Goal: Entertainment & Leisure: Browse casually

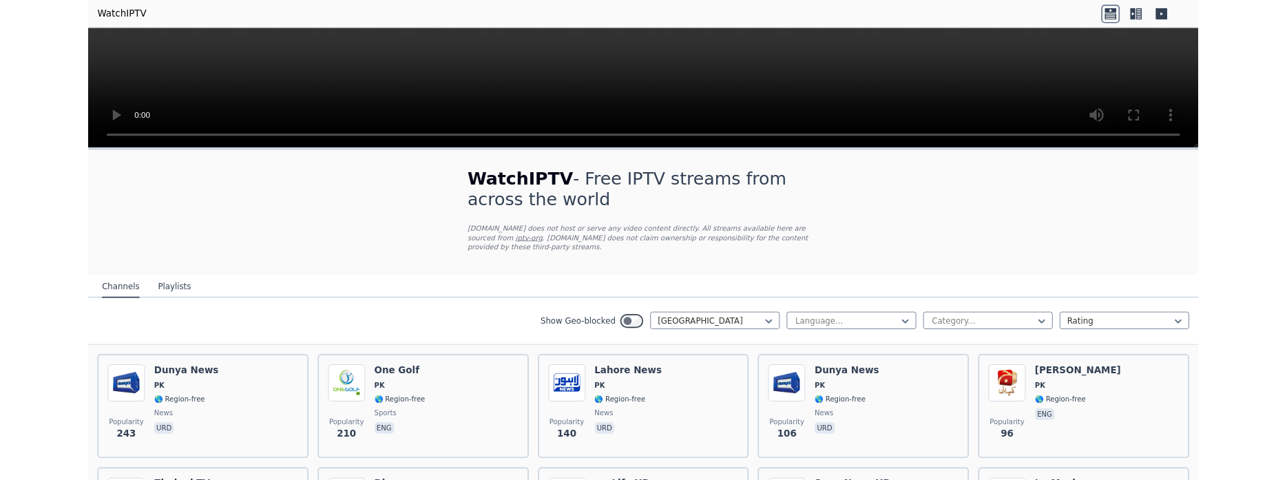
scroll to position [431, 0]
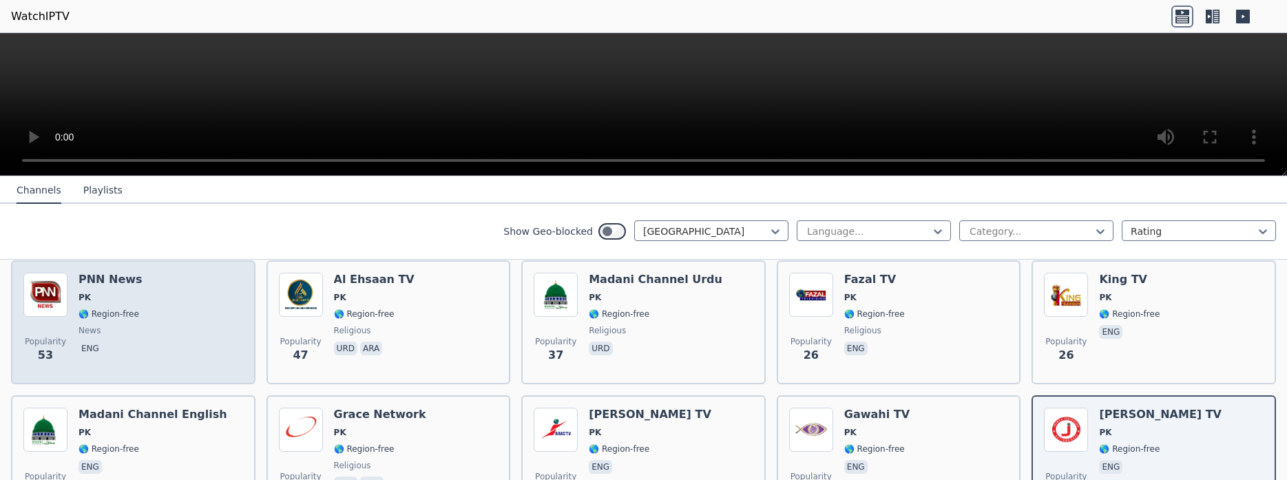
click at [131, 293] on div "PNN News PK 🌎 Region-free news eng" at bounding box center [111, 322] width 64 height 99
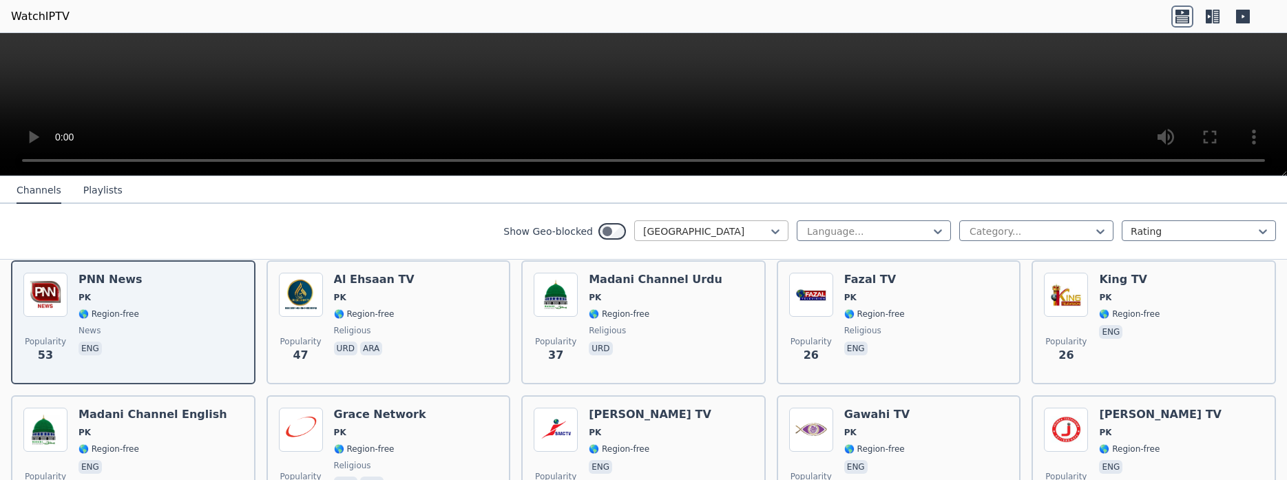
click at [696, 233] on div at bounding box center [705, 232] width 125 height 14
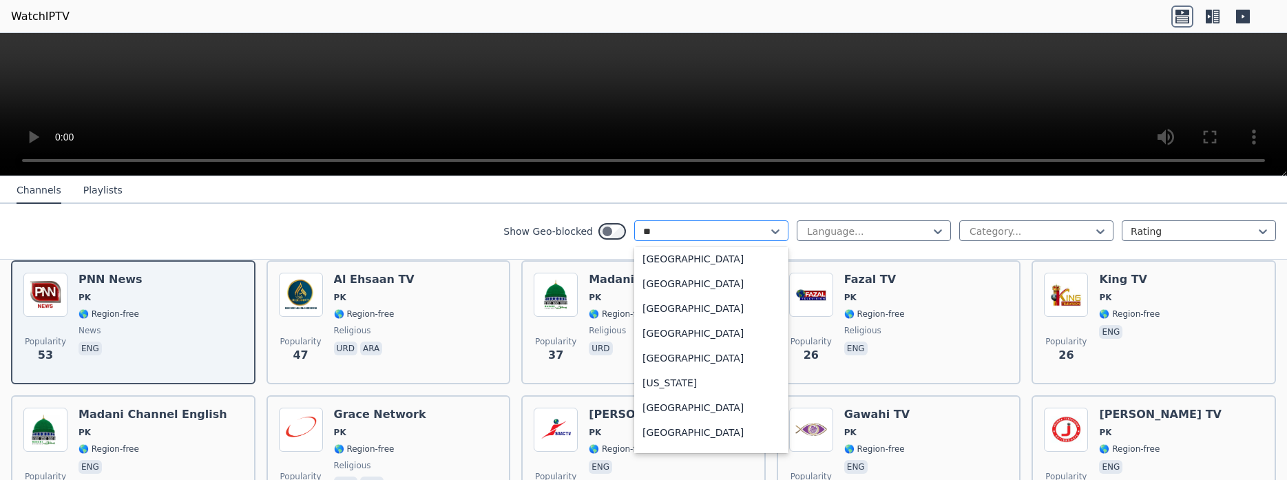
scroll to position [0, 0]
type input "***"
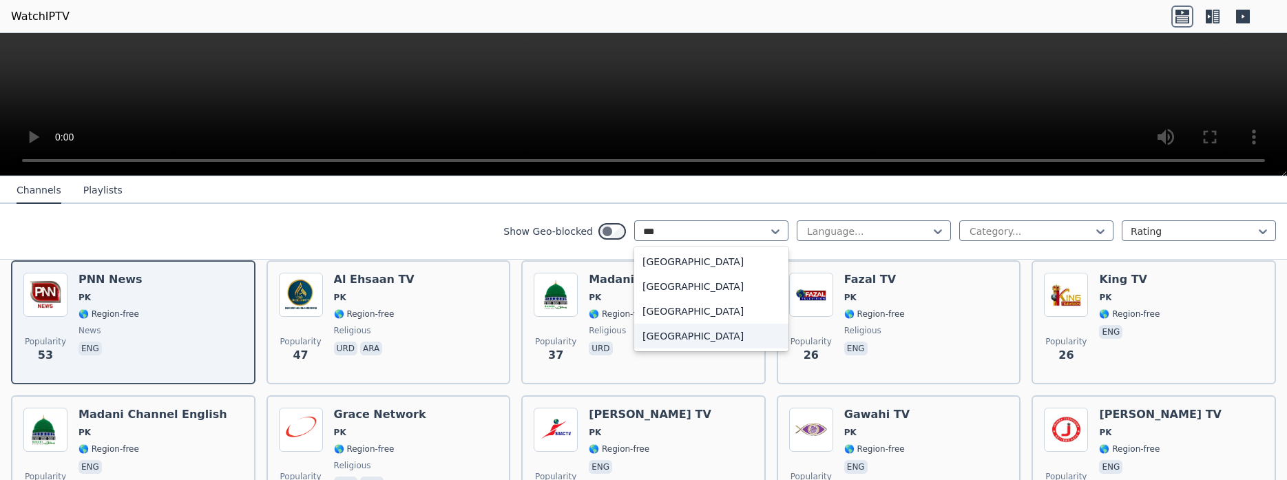
click at [674, 327] on div "[GEOGRAPHIC_DATA]" at bounding box center [711, 336] width 154 height 25
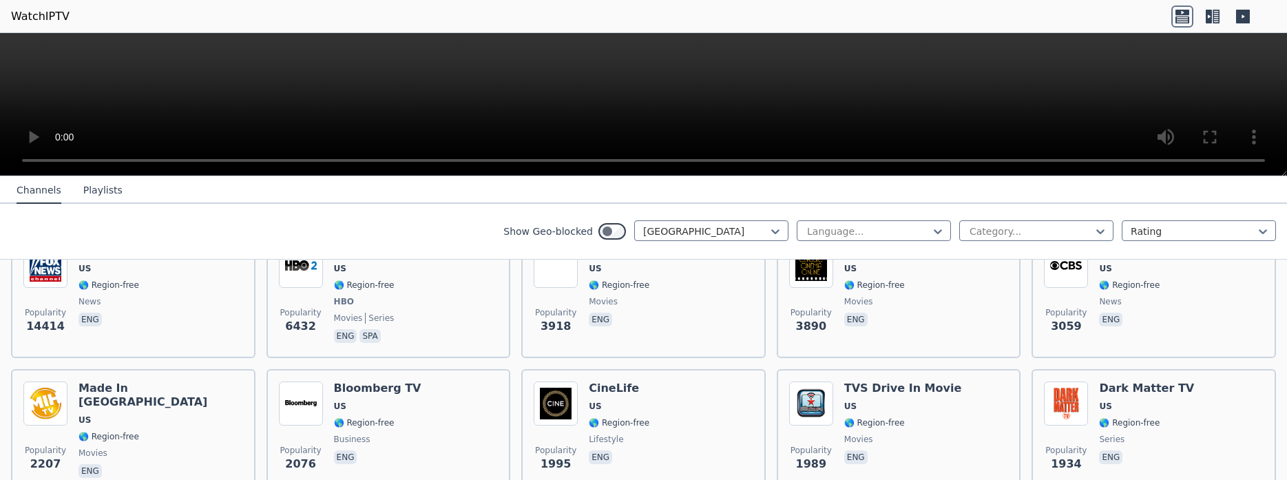
scroll to position [87, 0]
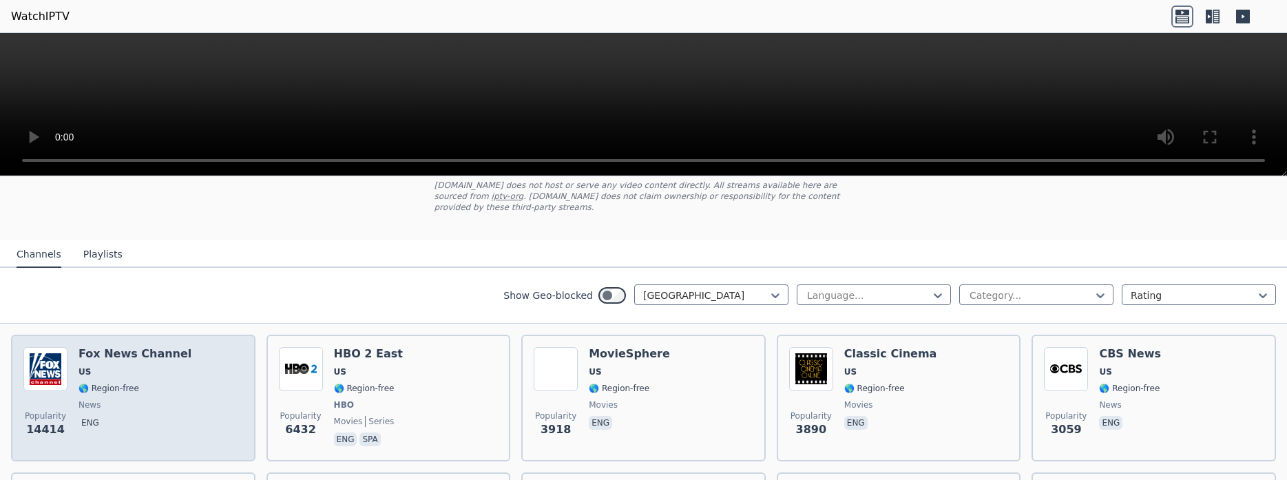
click at [133, 366] on span "US" at bounding box center [135, 371] width 113 height 11
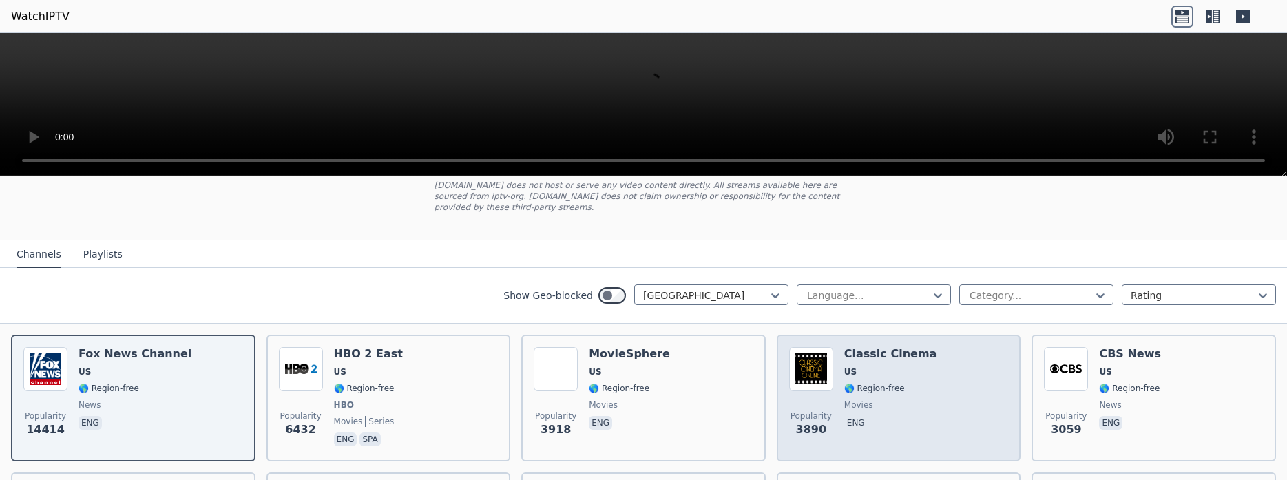
scroll to position [174, 0]
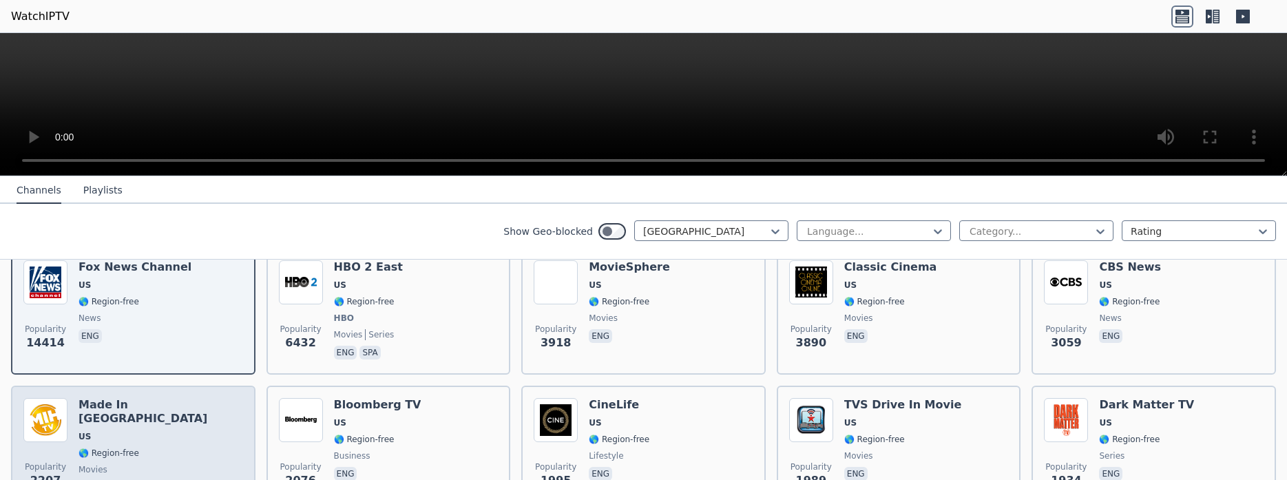
click at [222, 398] on div "Popularity 2207 Made In Hollywood US 🌎 Region-free movies eng" at bounding box center [133, 447] width 220 height 99
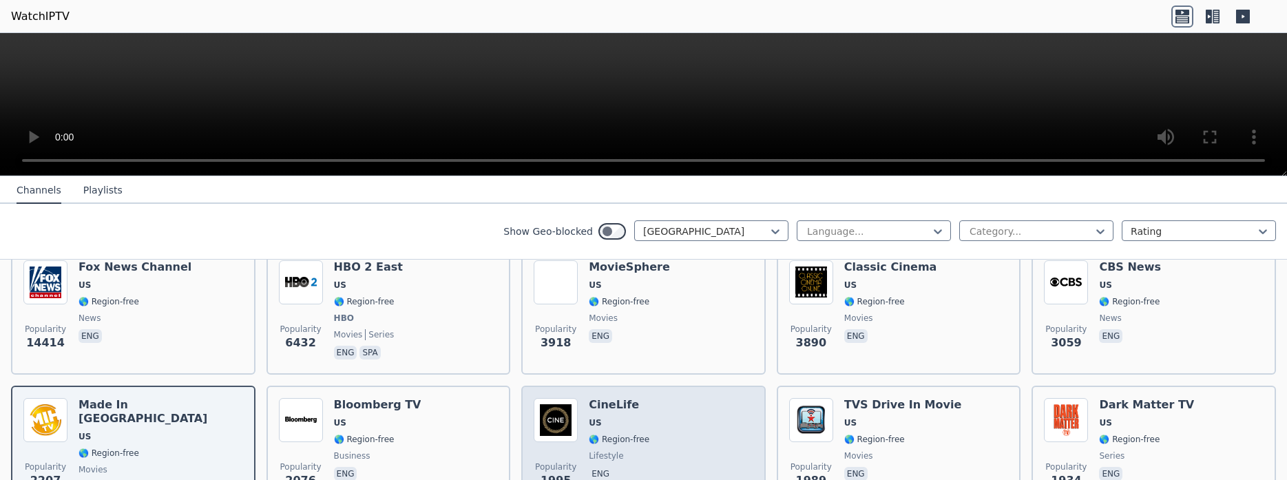
click at [678, 438] on div "Popularity 1995 CineLife US 🌎 Region-free lifestyle eng" at bounding box center [644, 447] width 220 height 99
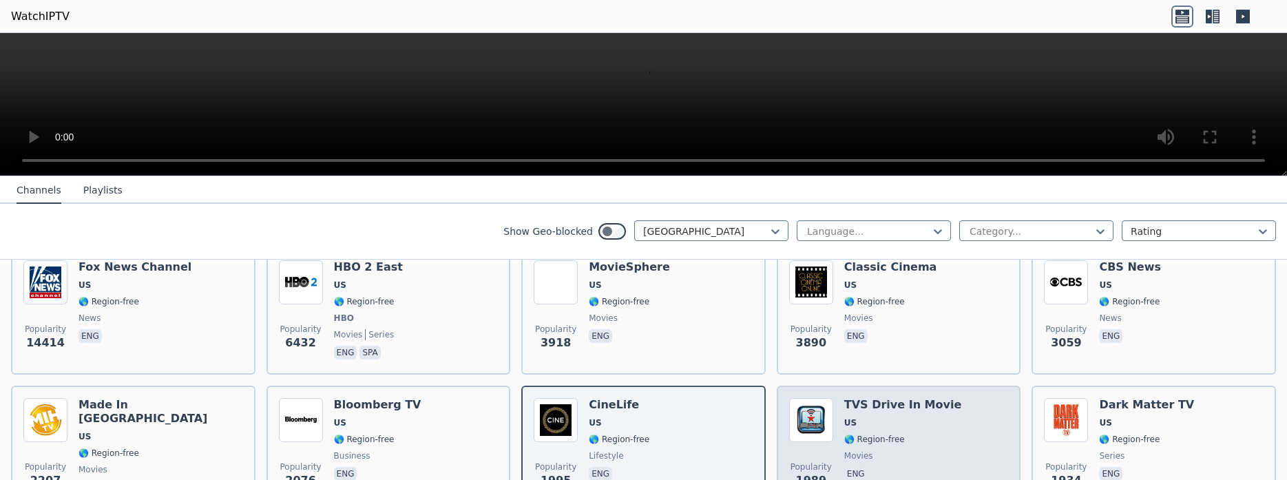
scroll to position [347, 0]
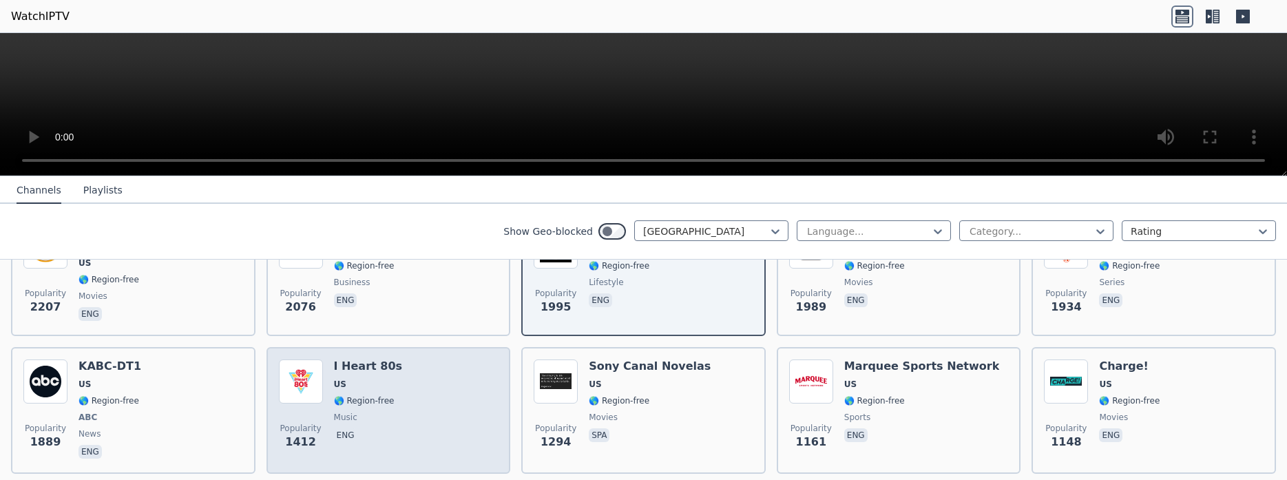
click at [463, 373] on div "Popularity 1412 I Heart 80s US 🌎 Region-free music eng" at bounding box center [389, 411] width 220 height 102
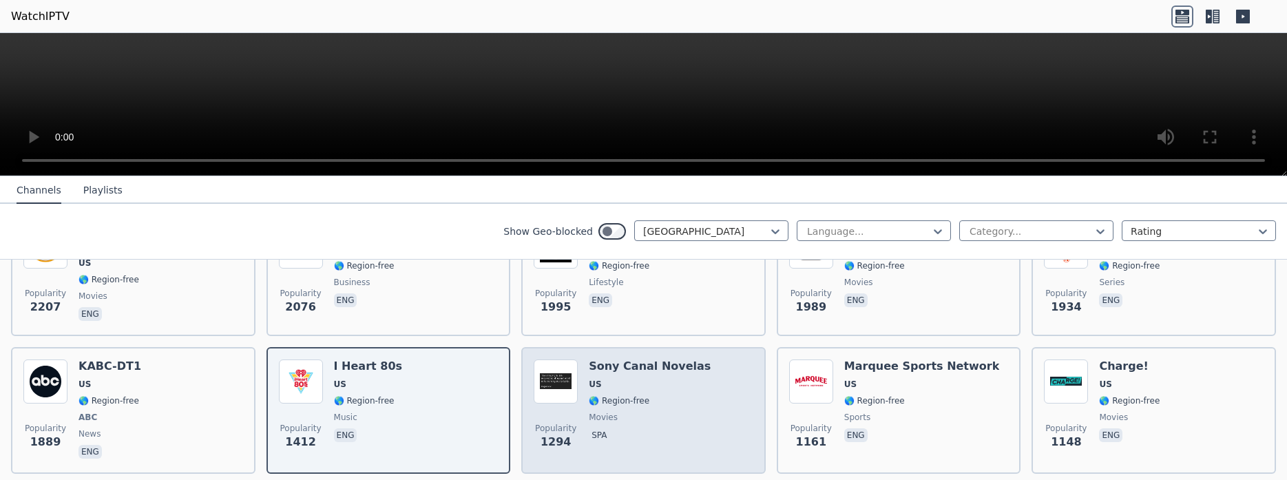
click at [605, 361] on h6 "Sony Canal Novelas" at bounding box center [650, 367] width 122 height 14
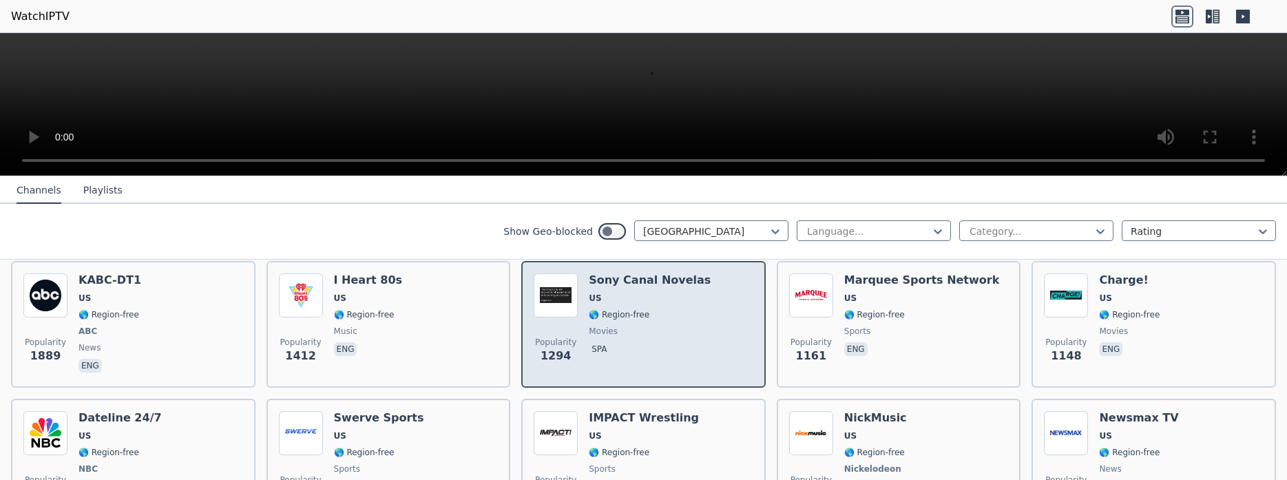
scroll to position [434, 0]
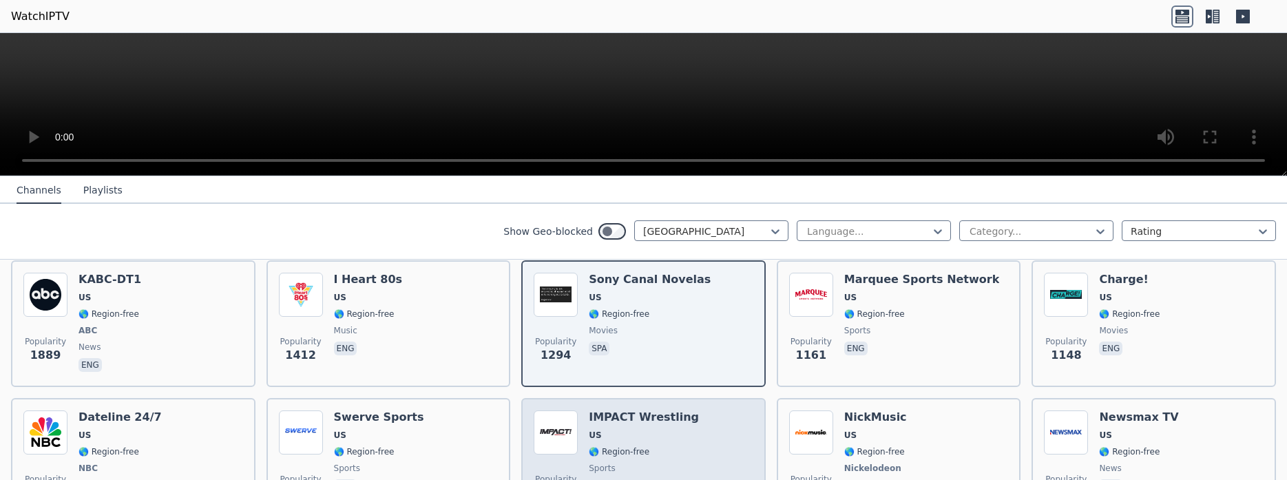
click at [692, 436] on div "Popularity 1048 IMPACT Wrestling US 🌎 Region-free sports eng" at bounding box center [644, 462] width 220 height 102
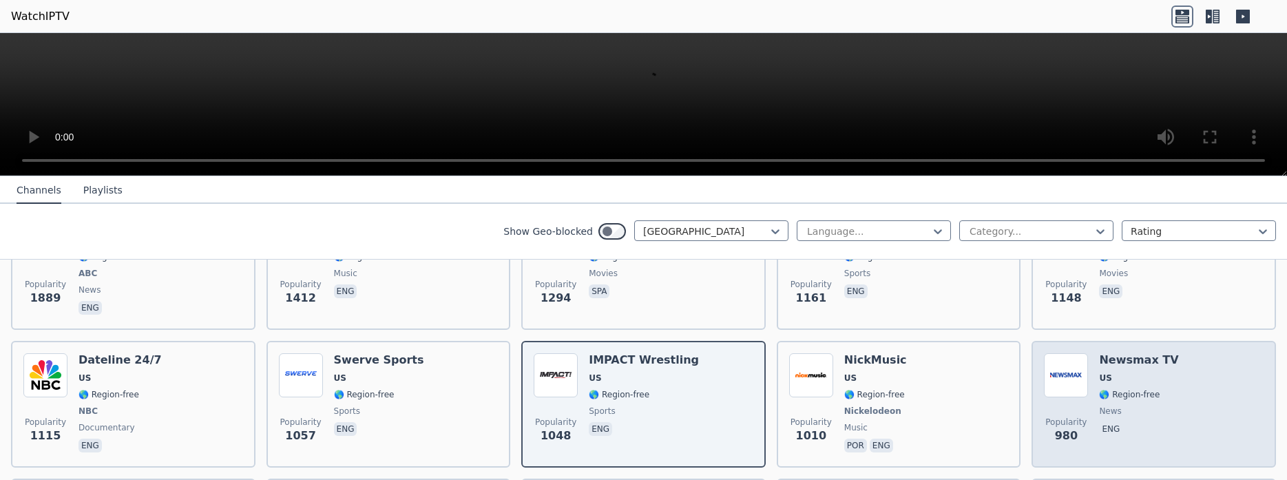
scroll to position [521, 0]
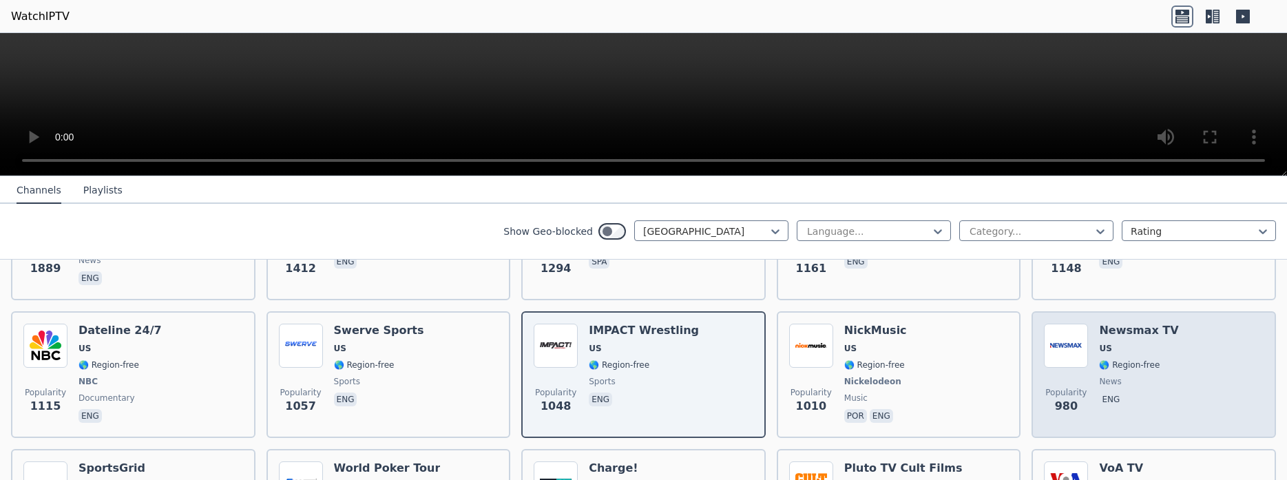
click at [1188, 369] on div "Popularity 980 Newsmax TV US 🌎 Region-free news eng" at bounding box center [1154, 375] width 220 height 102
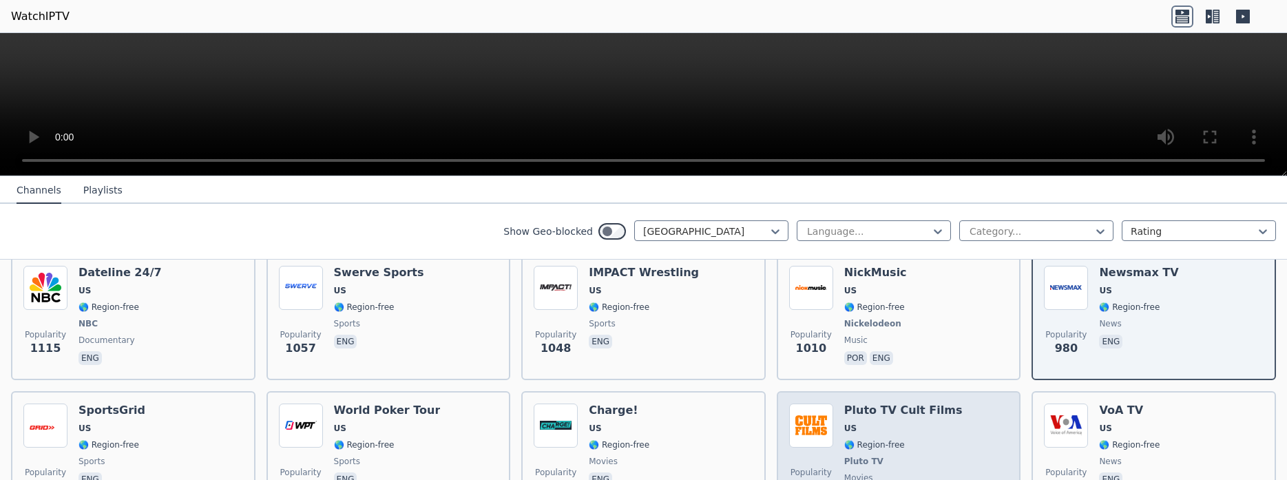
scroll to position [608, 0]
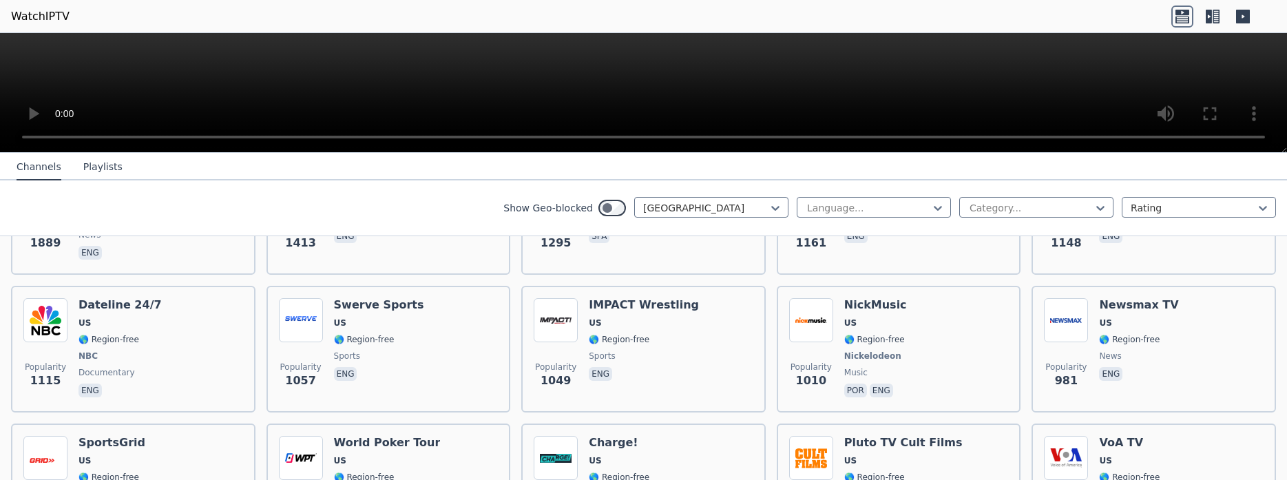
scroll to position [521, 0]
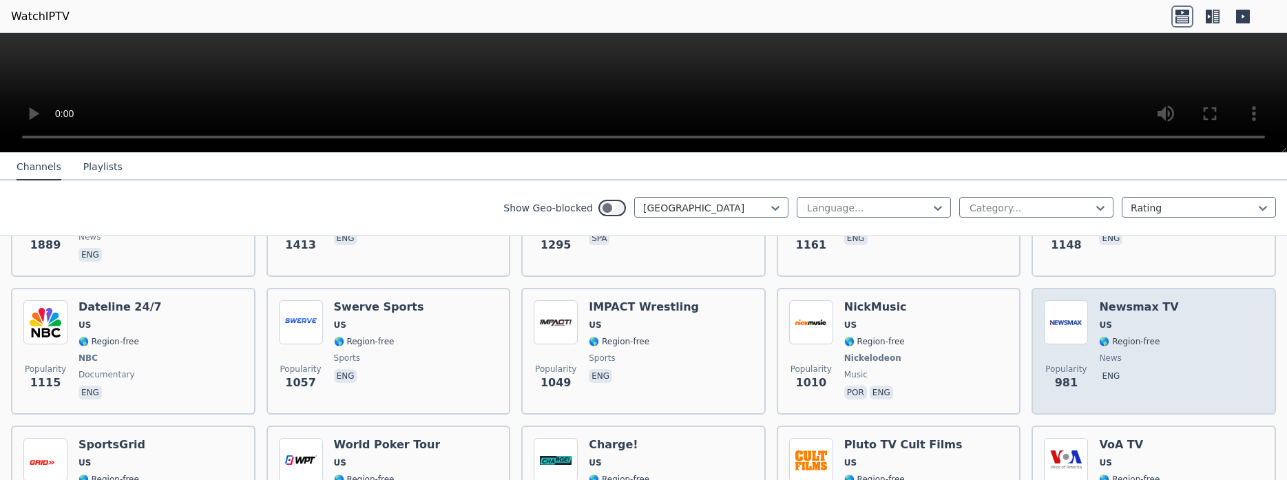
click at [1150, 353] on span "news" at bounding box center [1138, 358] width 79 height 11
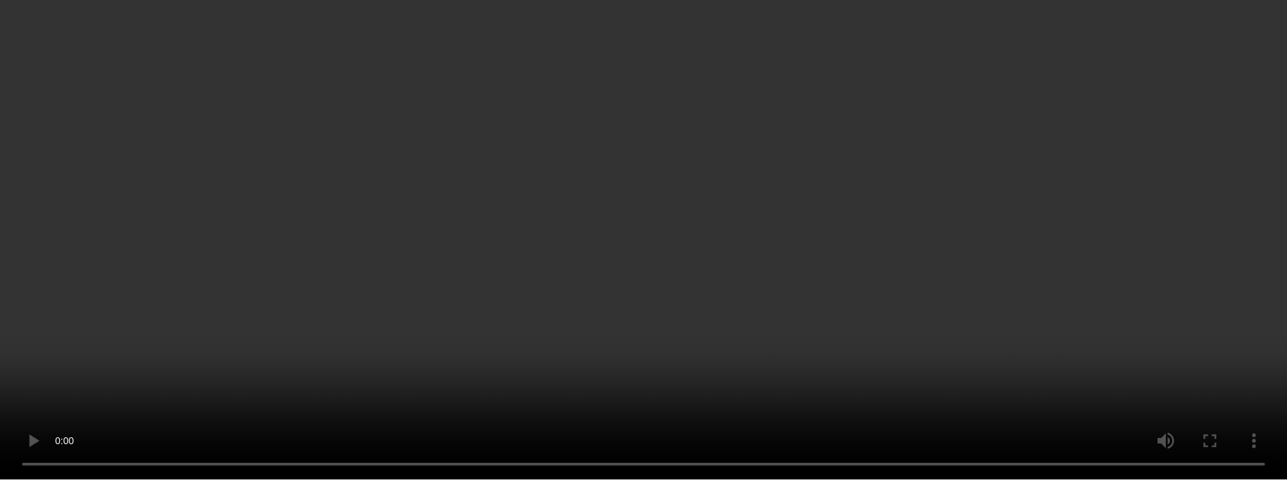
scroll to position [694, 0]
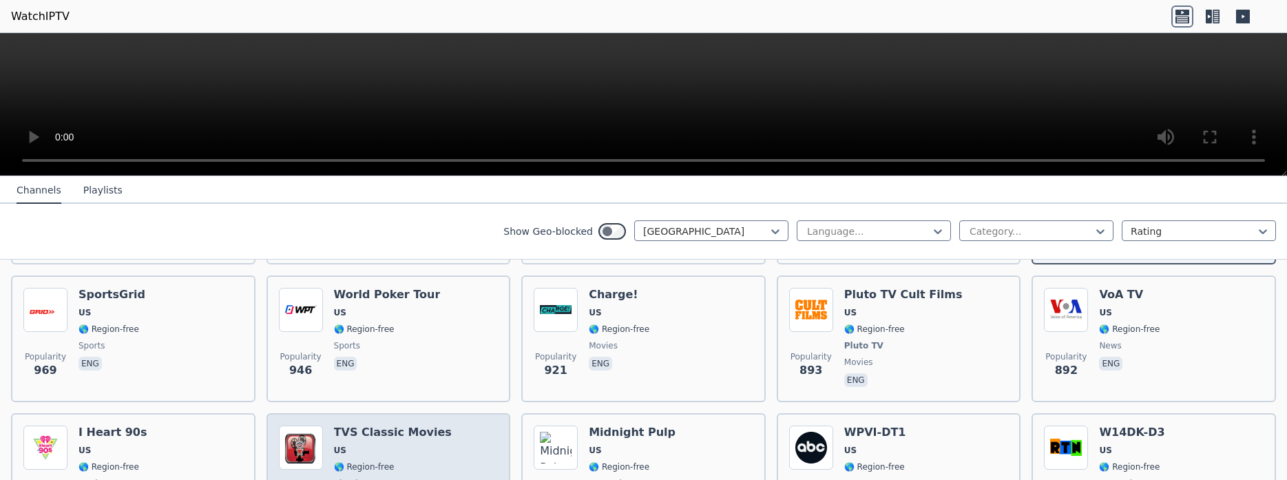
click at [466, 426] on div "Popularity 872 TVS Classic Movies US 🌎 Region-free classic eng" at bounding box center [389, 477] width 220 height 102
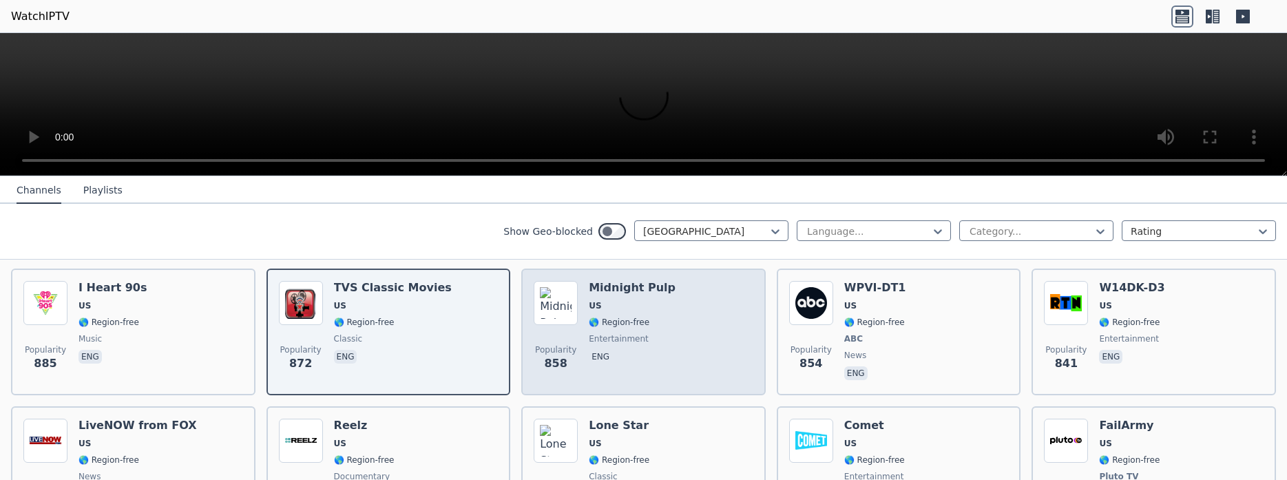
scroll to position [868, 0]
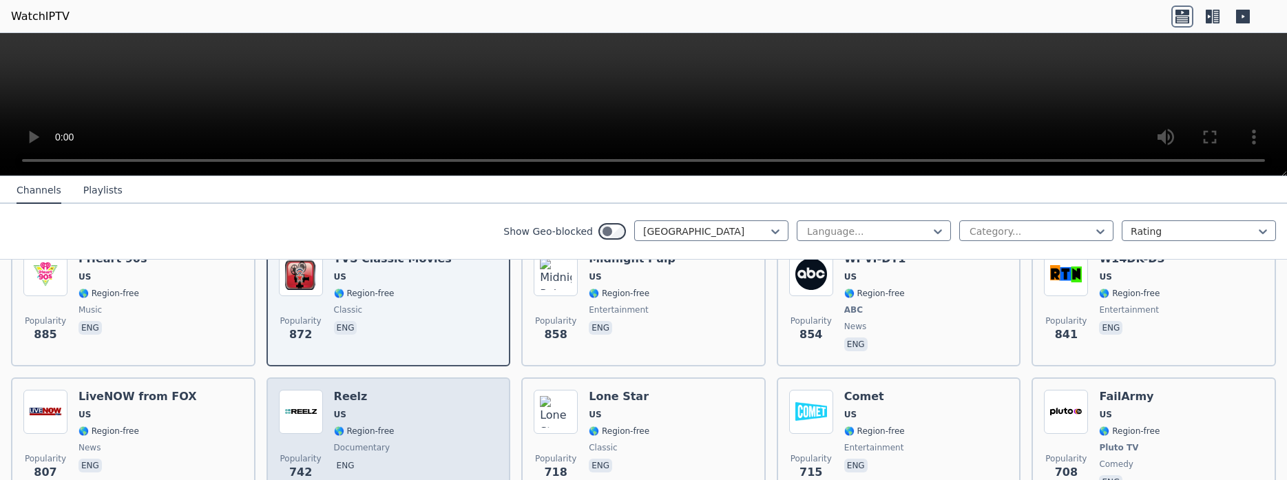
click at [397, 390] on div "Popularity 742 Reelz [GEOGRAPHIC_DATA] 🌎 Region-free documentary eng" at bounding box center [389, 441] width 220 height 102
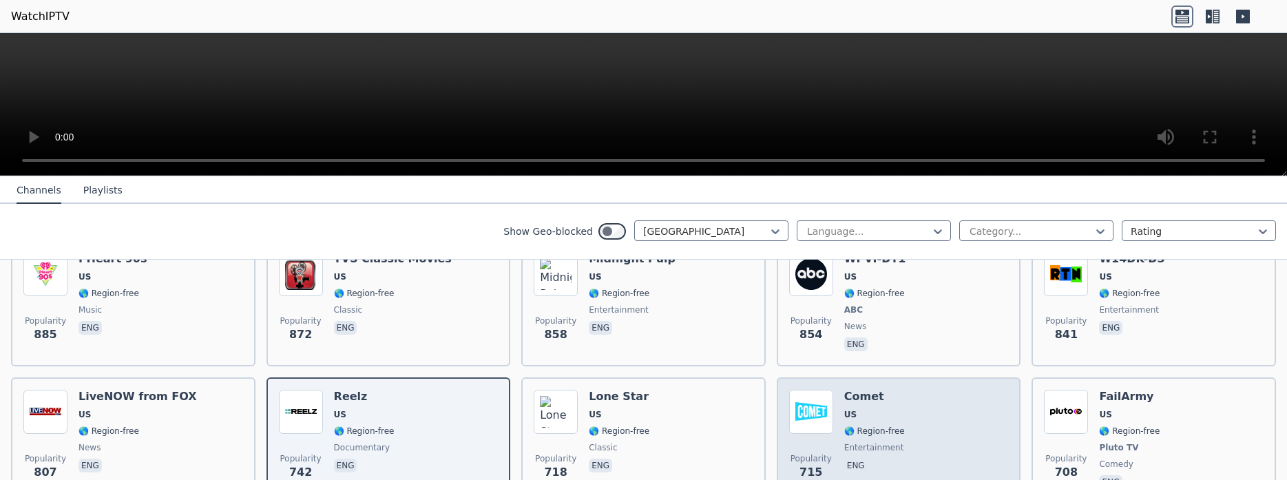
click at [856, 409] on span "US" at bounding box center [875, 414] width 61 height 11
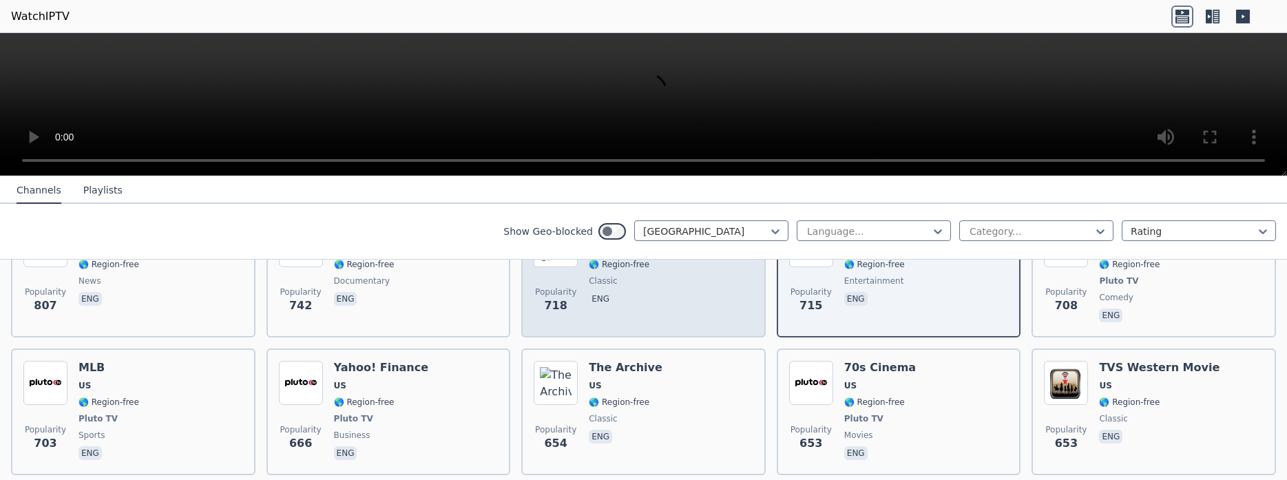
scroll to position [1042, 0]
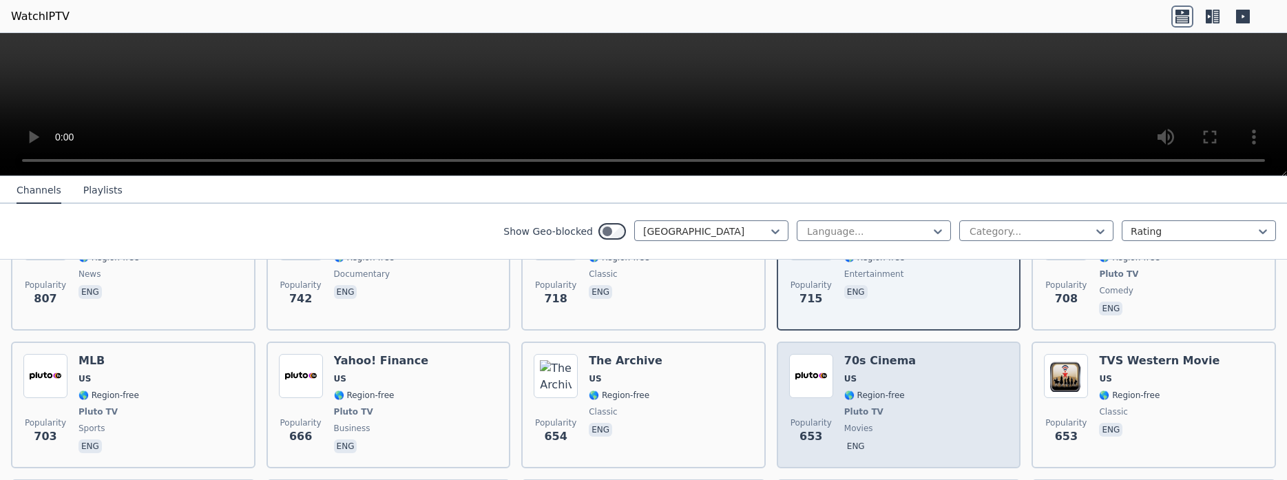
click at [964, 354] on div "Popularity 653 70s Cinema US 🌎 Region-free Pluto TV movies eng" at bounding box center [899, 405] width 220 height 102
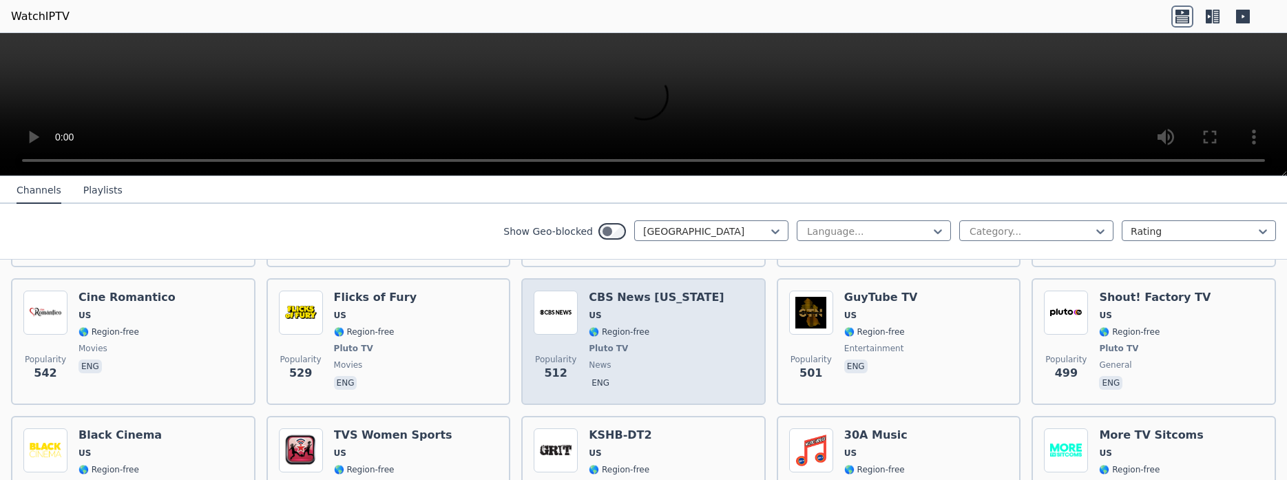
scroll to position [1562, 0]
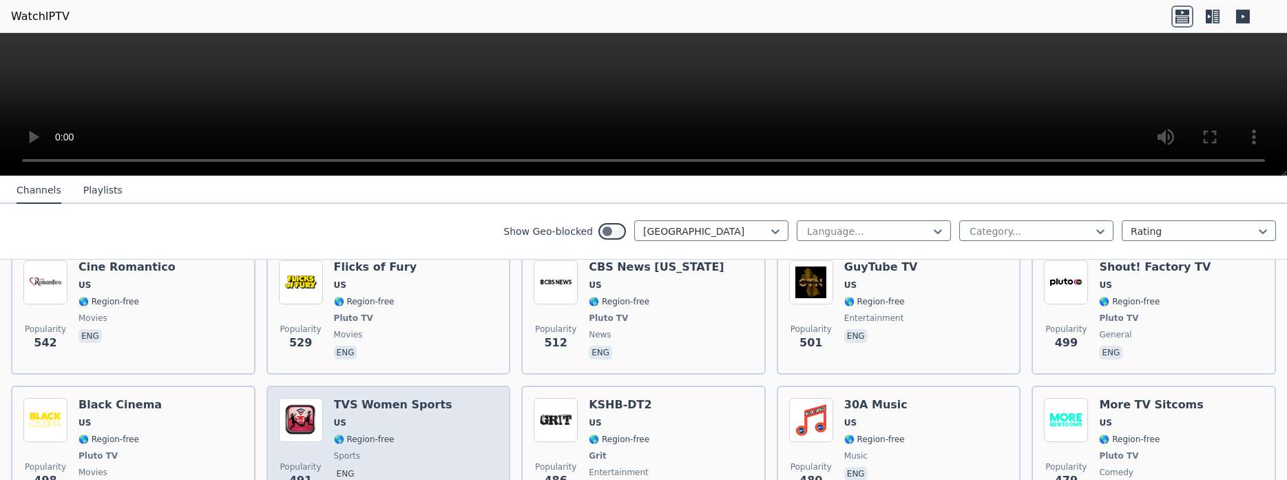
click at [477, 398] on div "Popularity 491 TVS Women Sports US 🌎 Region-free sports eng" at bounding box center [389, 449] width 220 height 102
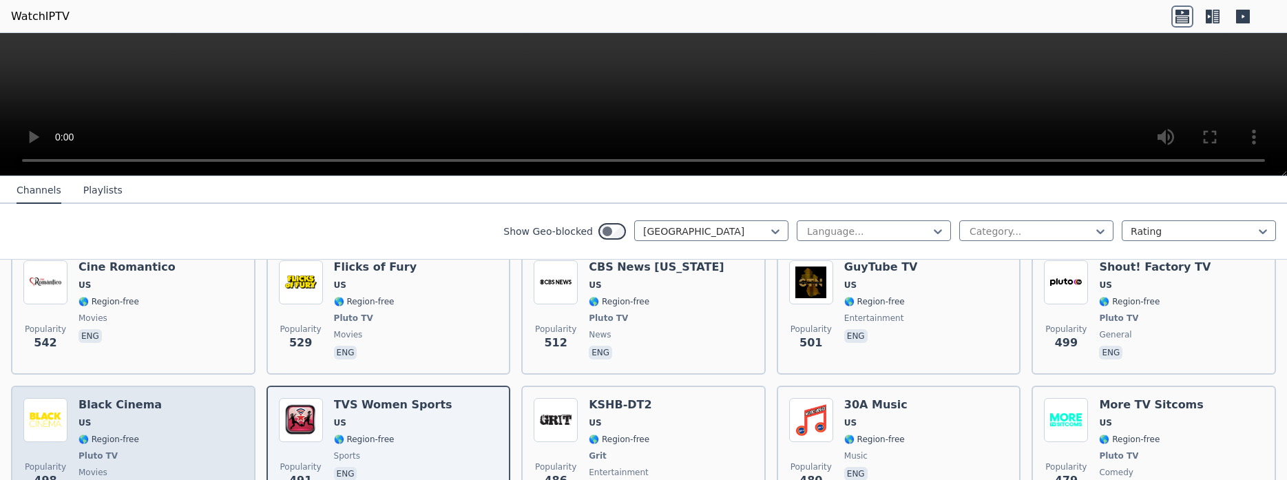
click at [196, 406] on div "Popularity 498 Black Cinema US 🌎 Region-free Pluto TV movies eng" at bounding box center [133, 449] width 220 height 102
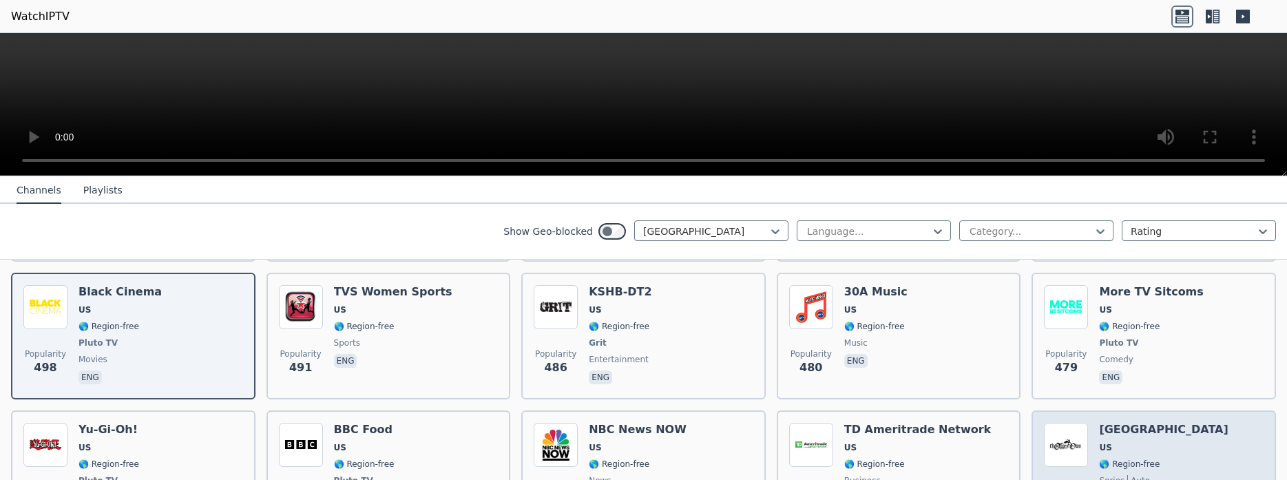
scroll to position [1649, 0]
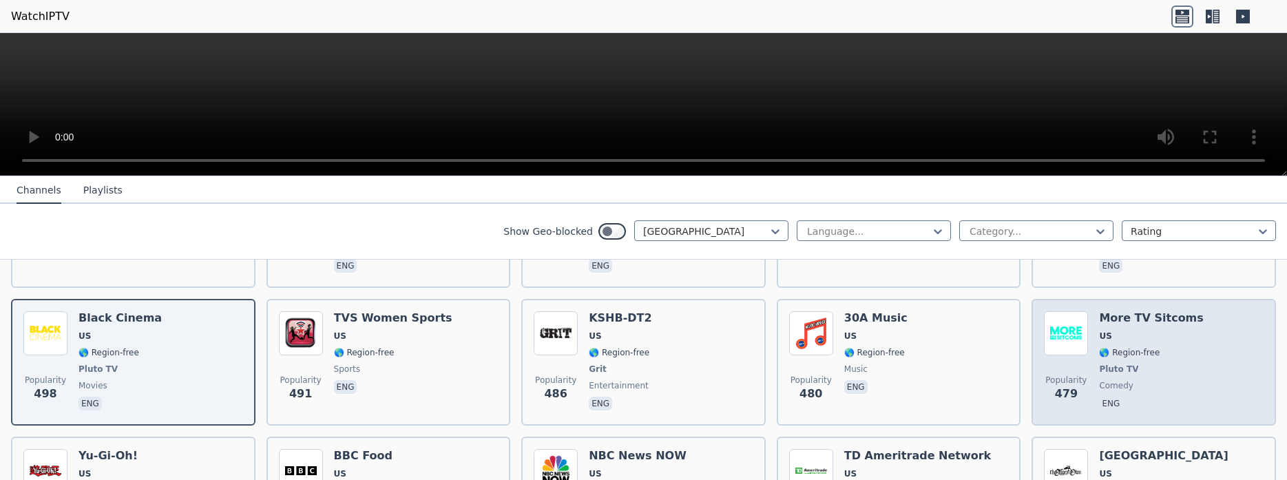
click at [1163, 353] on div "More TV Sitcoms US 🌎 Region-free Pluto TV comedy eng" at bounding box center [1151, 362] width 104 height 102
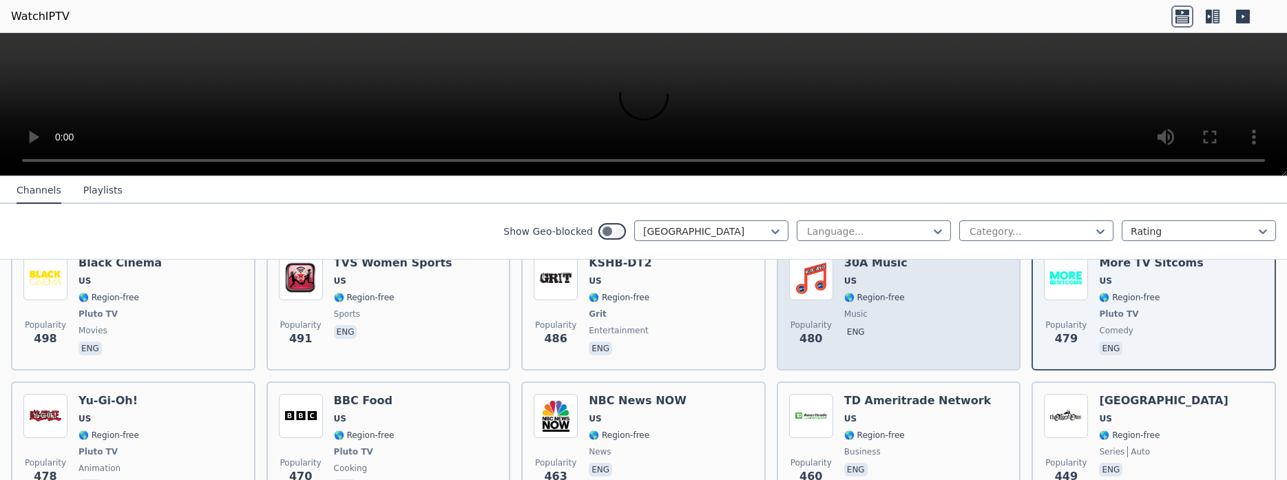
scroll to position [1736, 0]
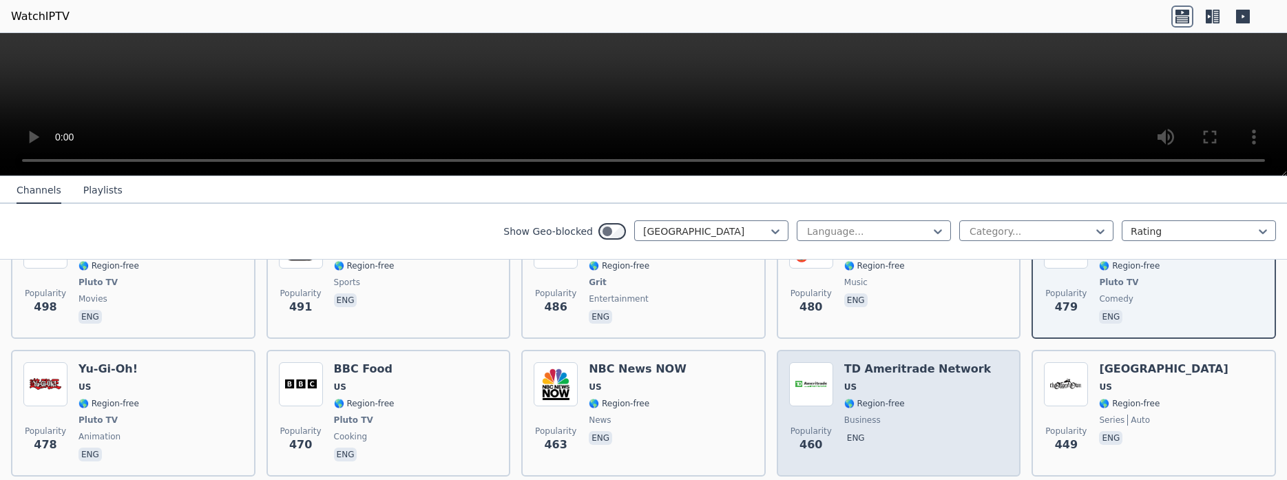
click at [925, 398] on span "🌎 Region-free" at bounding box center [918, 403] width 147 height 11
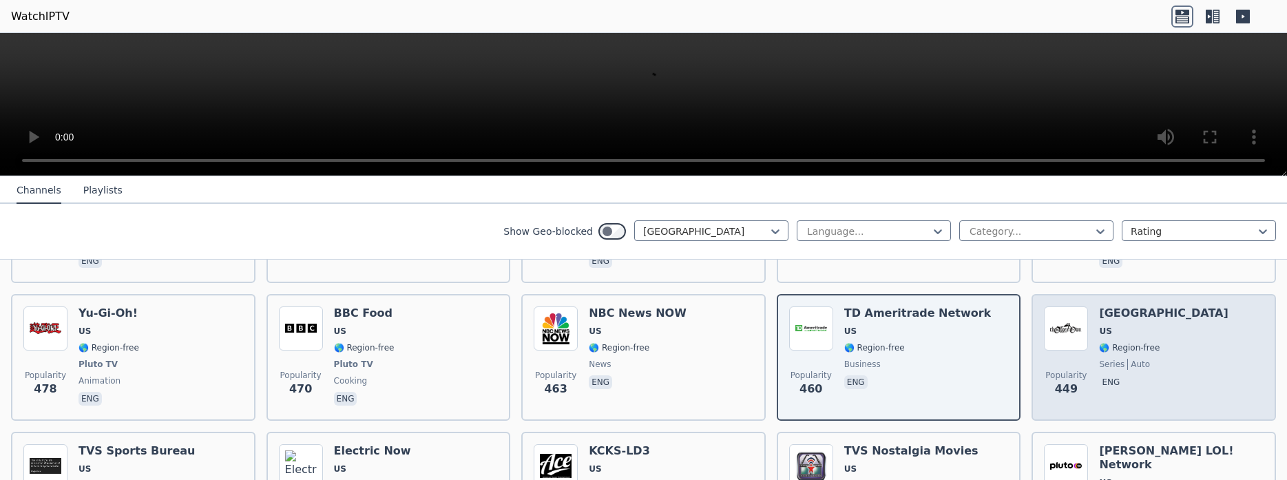
scroll to position [1823, 0]
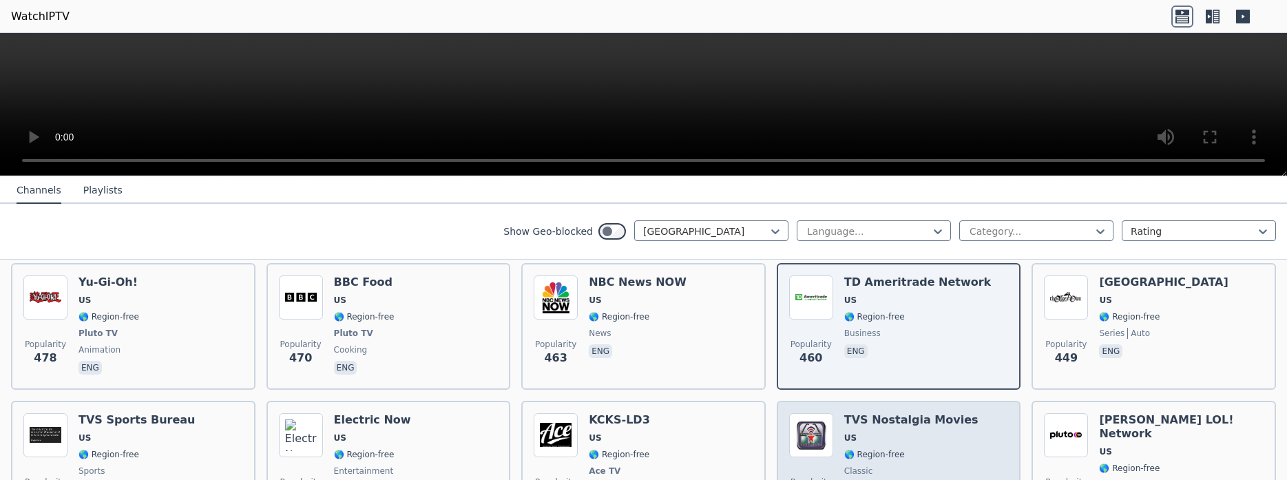
click at [933, 433] on span "US" at bounding box center [912, 438] width 134 height 11
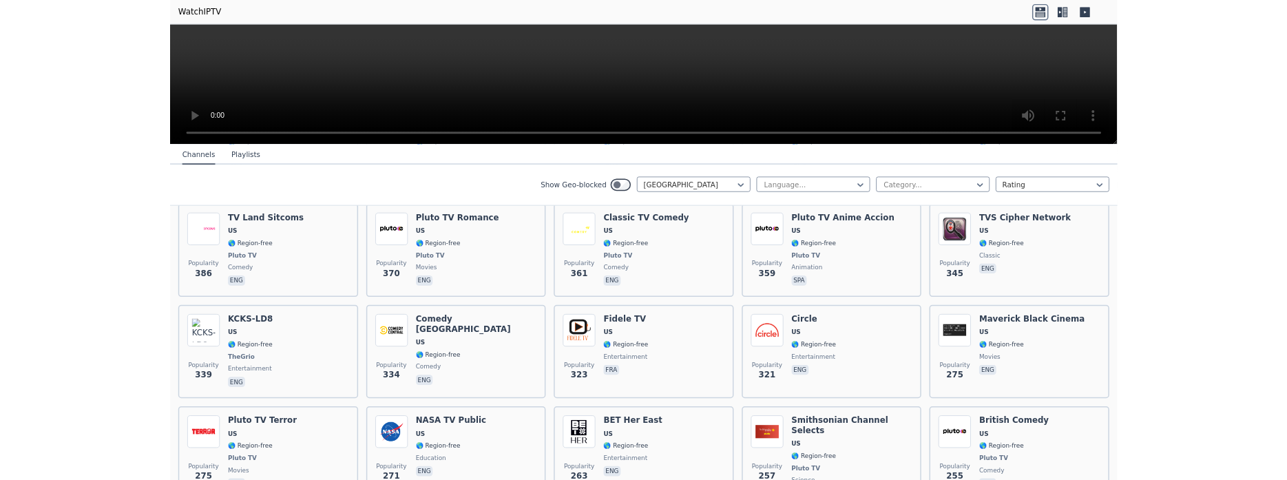
scroll to position [2343, 0]
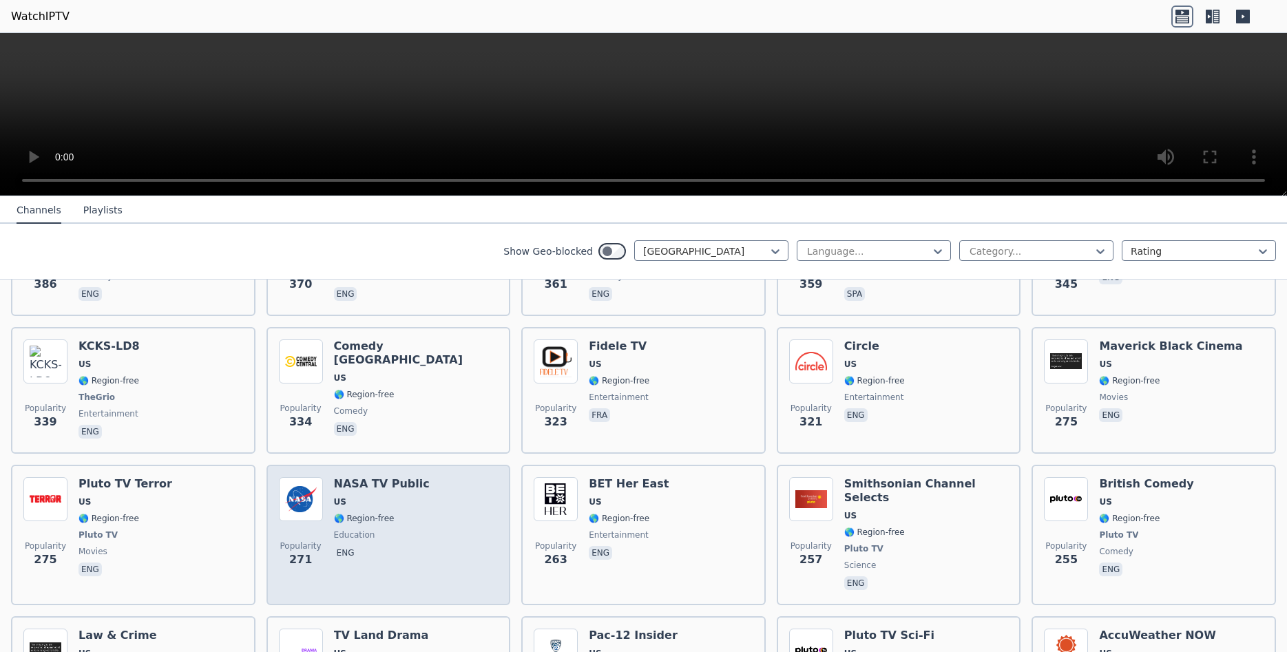
click at [433, 479] on div "Popularity 271 NASA TV Public US 🌎 Region-free education eng" at bounding box center [389, 535] width 220 height 116
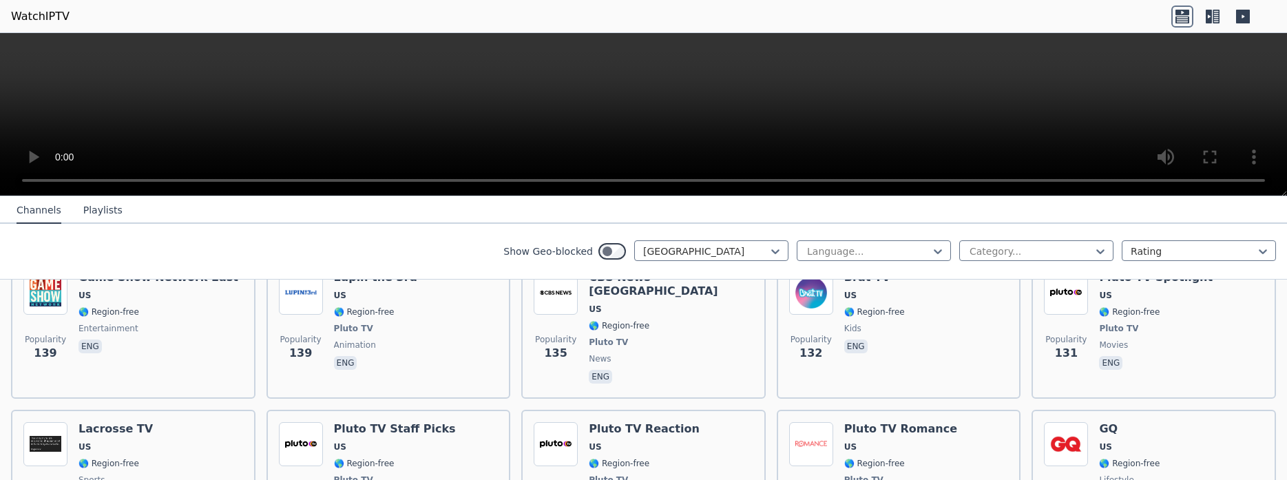
scroll to position [4607, 0]
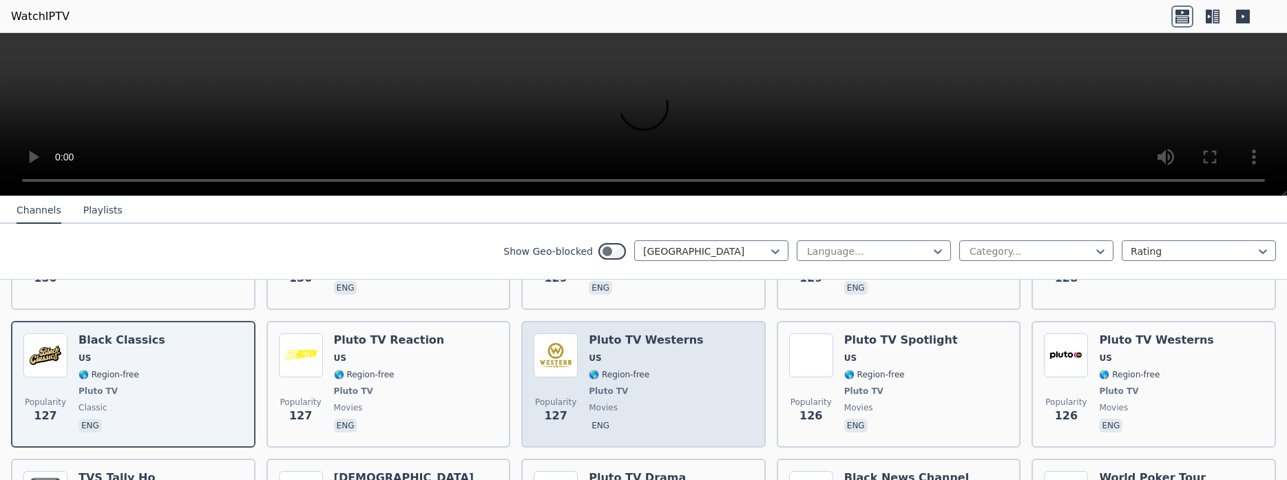
scroll to position [4781, 0]
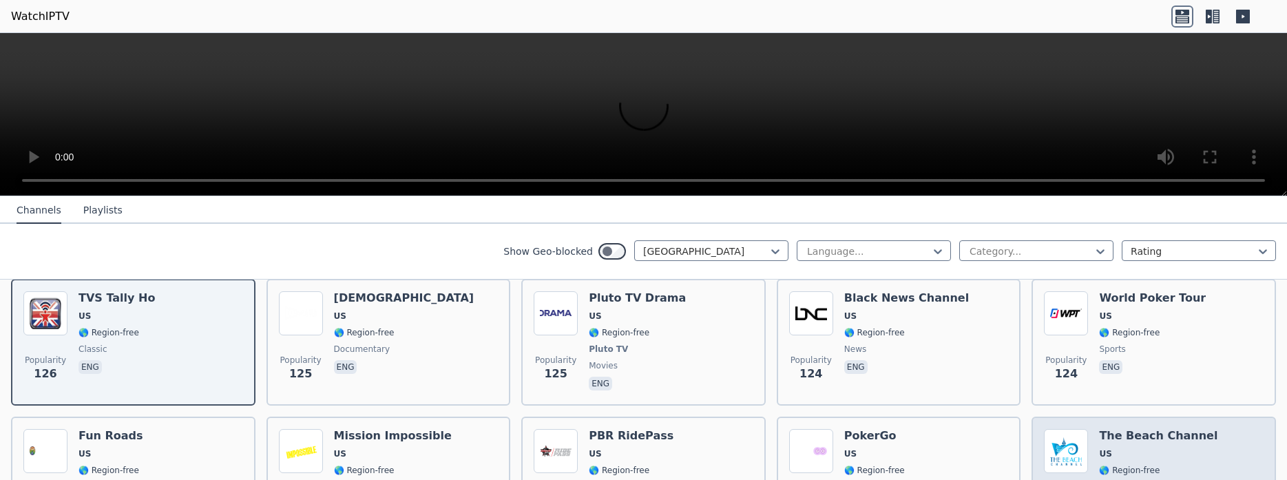
scroll to position [4867, 0]
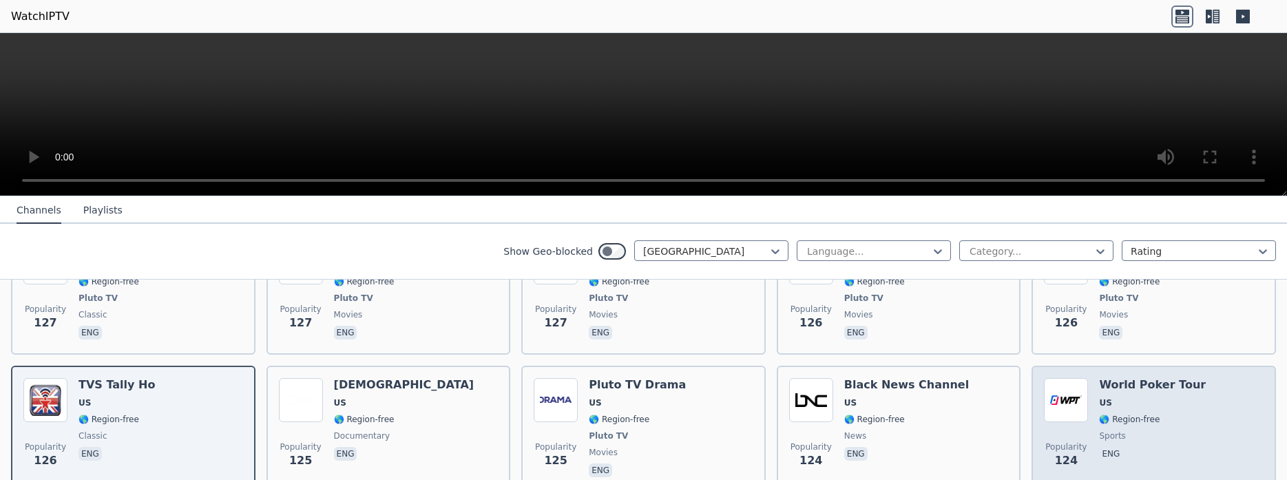
click at [1130, 378] on div "World Poker Tour US 🌎 Region-free sports eng" at bounding box center [1152, 429] width 107 height 102
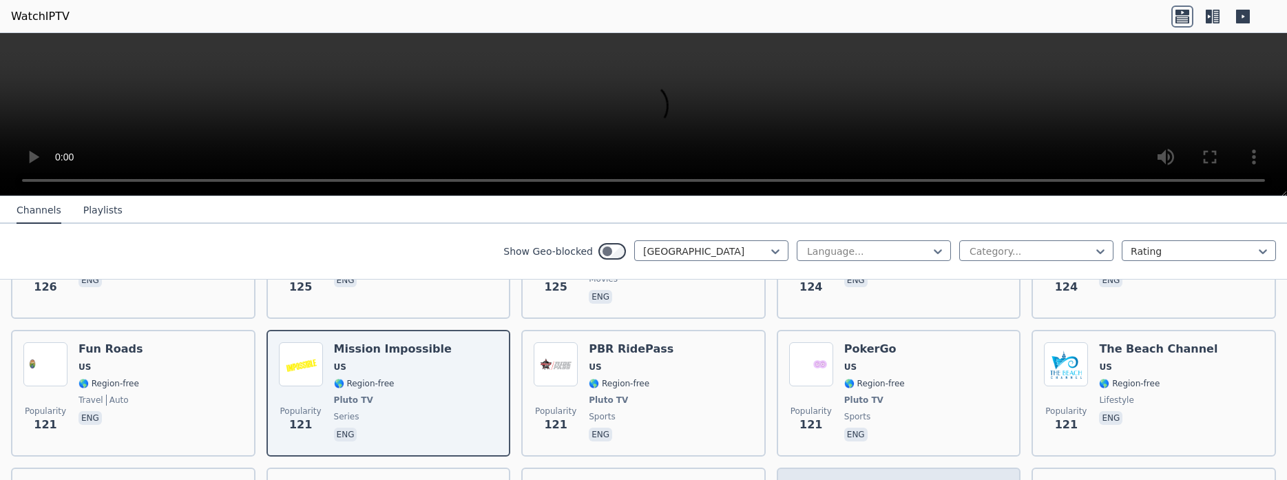
scroll to position [5128, 0]
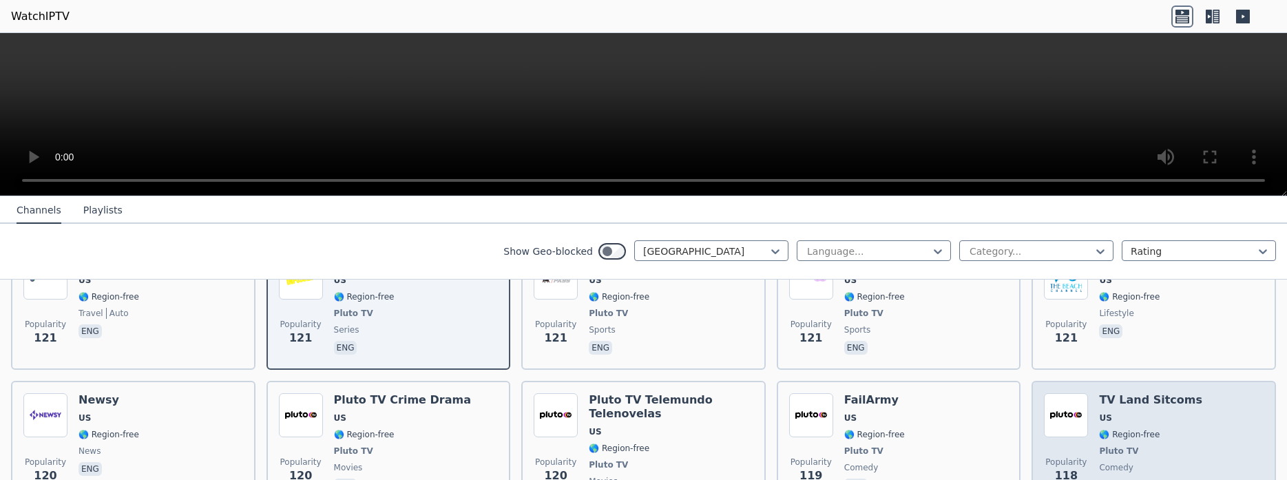
click at [1171, 429] on span "🌎 Region-free" at bounding box center [1150, 434] width 103 height 11
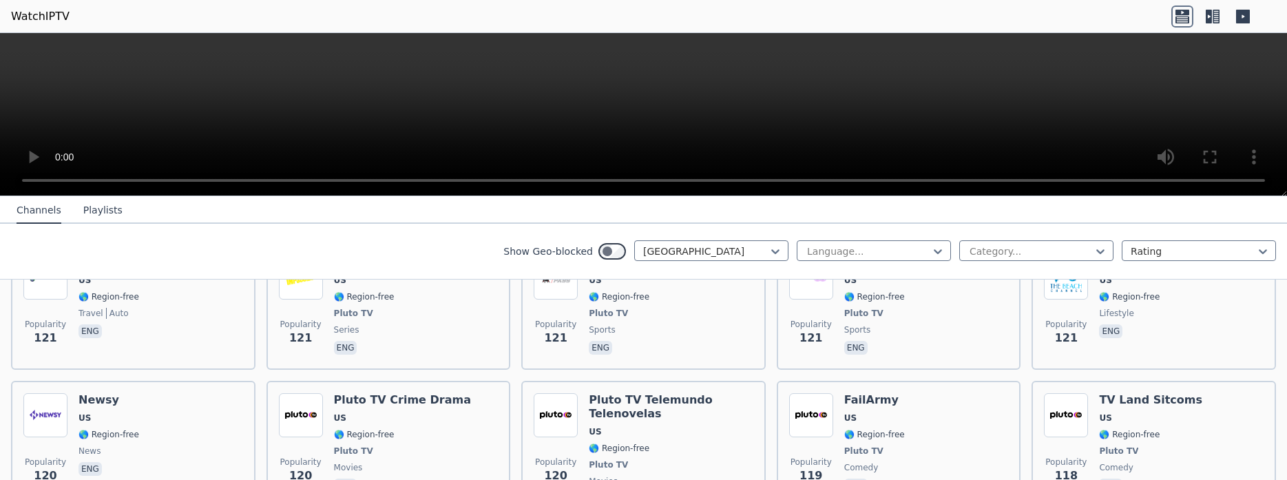
scroll to position [5215, 0]
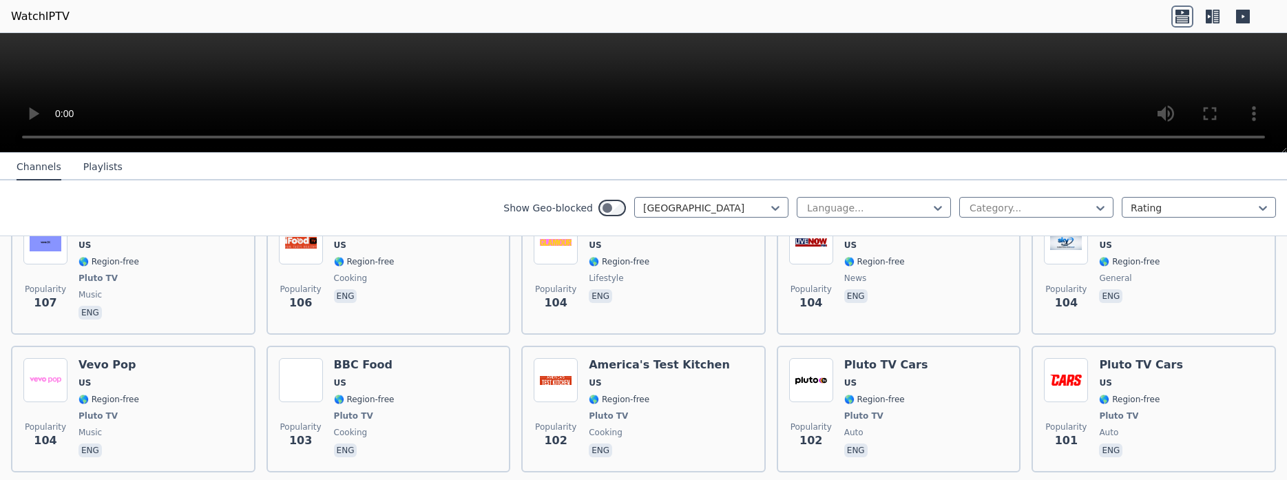
scroll to position [6082, 0]
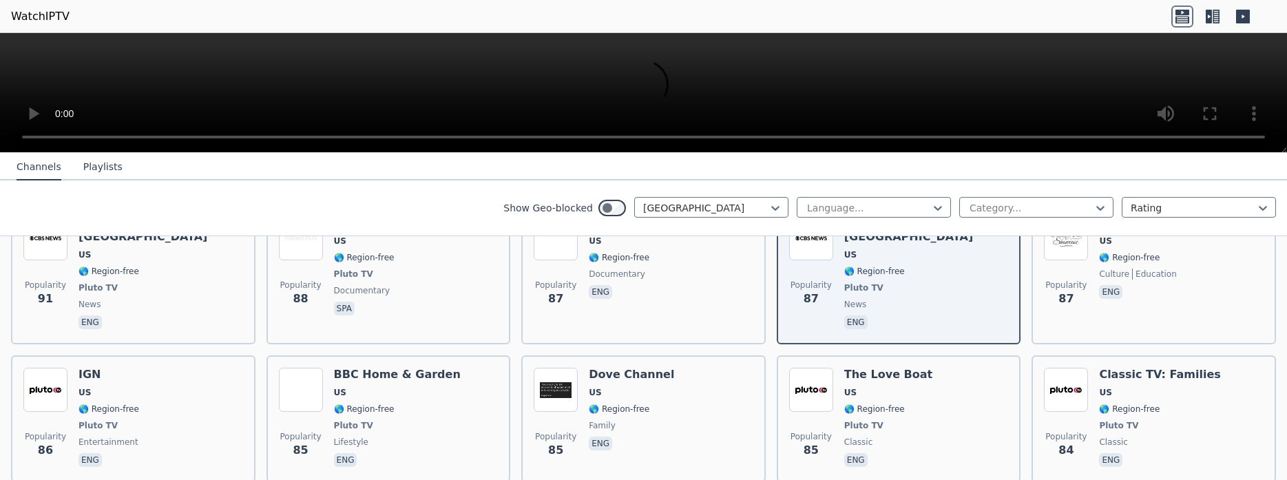
scroll to position [6430, 0]
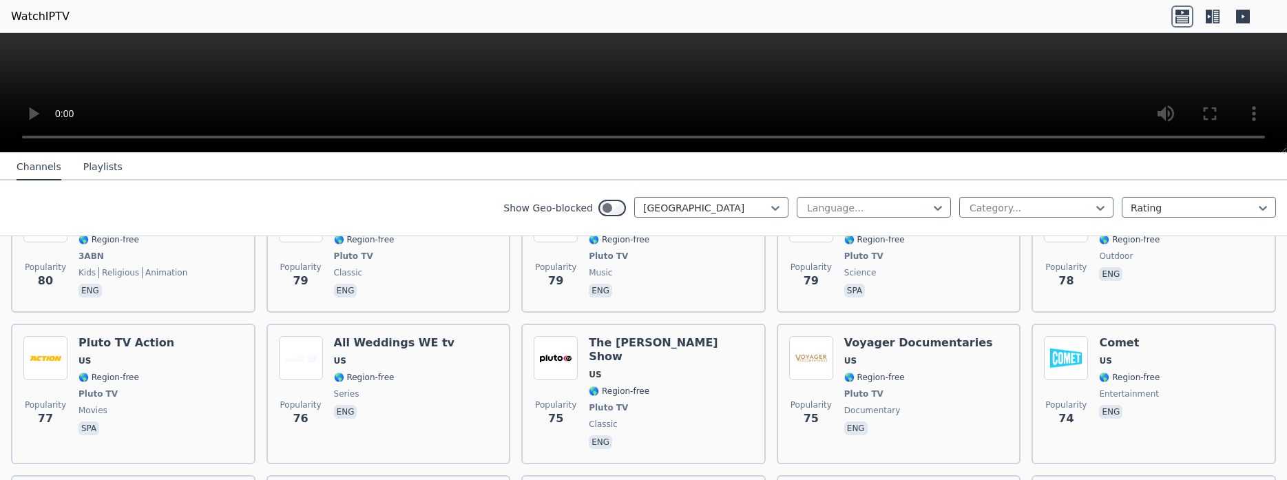
scroll to position [6840, 0]
click at [707, 200] on div "[GEOGRAPHIC_DATA]" at bounding box center [711, 207] width 154 height 21
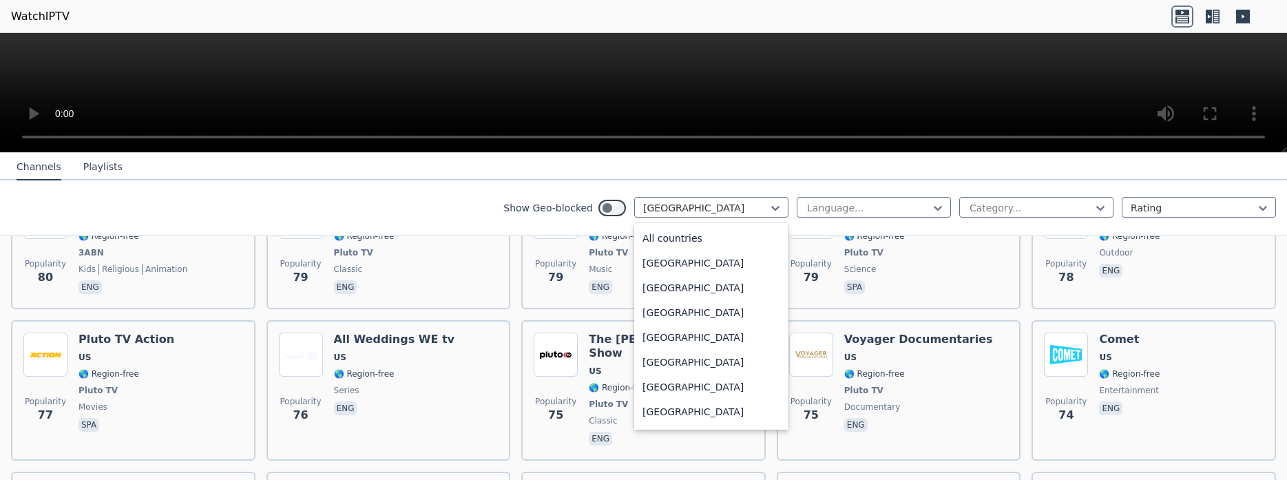
scroll to position [4703, 0]
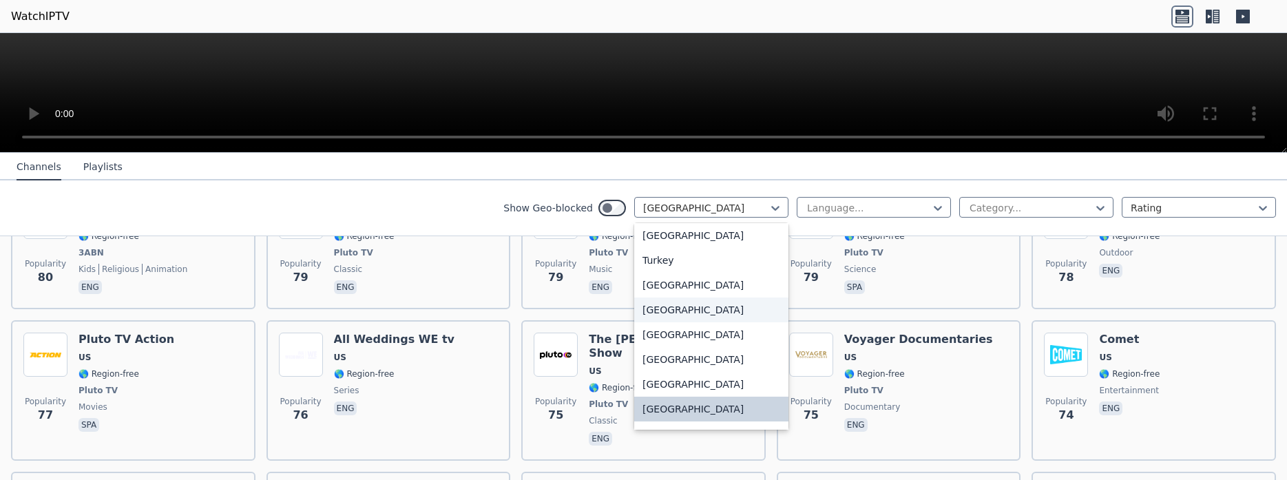
click at [703, 314] on div "Uganda" at bounding box center [711, 310] width 154 height 25
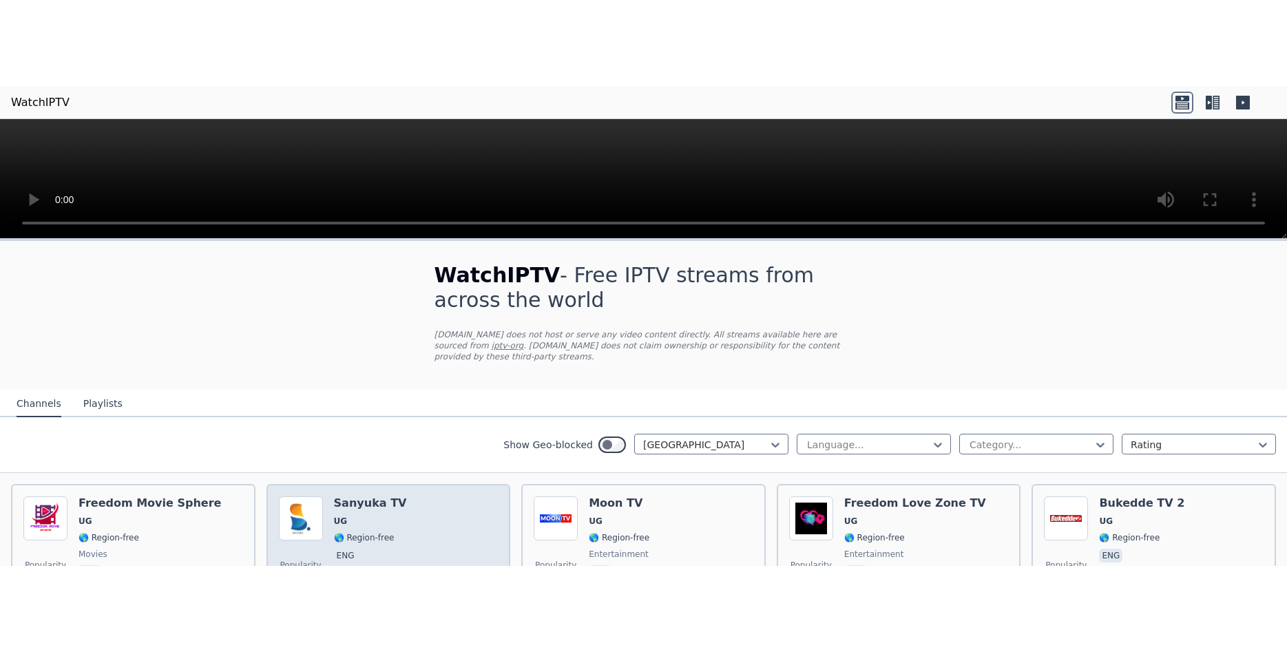
scroll to position [87, 0]
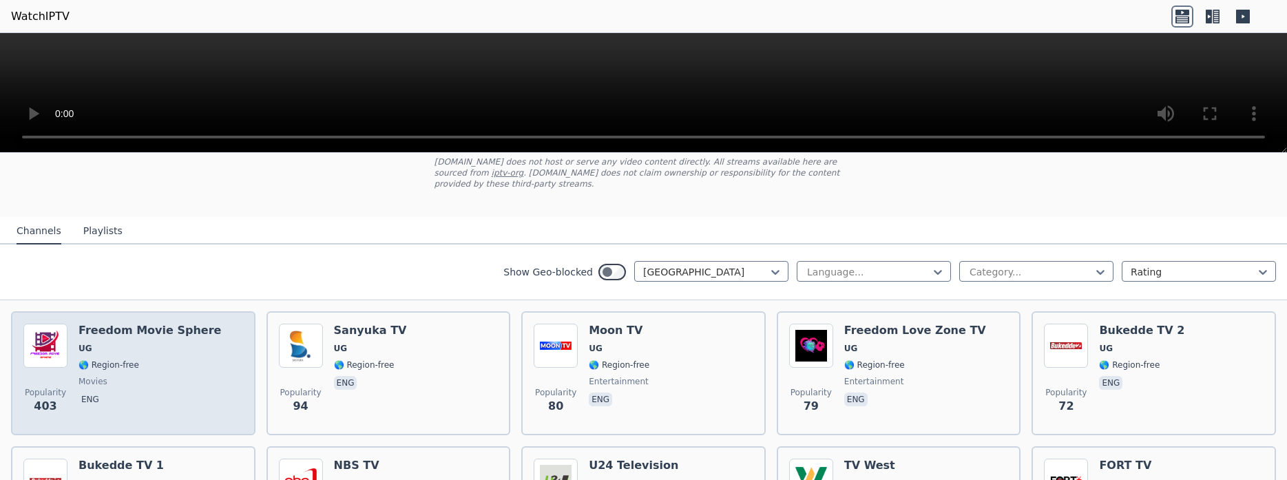
click at [240, 369] on div "Popularity 403 Freedom Movie Sphere UG 🌎 Region-free movies eng" at bounding box center [133, 373] width 220 height 99
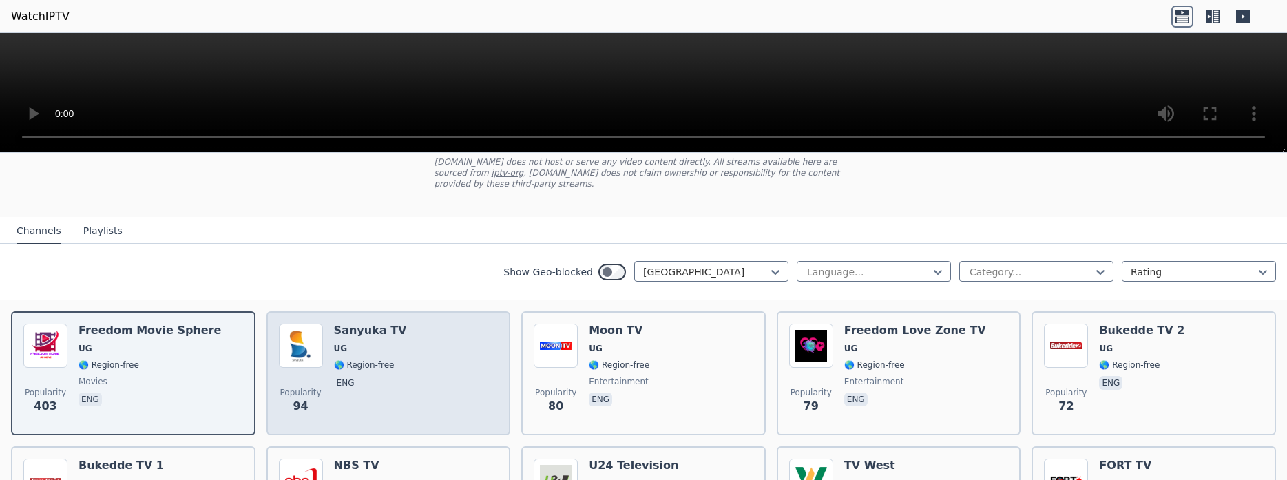
click at [326, 373] on div "Popularity 94 Sanyuka TV UG 🌎 Region-free eng" at bounding box center [389, 373] width 220 height 99
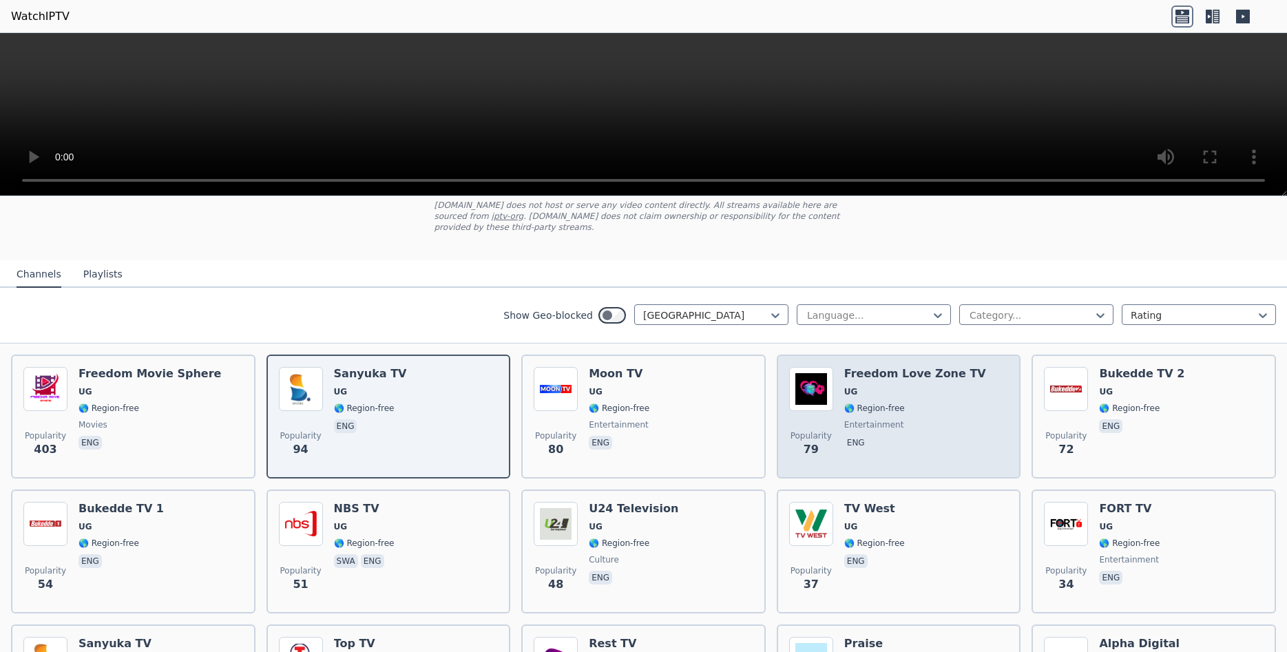
scroll to position [500, 0]
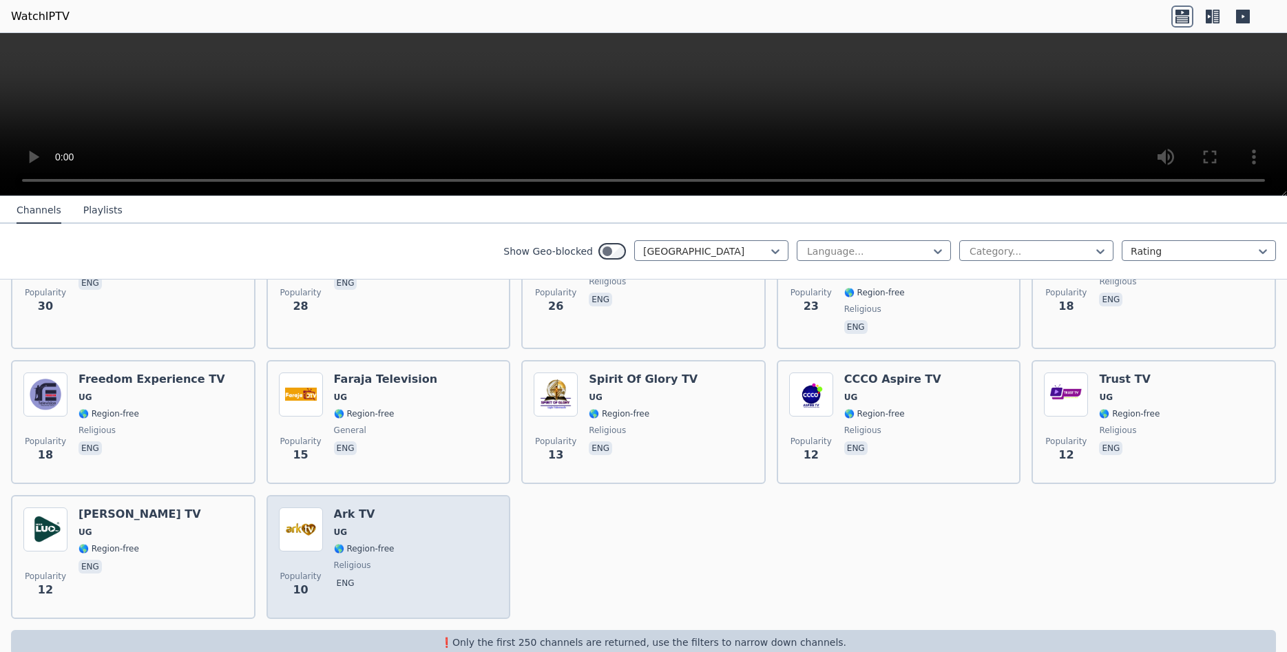
click at [413, 479] on div "Popularity 10 Ark TV UG 🌎 Region-free religious eng" at bounding box center [389, 557] width 220 height 99
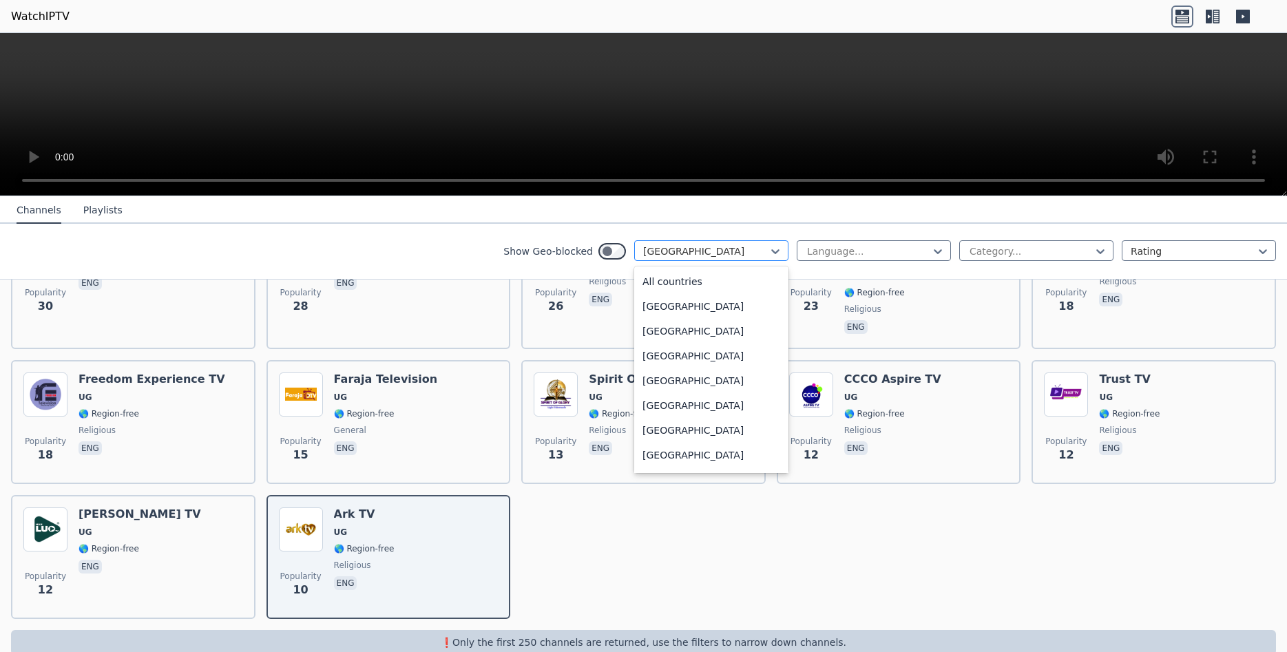
click at [685, 247] on div at bounding box center [705, 252] width 125 height 14
click at [696, 282] on div "Tanzania" at bounding box center [711, 279] width 154 height 25
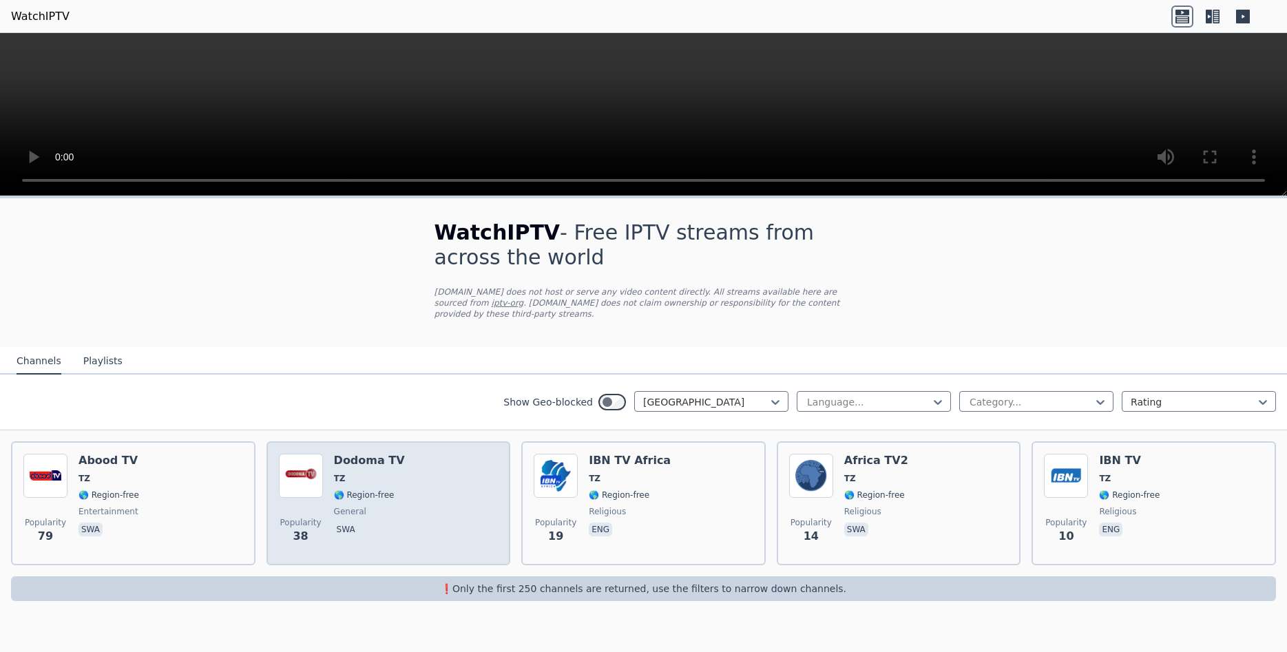
click at [446, 479] on div "Popularity 38 Dodoma TV TZ 🌎 Region-free general swa" at bounding box center [389, 503] width 220 height 99
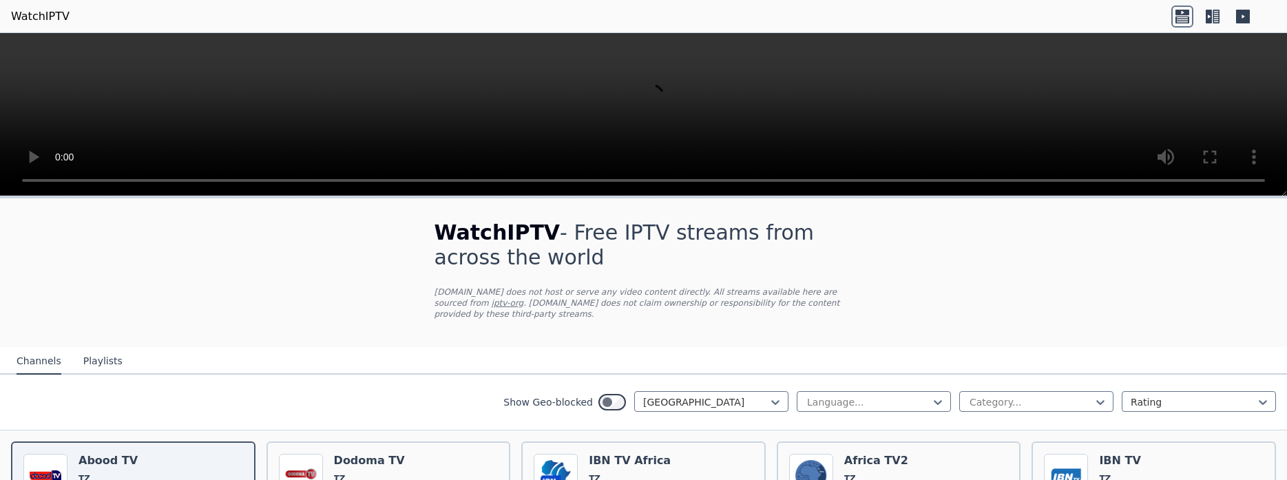
scroll to position [132, 0]
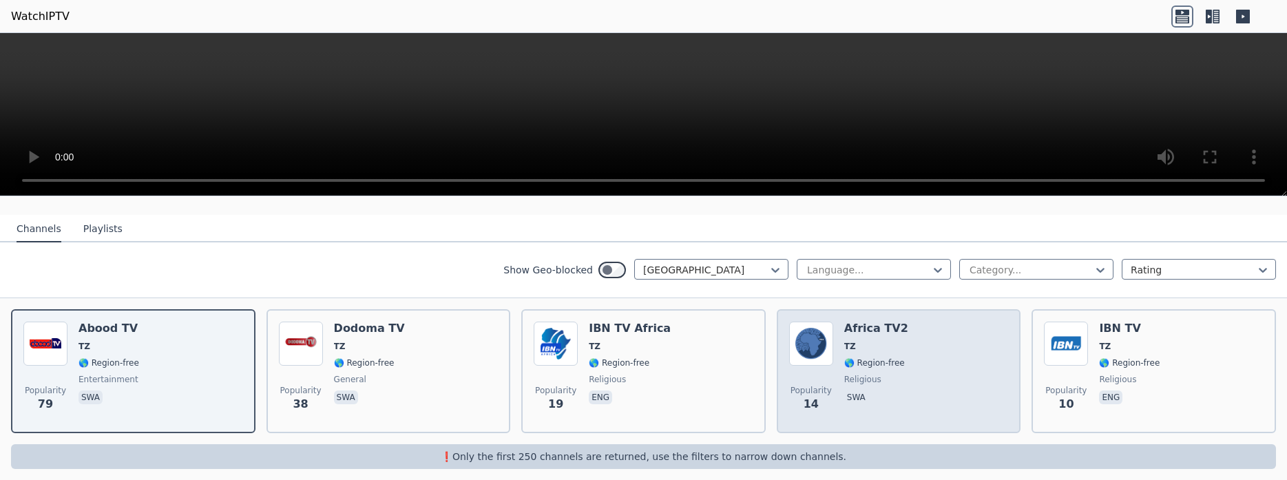
click at [862, 374] on span "religious" at bounding box center [863, 379] width 37 height 11
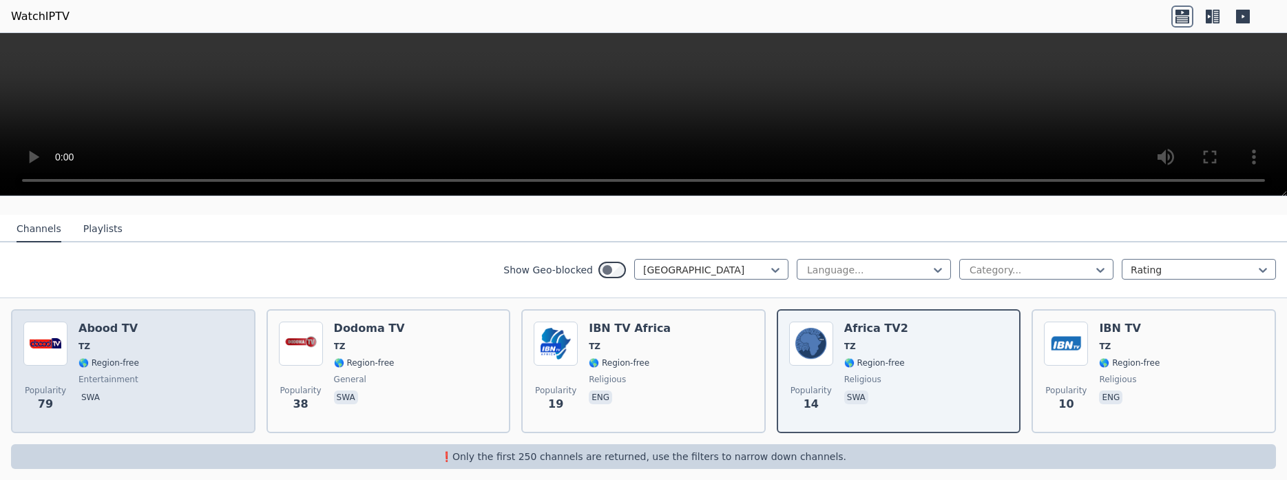
click at [236, 337] on div "Popularity 79 Abood TV TZ 🌎 Region-free entertainment swa" at bounding box center [133, 371] width 220 height 99
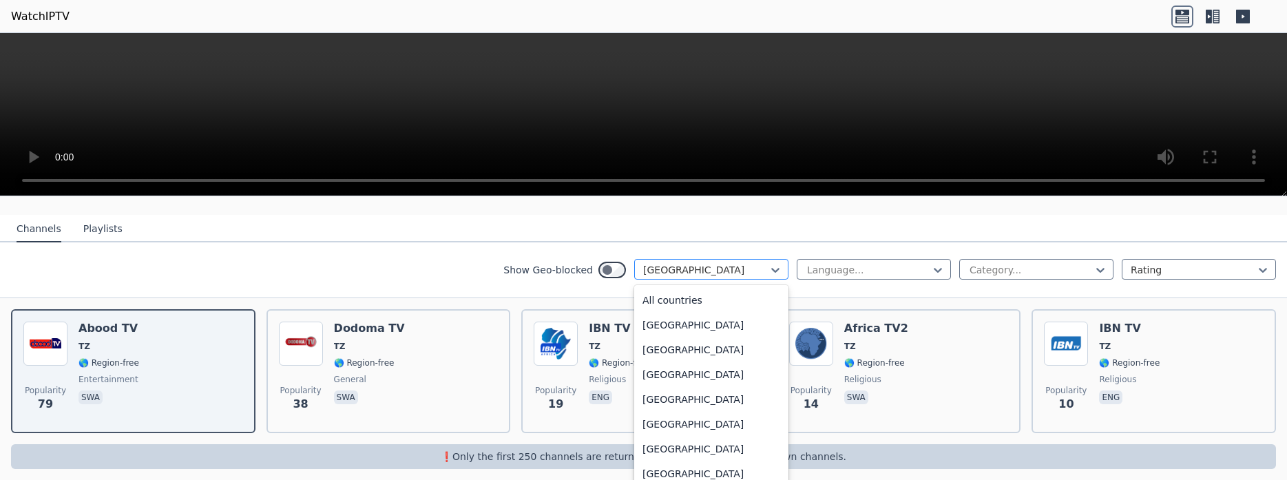
click at [734, 263] on div at bounding box center [705, 270] width 125 height 14
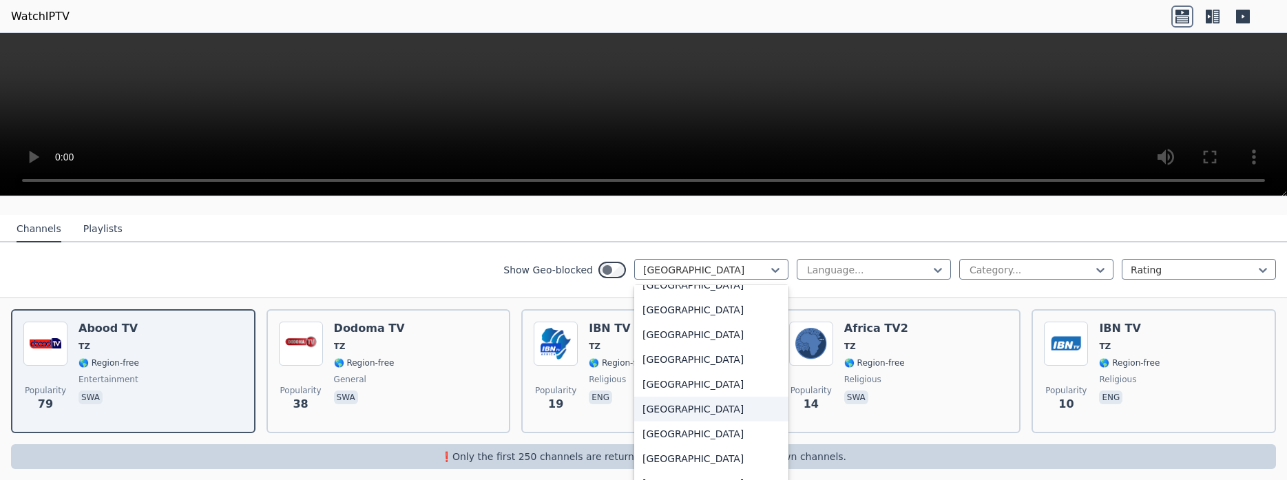
click at [708, 410] on div "South Africa" at bounding box center [711, 409] width 154 height 25
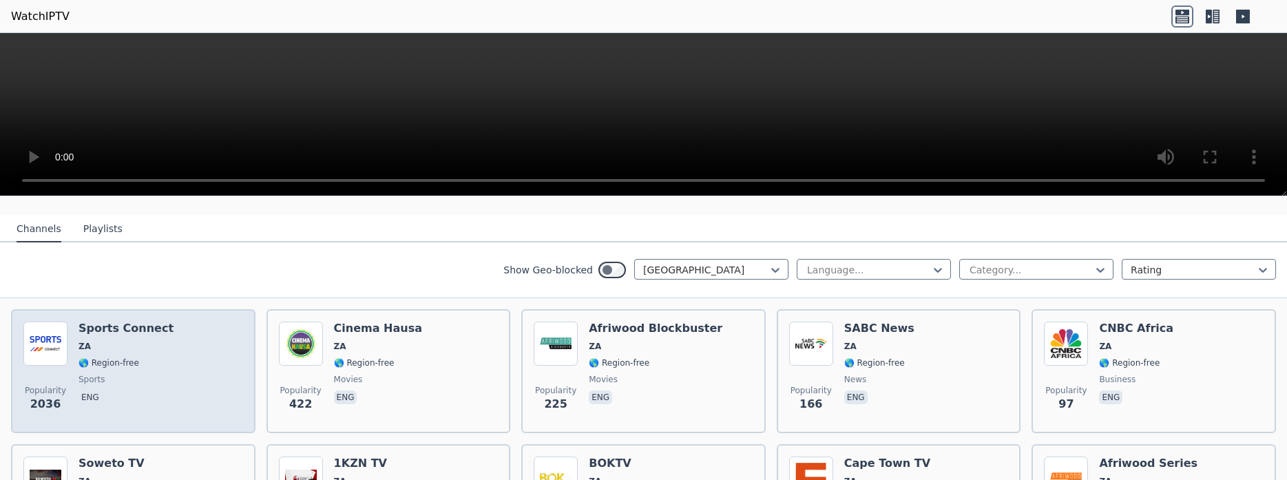
scroll to position [219, 0]
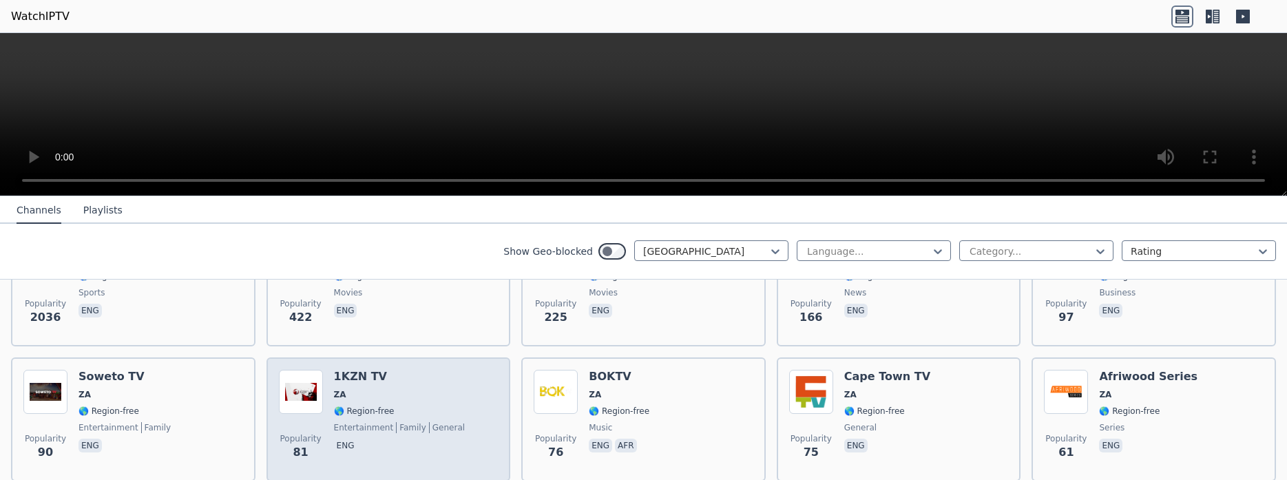
click at [401, 377] on div "1KZN TV ZA 🌎 Region-free entertainment family general eng" at bounding box center [400, 419] width 132 height 99
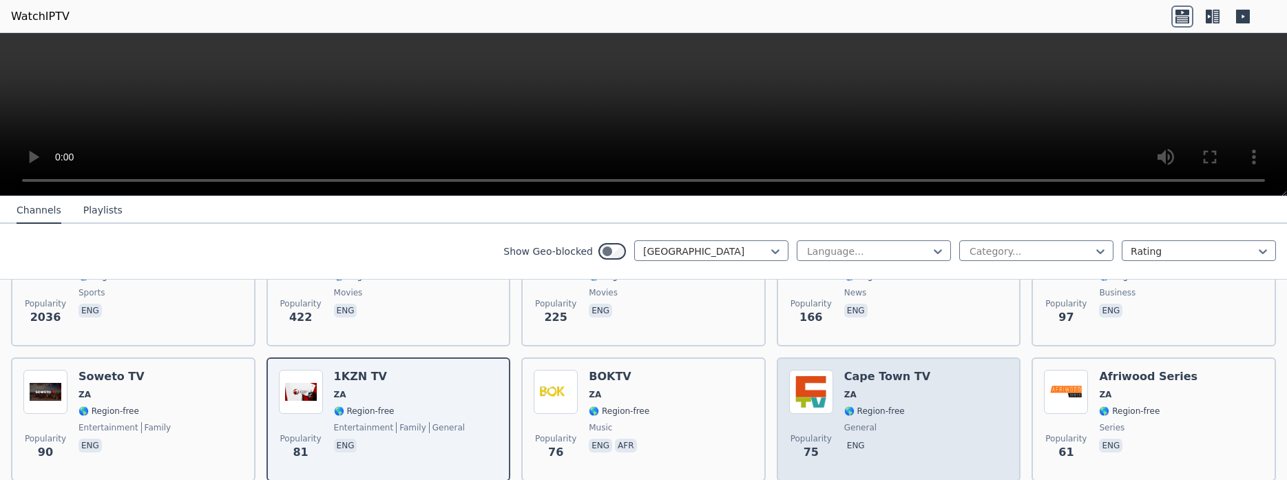
click at [910, 370] on h6 "Cape Town TV" at bounding box center [888, 377] width 86 height 14
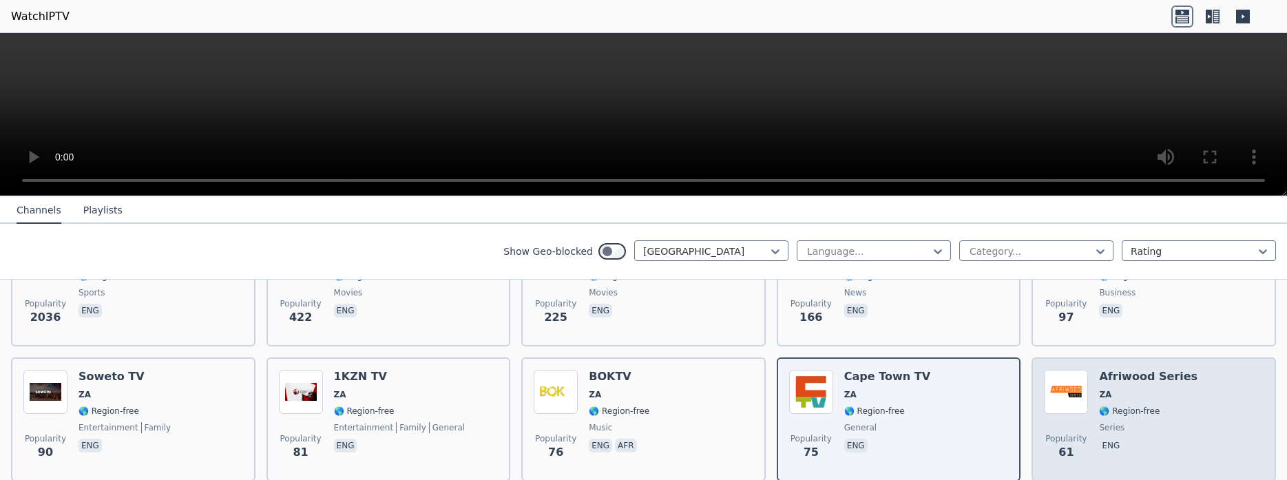
click at [1112, 406] on span "🌎 Region-free" at bounding box center [1129, 411] width 61 height 11
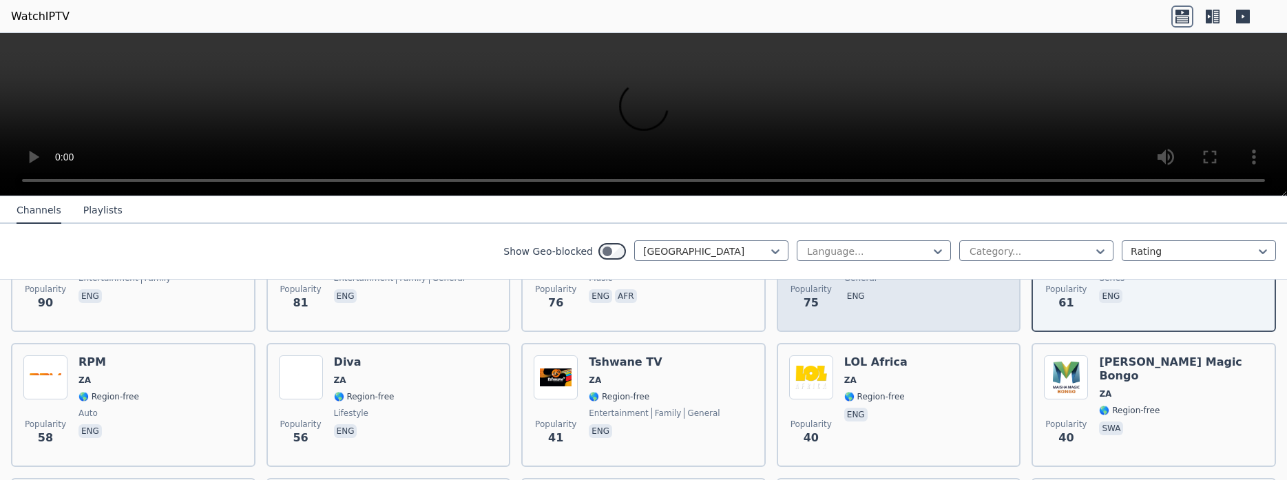
scroll to position [393, 0]
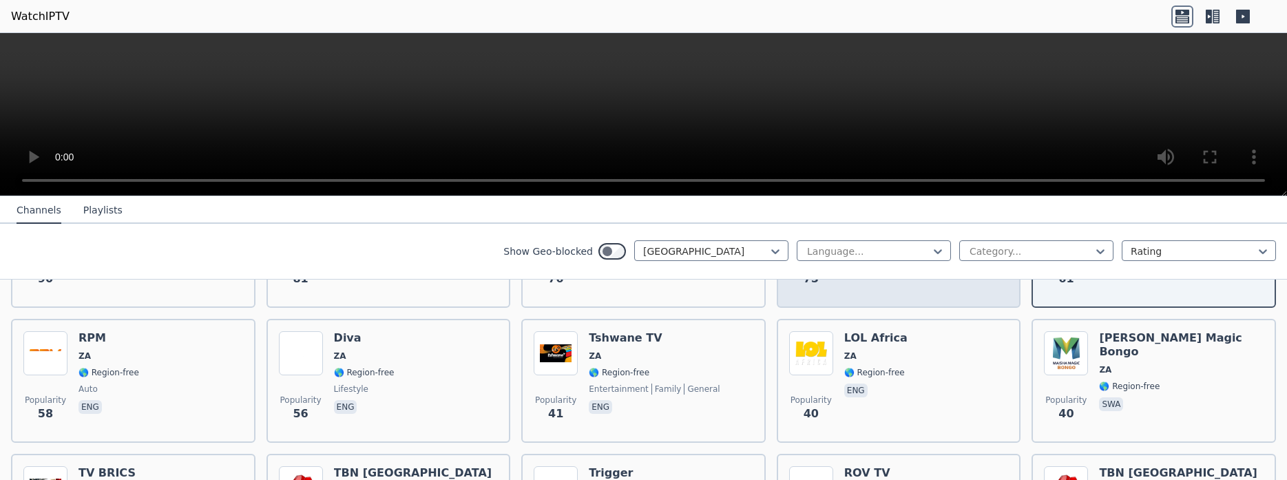
click at [929, 358] on div "Popularity 40 LOL Africa ZA 🌎 Region-free eng" at bounding box center [899, 380] width 220 height 99
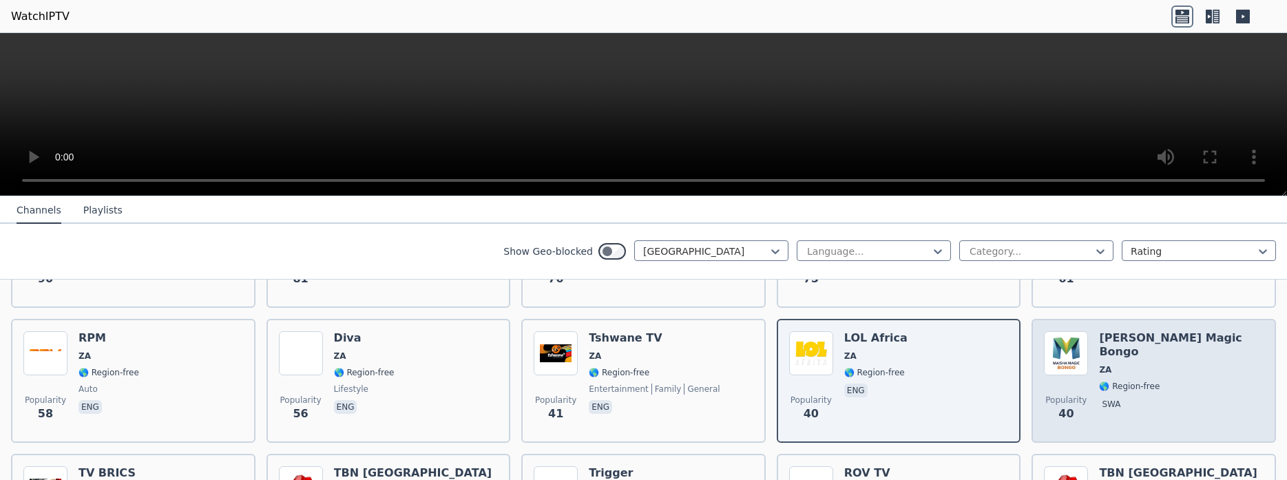
click at [1254, 331] on div "Popularity 40 Maisha Magic Bongo ZA 🌎 Region-free swa" at bounding box center [1154, 380] width 220 height 99
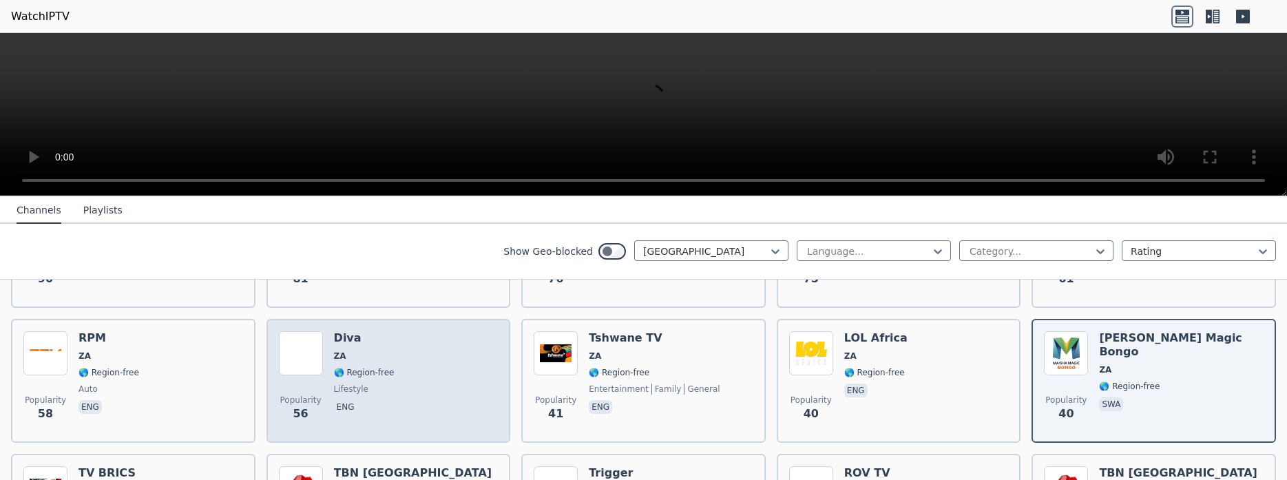
scroll to position [566, 0]
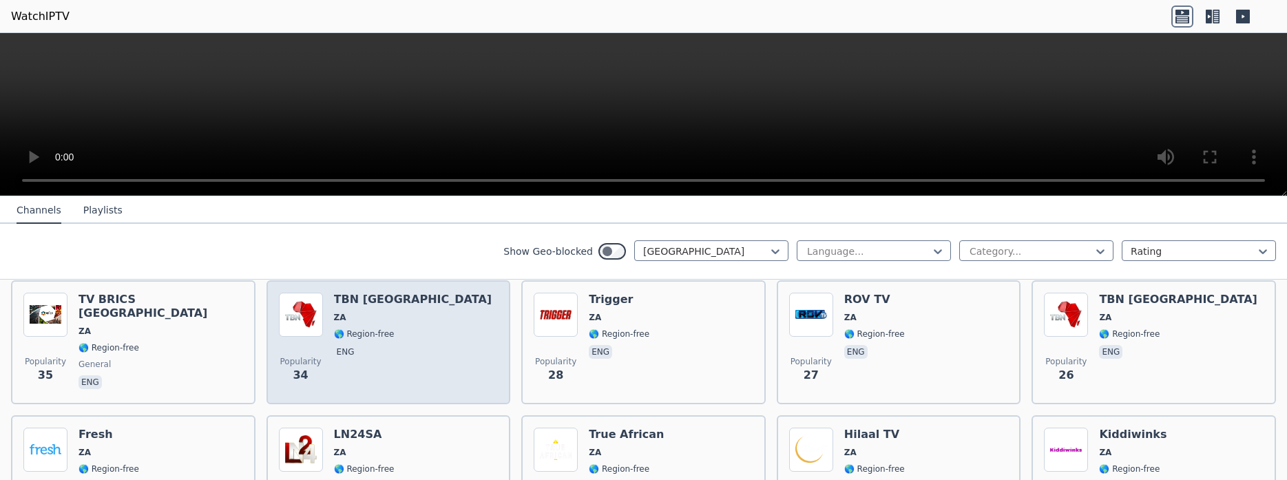
click at [386, 314] on div "TBN Africa ZA 🌎 Region-free eng" at bounding box center [413, 342] width 158 height 99
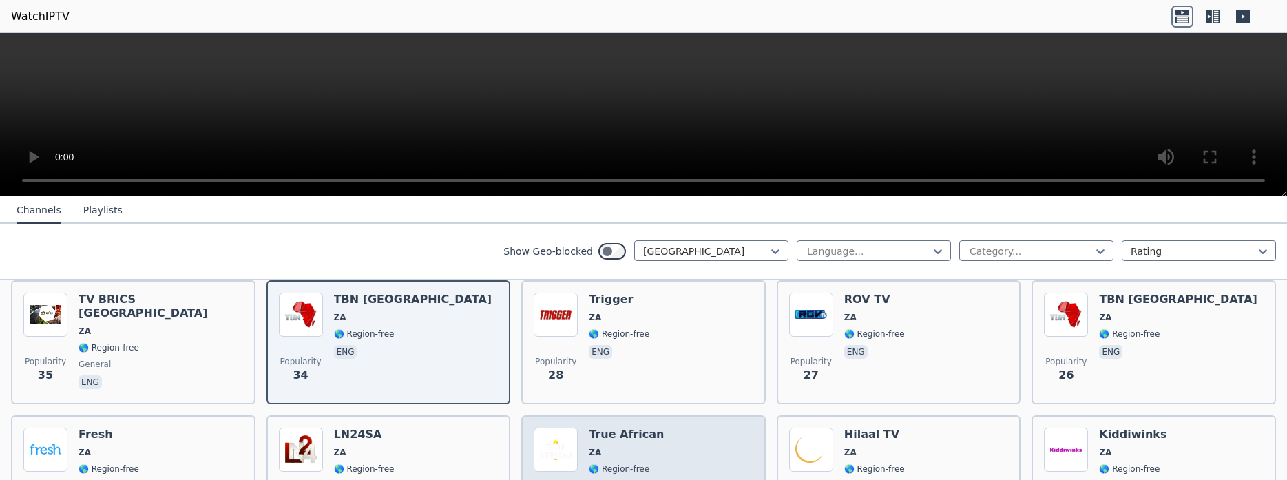
click at [654, 415] on div "Popularity 24 True African ZA 🌎 Region-free eng" at bounding box center [643, 477] width 245 height 124
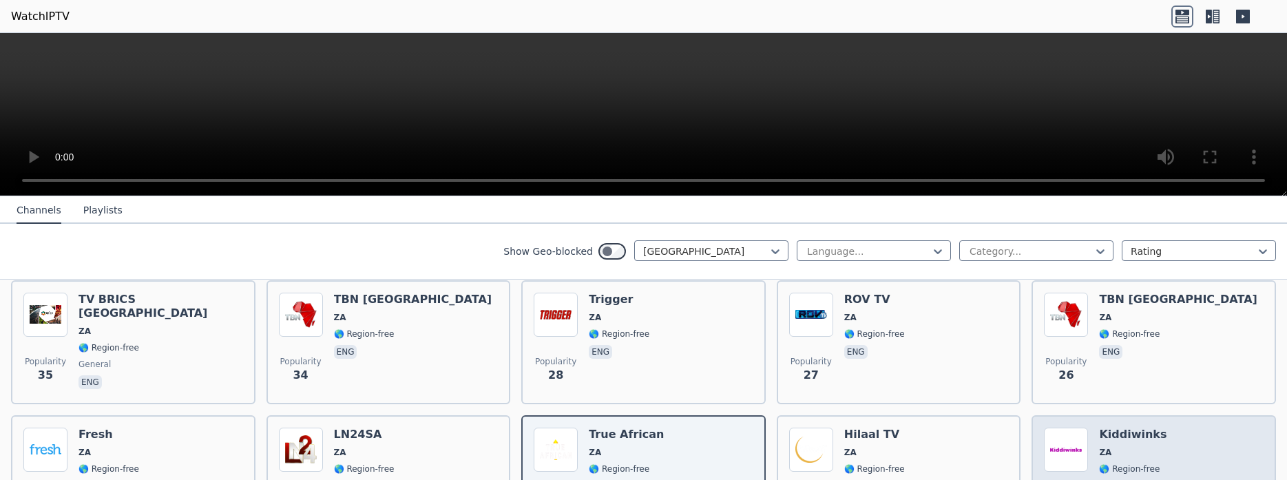
click at [1193, 451] on div "Popularity 23 Kiddiwinks ZA 🌎 Region-free eng" at bounding box center [1154, 477] width 220 height 99
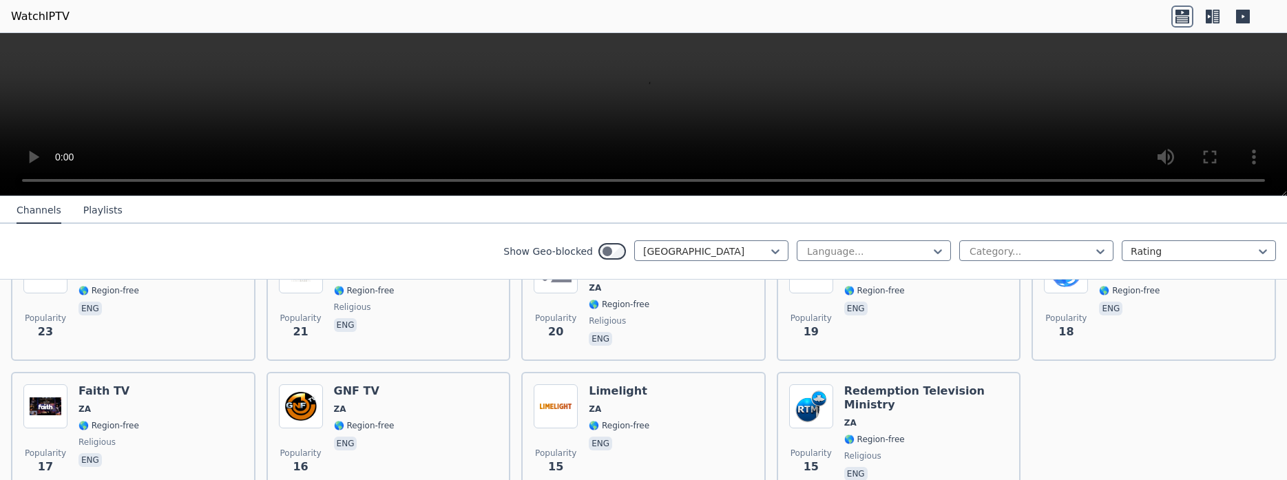
scroll to position [942, 0]
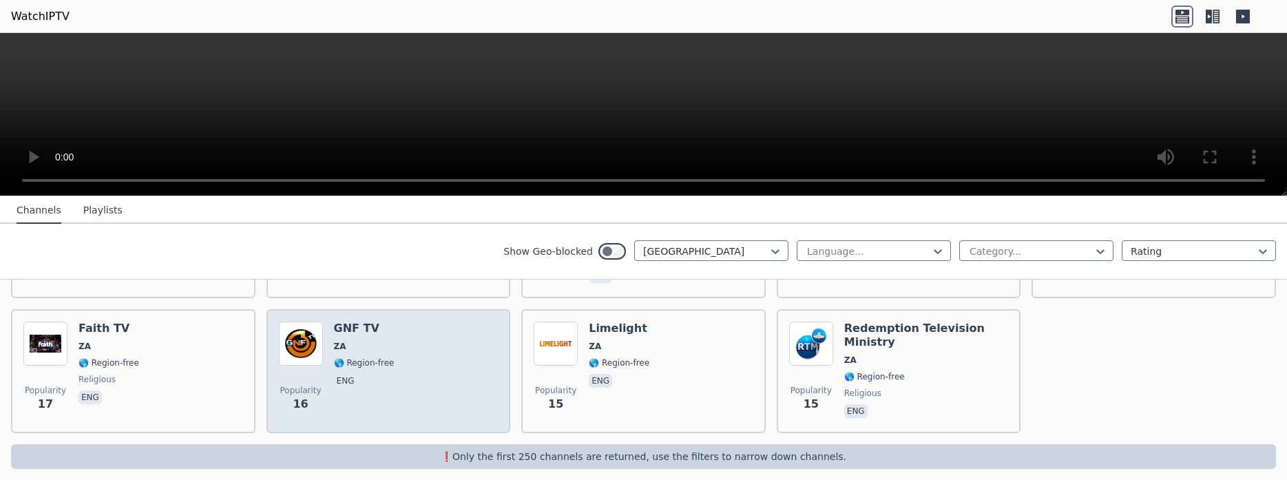
click at [436, 323] on div "Popularity 16 GNF TV ZA 🌎 Region-free eng" at bounding box center [389, 371] width 220 height 99
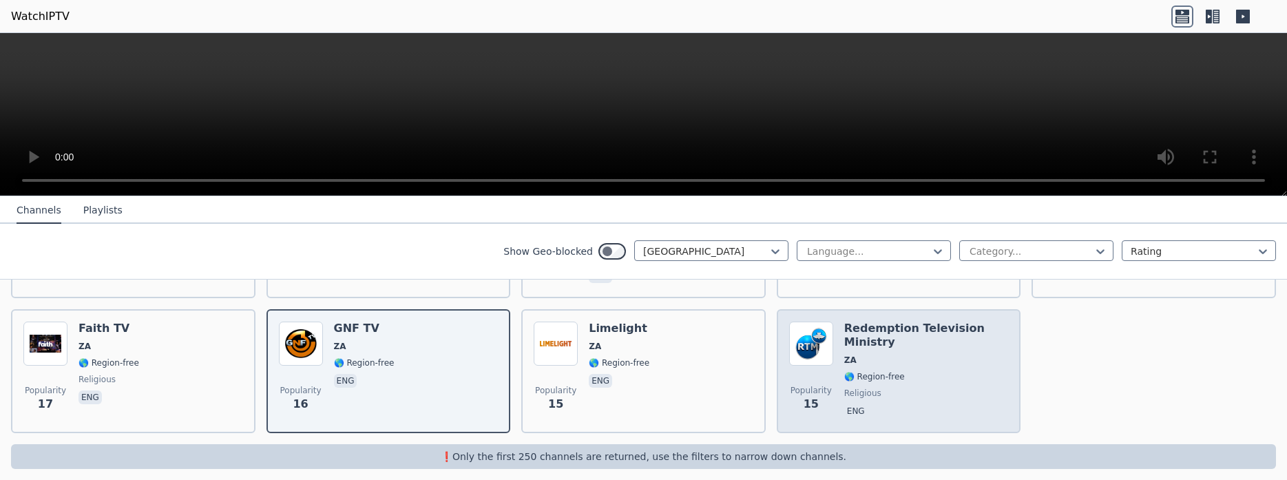
click at [949, 355] on span "ZA" at bounding box center [927, 360] width 165 height 11
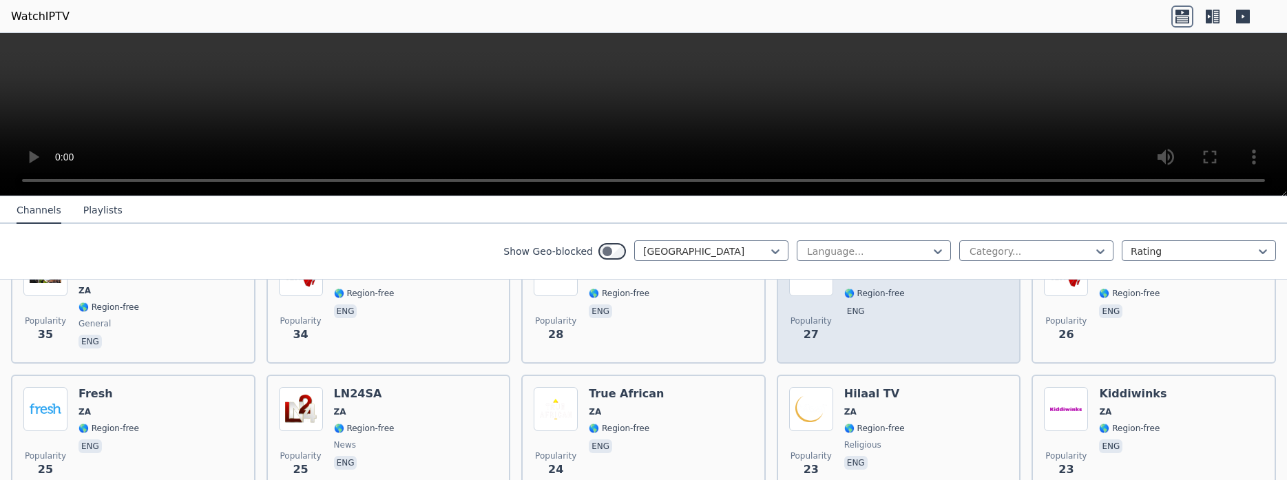
scroll to position [682, 0]
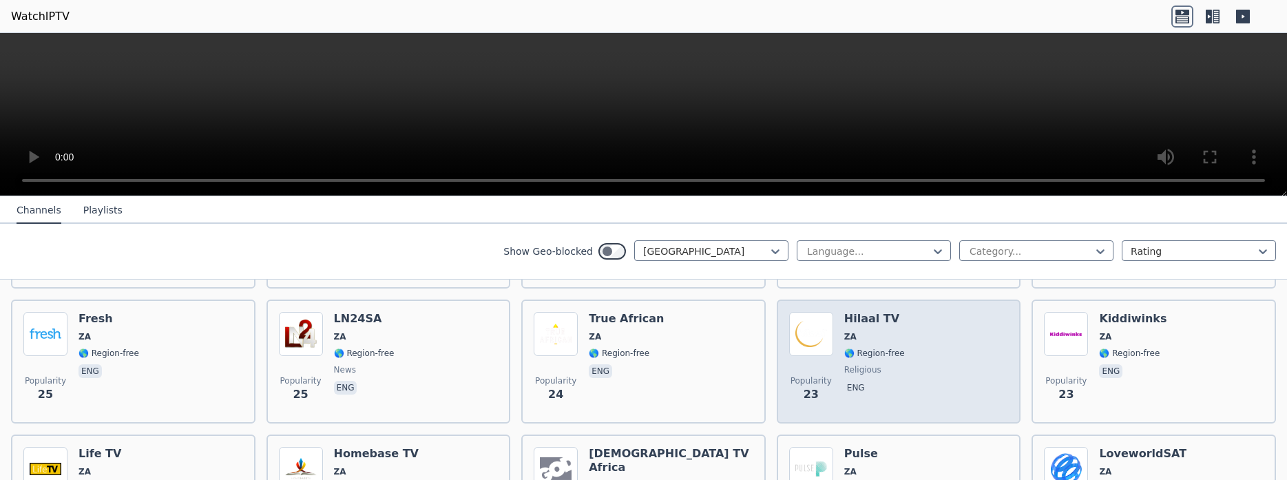
click at [915, 346] on div "Popularity 23 Hilaal TV ZA 🌎 Region-free religious eng" at bounding box center [899, 361] width 220 height 99
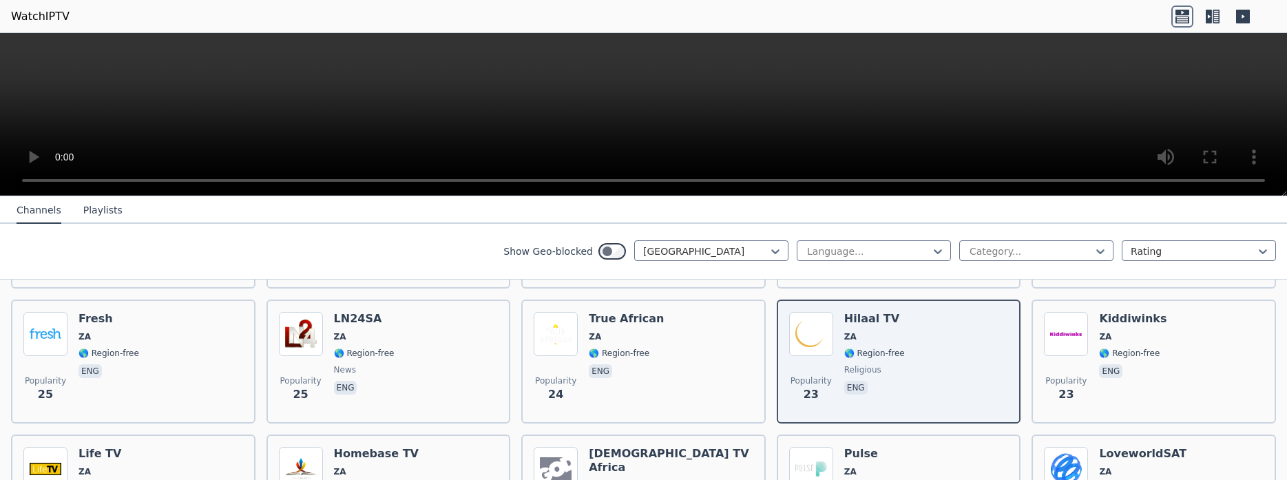
click at [83, 204] on button "Playlists" at bounding box center [102, 211] width 39 height 26
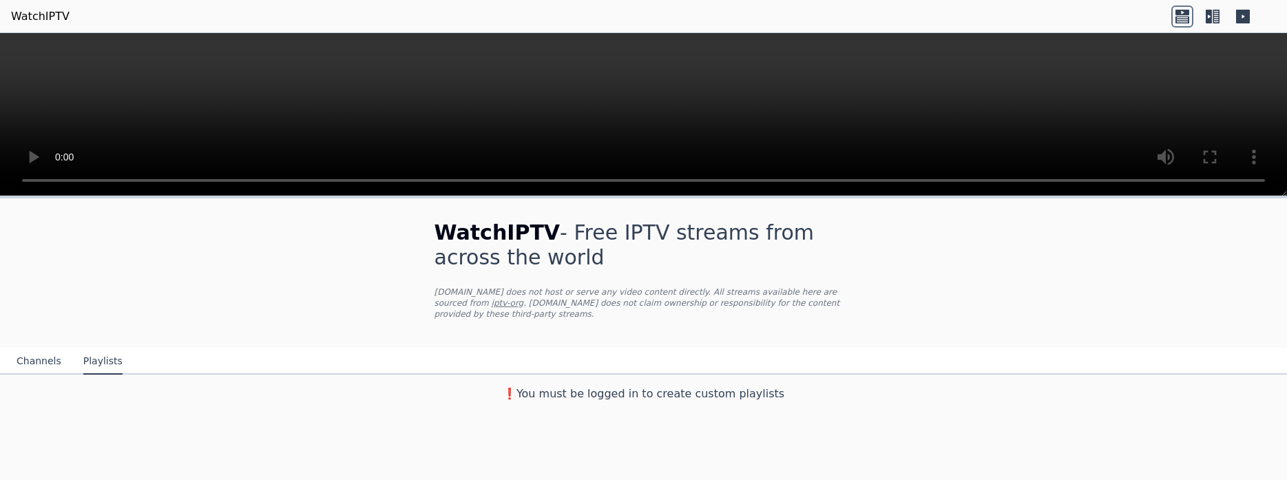
click at [41, 349] on button "Channels" at bounding box center [39, 362] width 45 height 26
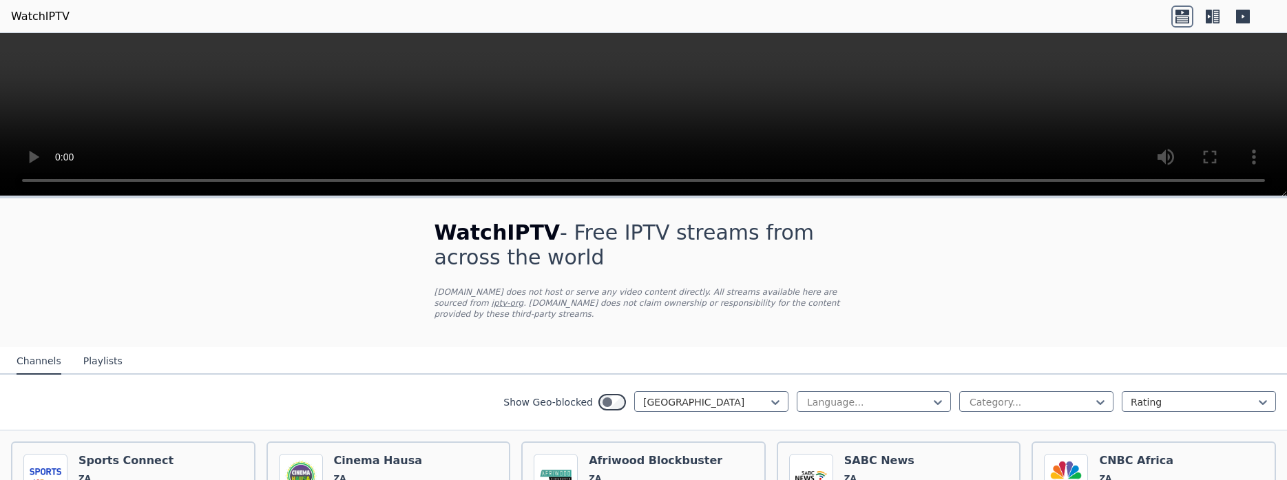
click at [1223, 12] on icon at bounding box center [1213, 17] width 22 height 22
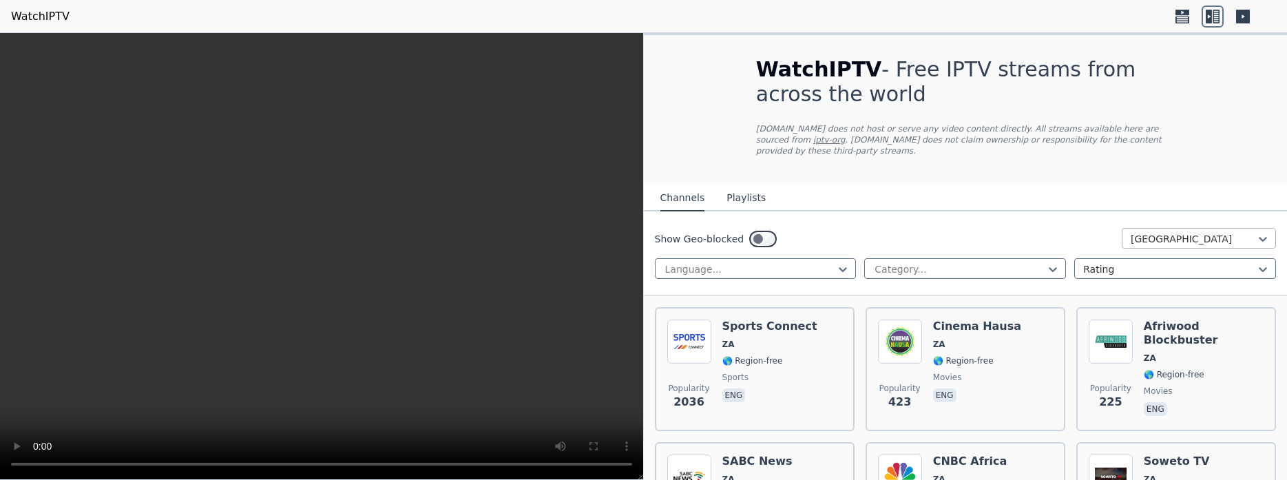
click at [1146, 232] on div at bounding box center [1193, 239] width 125 height 14
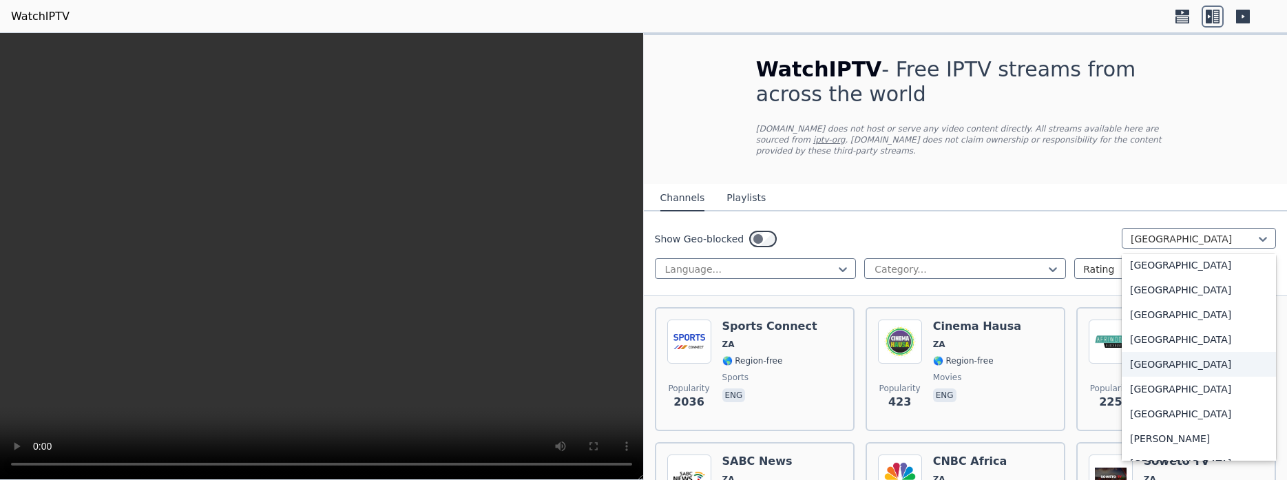
scroll to position [723, 0]
click at [1168, 360] on div "Canada" at bounding box center [1199, 364] width 154 height 25
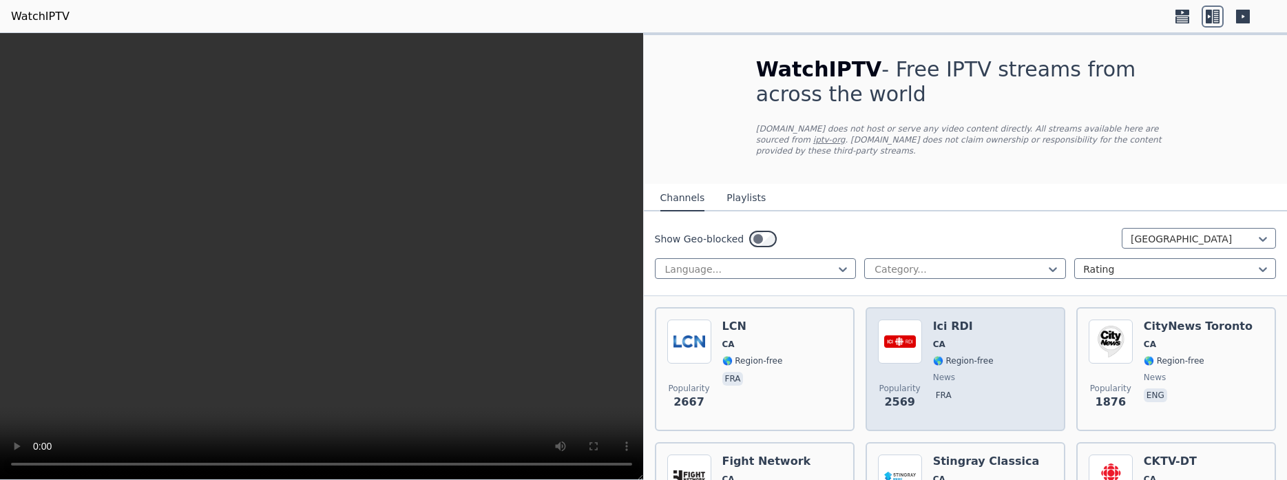
scroll to position [87, 0]
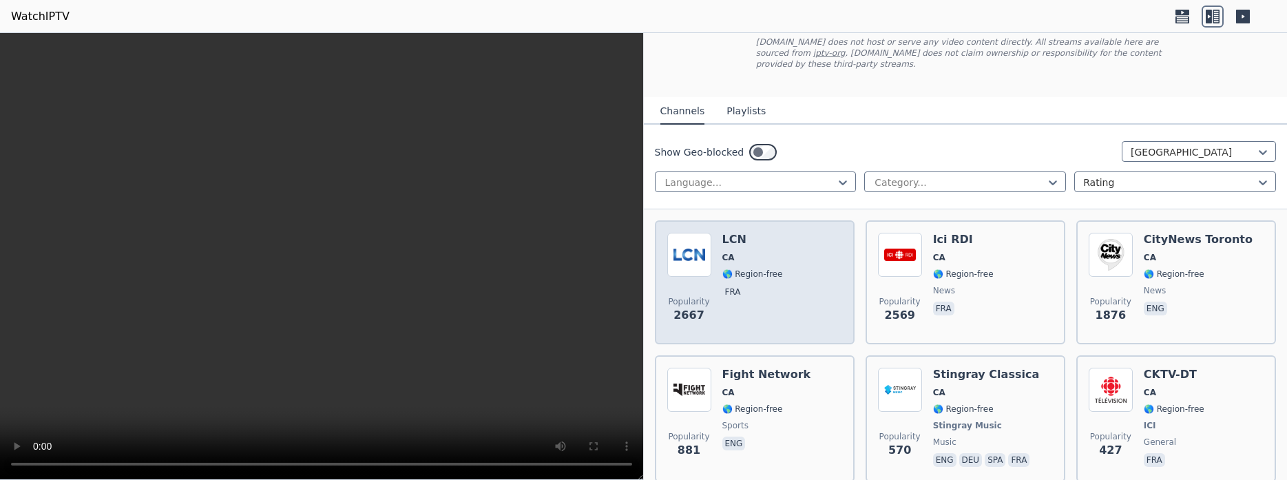
click at [834, 282] on div "Popularity 2667 LCN CA 🌎 Region-free fra" at bounding box center [754, 282] width 175 height 99
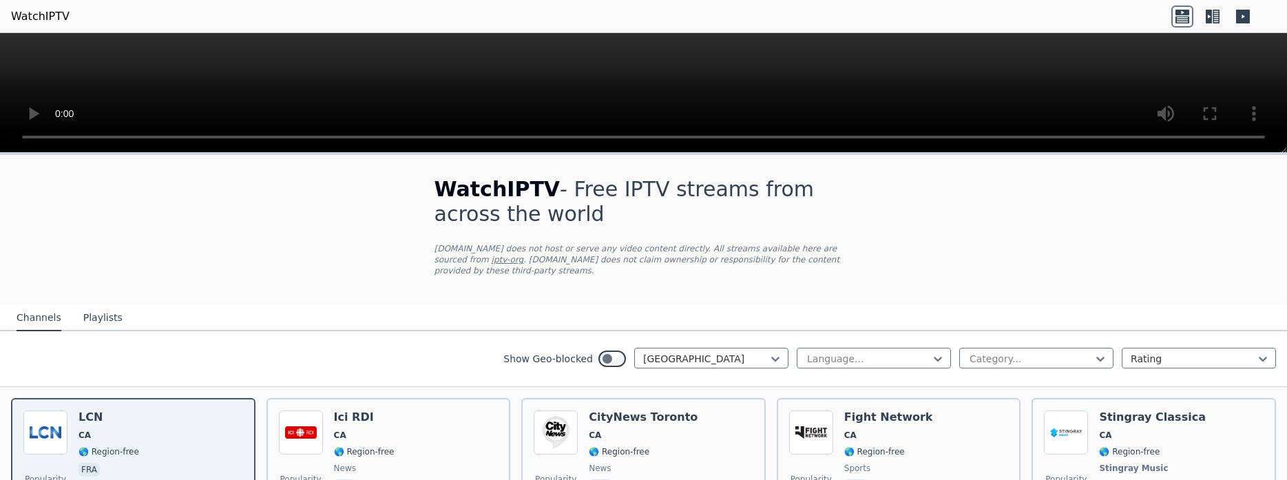
scroll to position [87, 0]
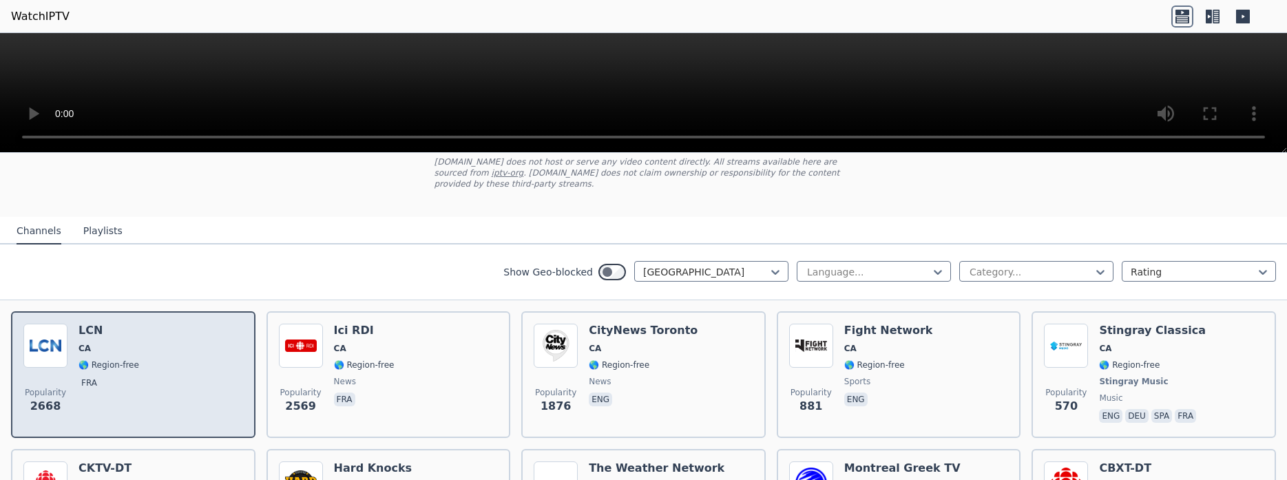
click at [196, 397] on div "Popularity 2668 LCN CA 🌎 Region-free fra" at bounding box center [133, 375] width 220 height 102
click at [149, 389] on div "Popularity 2668 LCN CA 🌎 Region-free fra" at bounding box center [133, 375] width 220 height 102
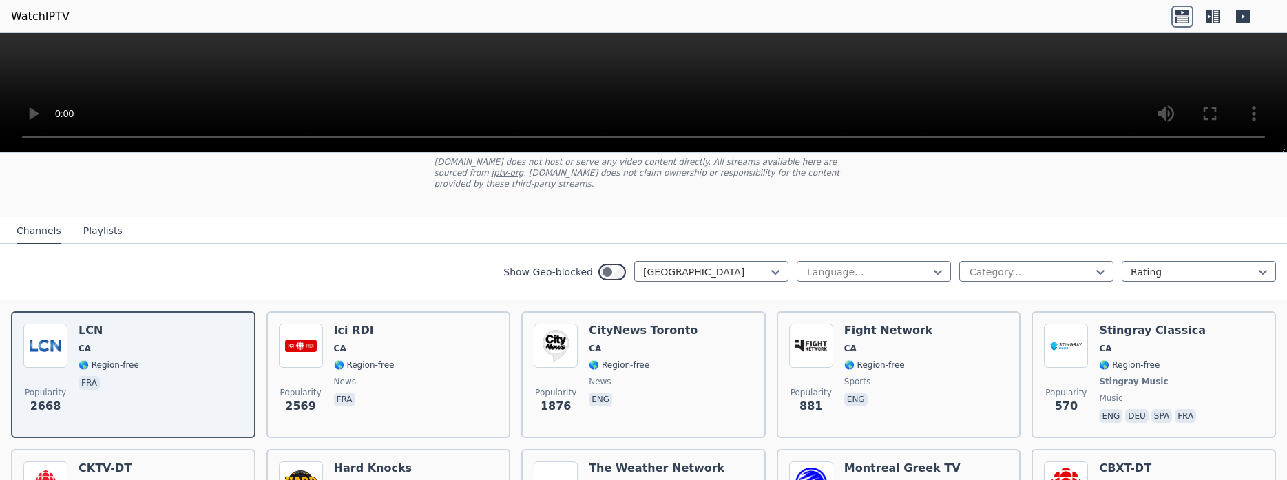
click at [728, 246] on div "Show Geo-blocked Canada Language... Category... Rating" at bounding box center [643, 273] width 1287 height 56
click at [725, 265] on div at bounding box center [705, 272] width 125 height 14
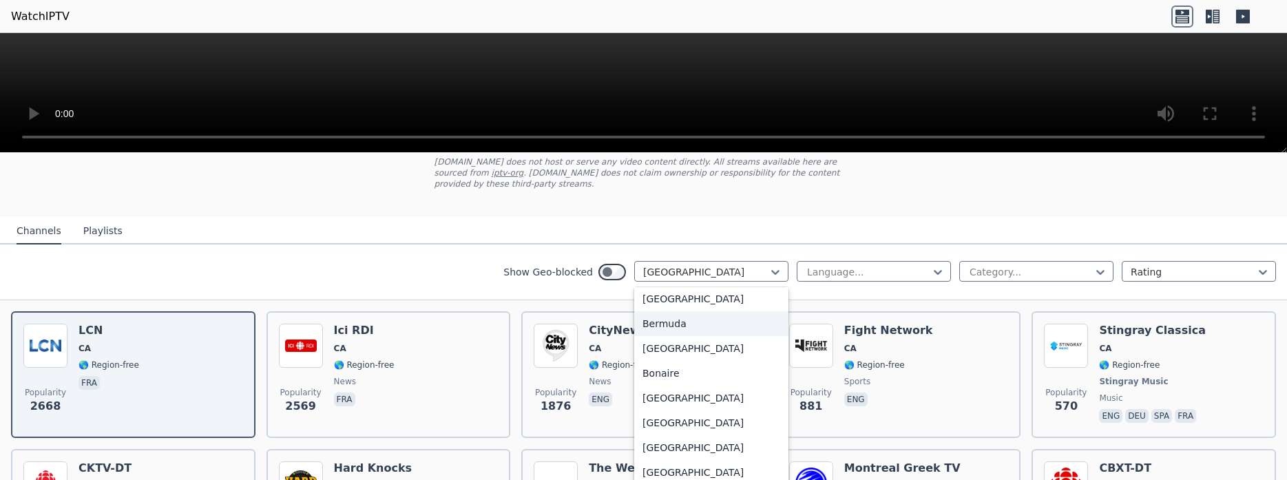
scroll to position [474, 0]
click at [700, 386] on div "Bosnia and Herzegovina" at bounding box center [711, 398] width 154 height 25
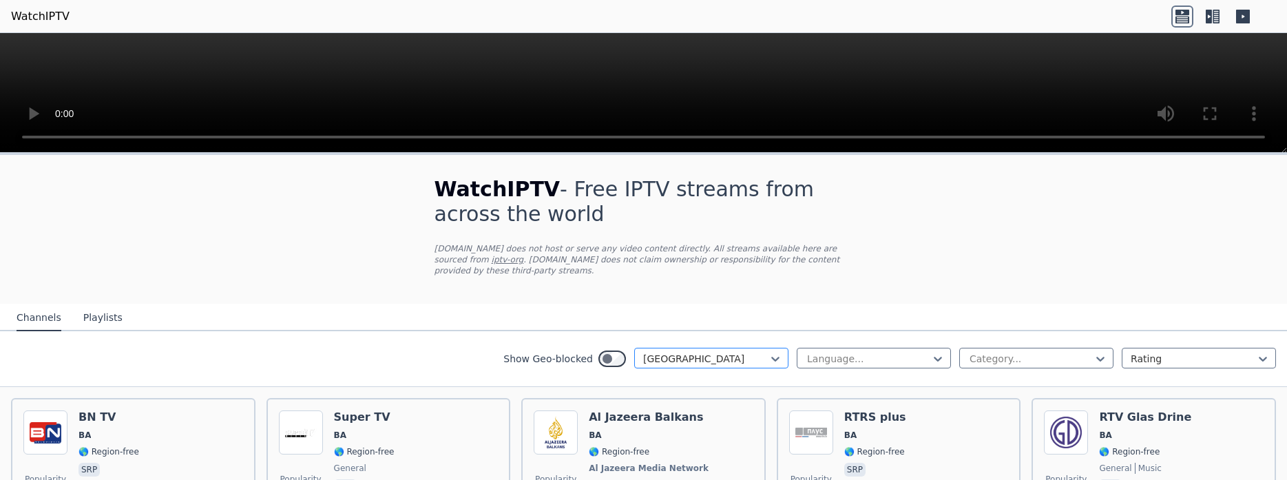
click at [718, 353] on div at bounding box center [705, 359] width 125 height 14
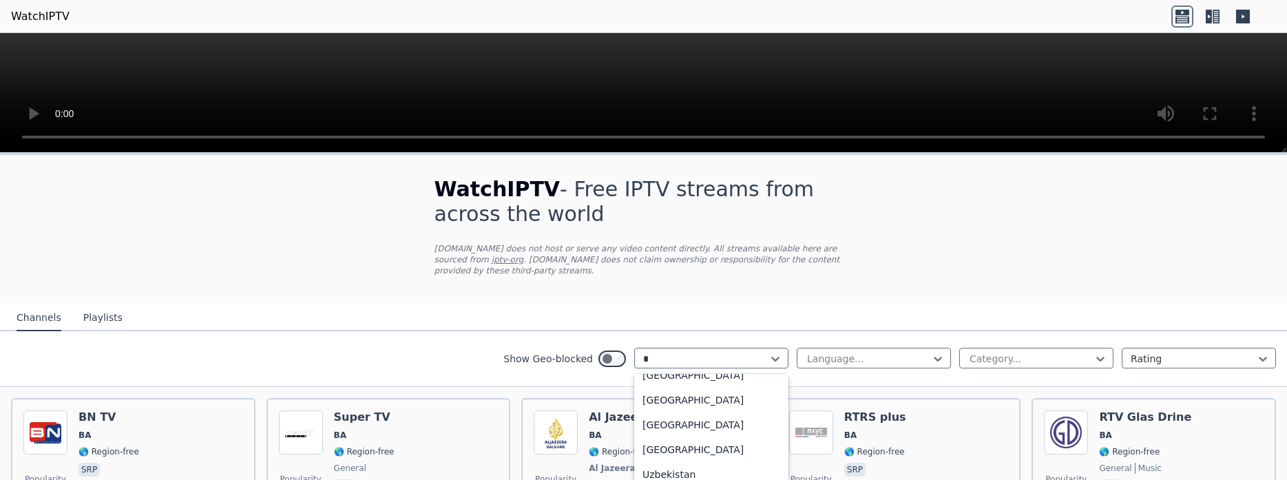
scroll to position [92, 0]
type input "***"
click at [692, 431] on div "United Kingdom" at bounding box center [711, 438] width 154 height 25
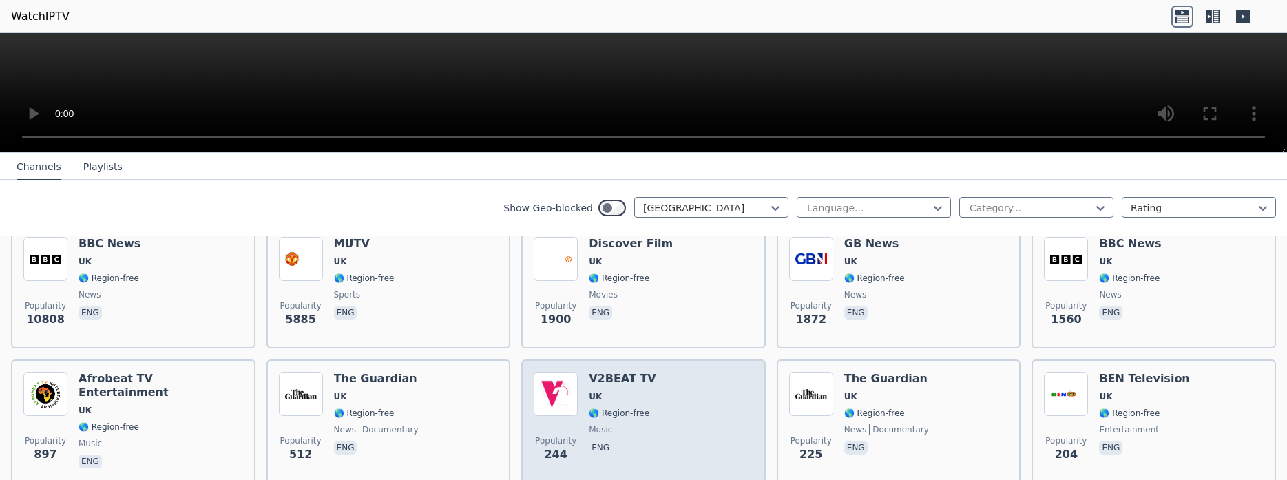
scroll to position [347, 0]
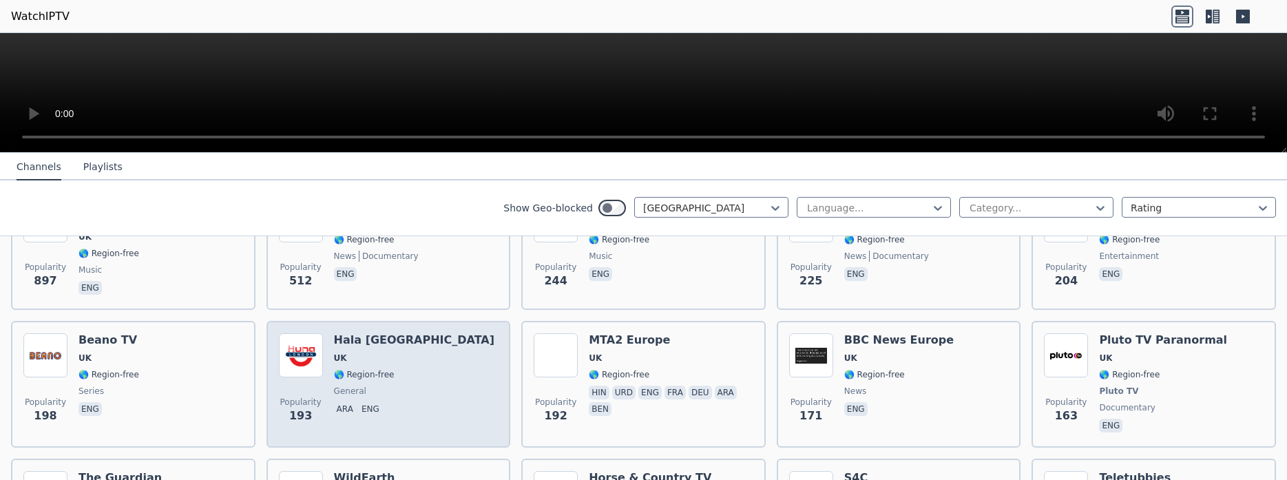
click at [412, 384] on div "Popularity 193 Hala London UK 🌎 Region-free general ara eng" at bounding box center [389, 384] width 220 height 102
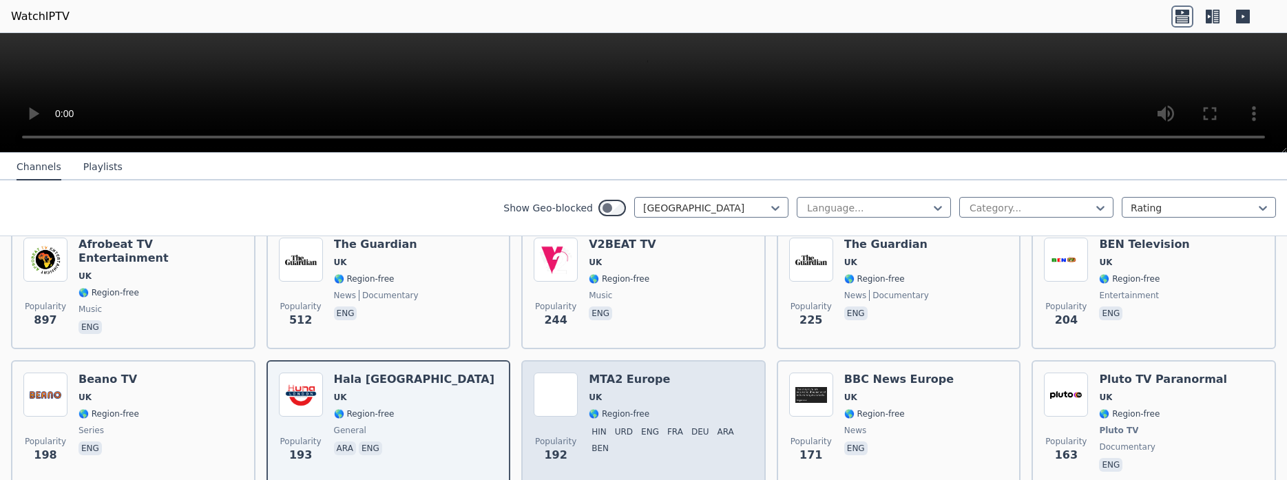
scroll to position [434, 0]
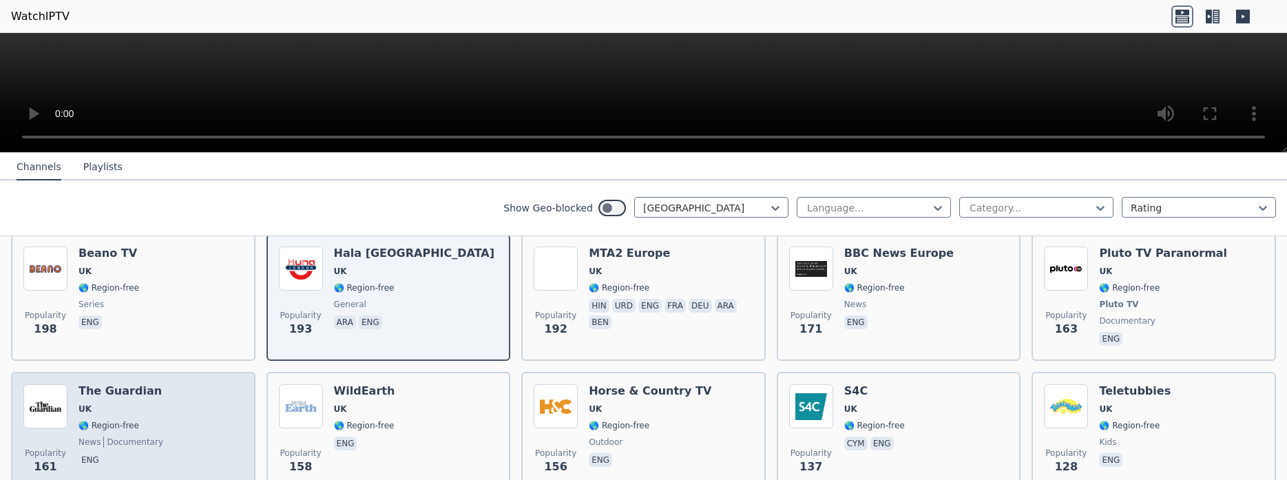
click at [174, 384] on div "Popularity 161 The Guardian UK 🌎 Region-free news documentary eng" at bounding box center [133, 433] width 220 height 99
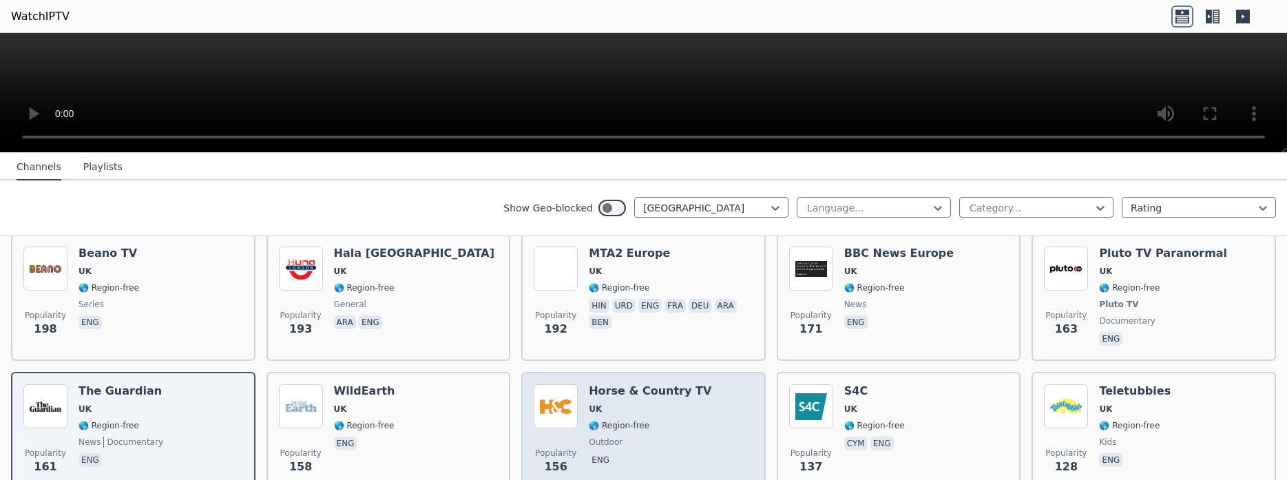
click at [694, 419] on div "Popularity 156 Horse & Country TV UK 🌎 Region-free outdoor eng" at bounding box center [644, 433] width 220 height 99
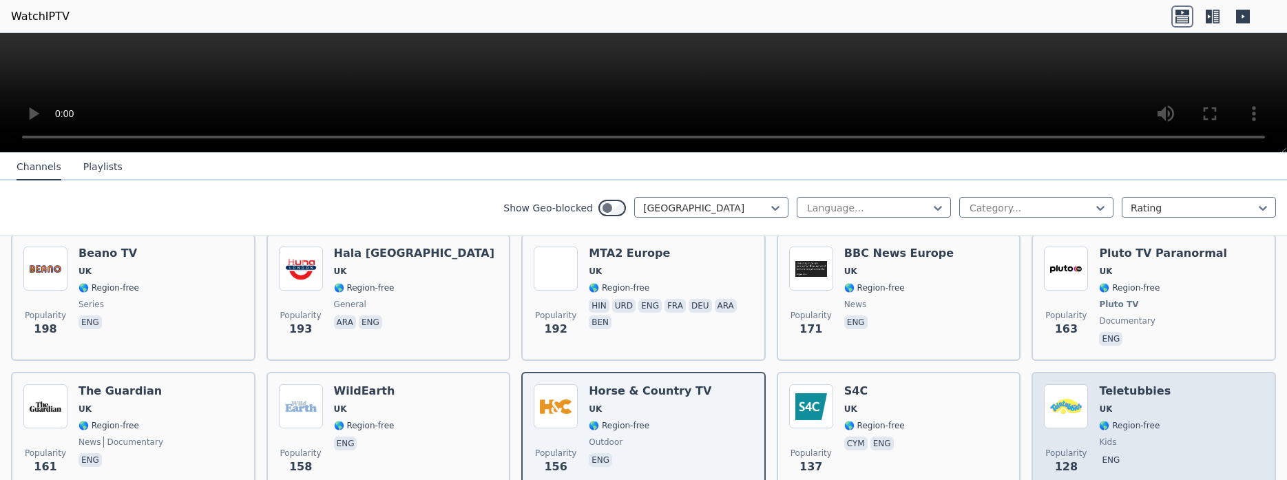
click at [1134, 389] on div "Teletubbies UK 🌎 Region-free kids eng" at bounding box center [1135, 433] width 72 height 99
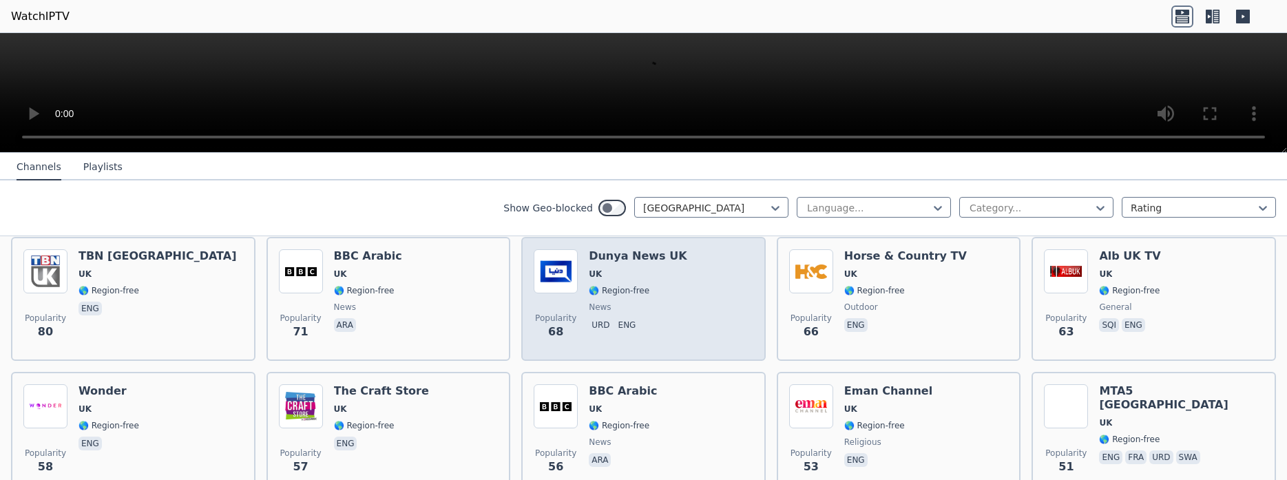
scroll to position [868, 0]
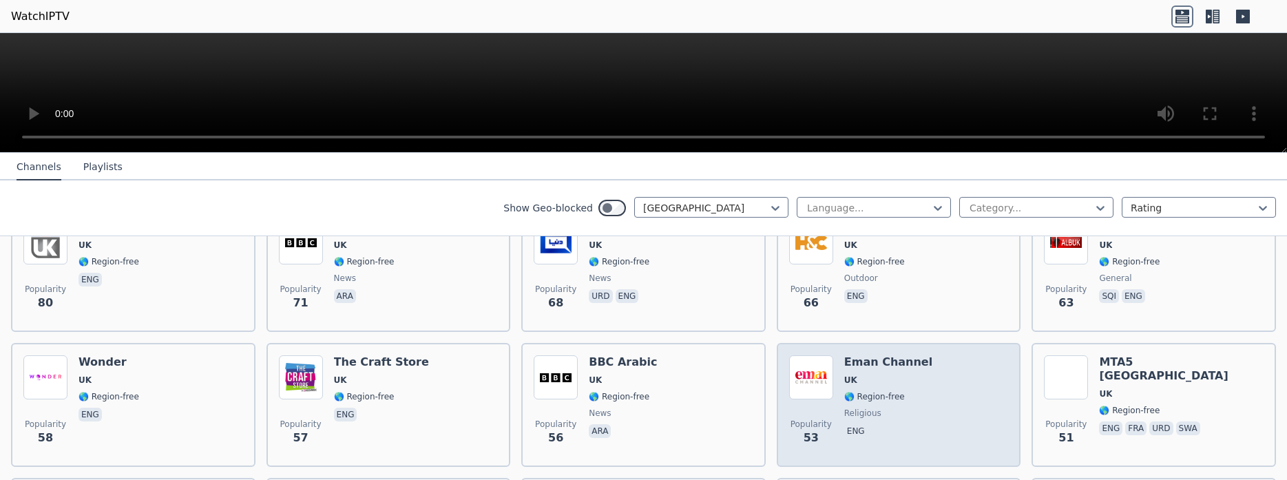
click at [862, 355] on h6 "Eman Channel" at bounding box center [889, 362] width 88 height 14
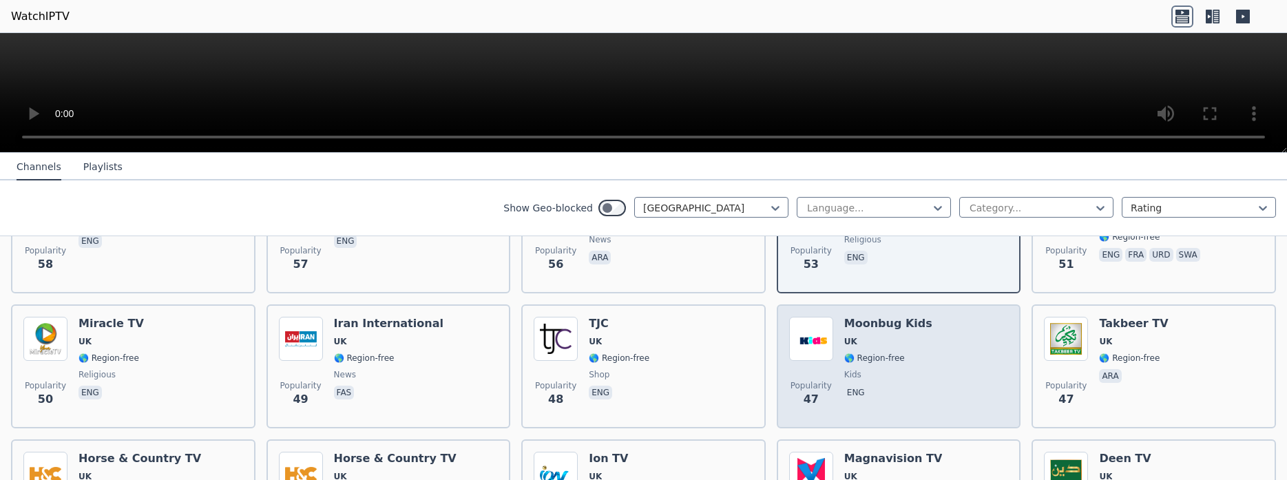
click at [942, 360] on div "Popularity 47 Moonbug Kids UK 🌎 Region-free kids eng" at bounding box center [899, 366] width 220 height 99
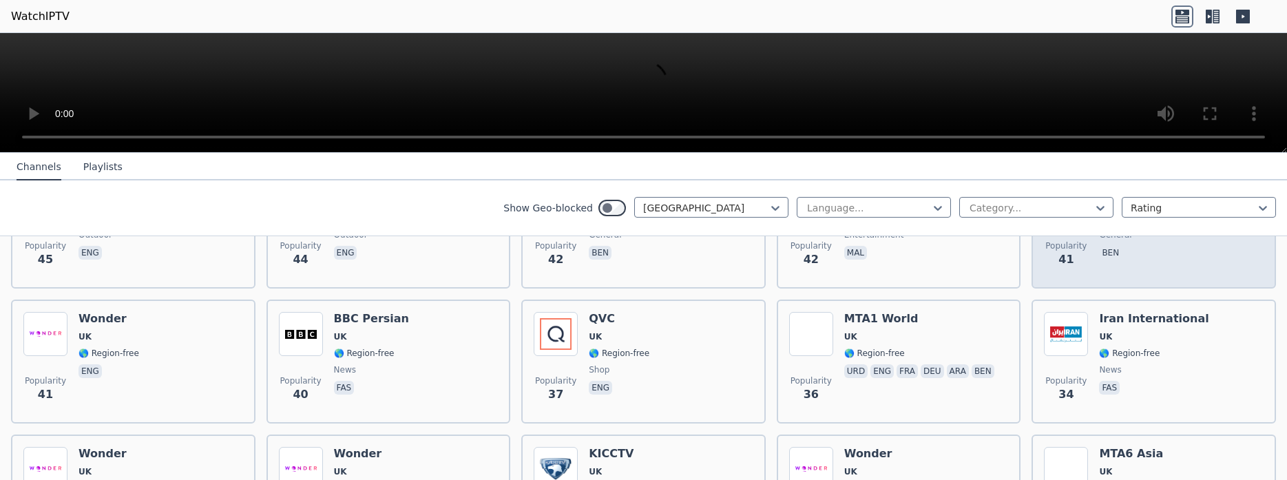
scroll to position [1389, 0]
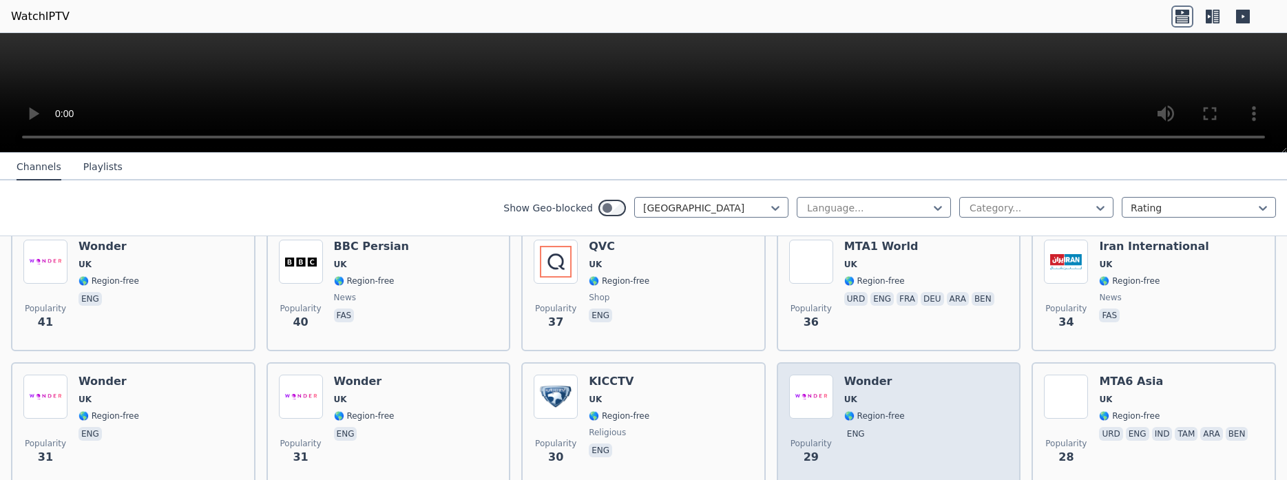
click at [920, 375] on div "Popularity 29 Wonder UK 🌎 Region-free eng" at bounding box center [899, 424] width 220 height 99
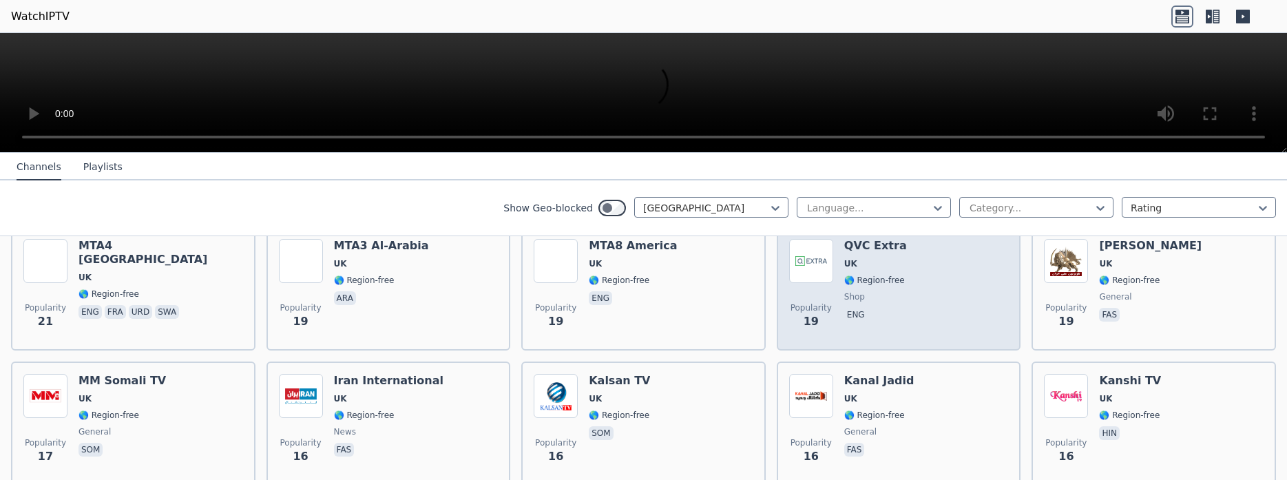
scroll to position [1823, 0]
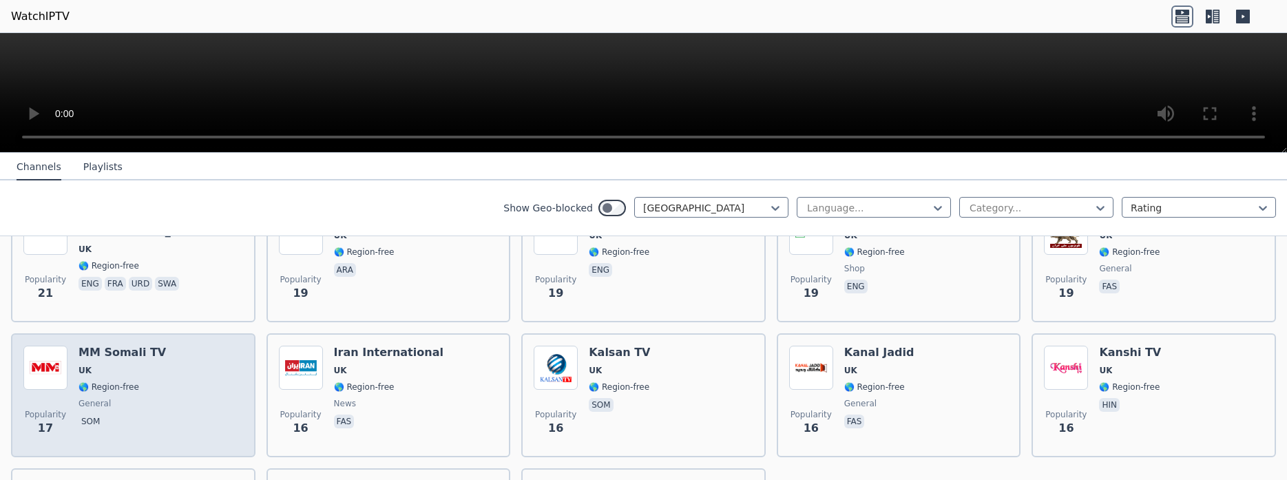
click at [227, 375] on div "Popularity 17 MM Somali TV UK 🌎 Region-free general som" at bounding box center [133, 395] width 220 height 99
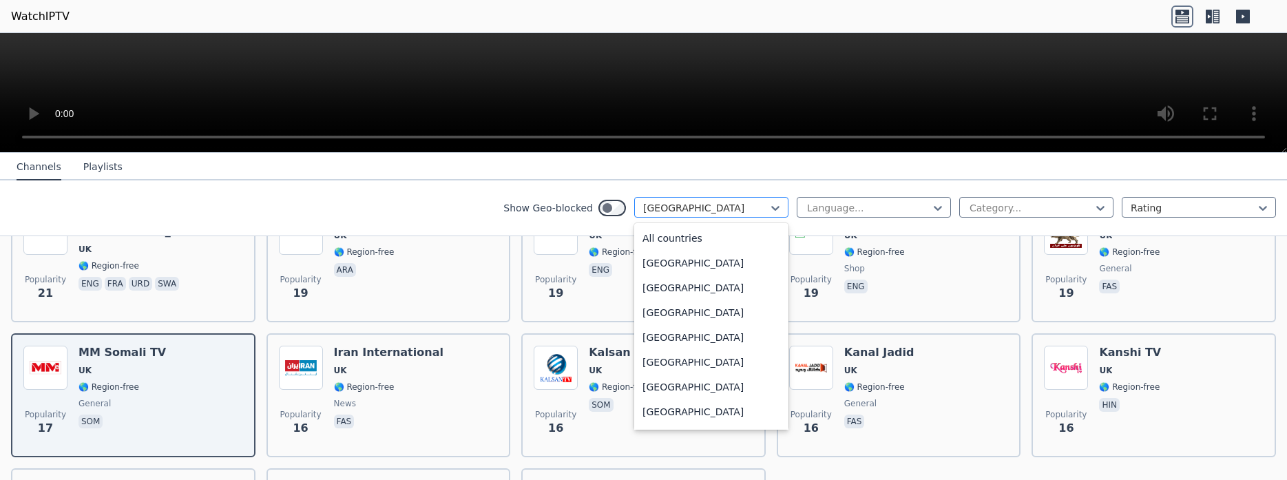
click at [715, 209] on div at bounding box center [705, 208] width 125 height 14
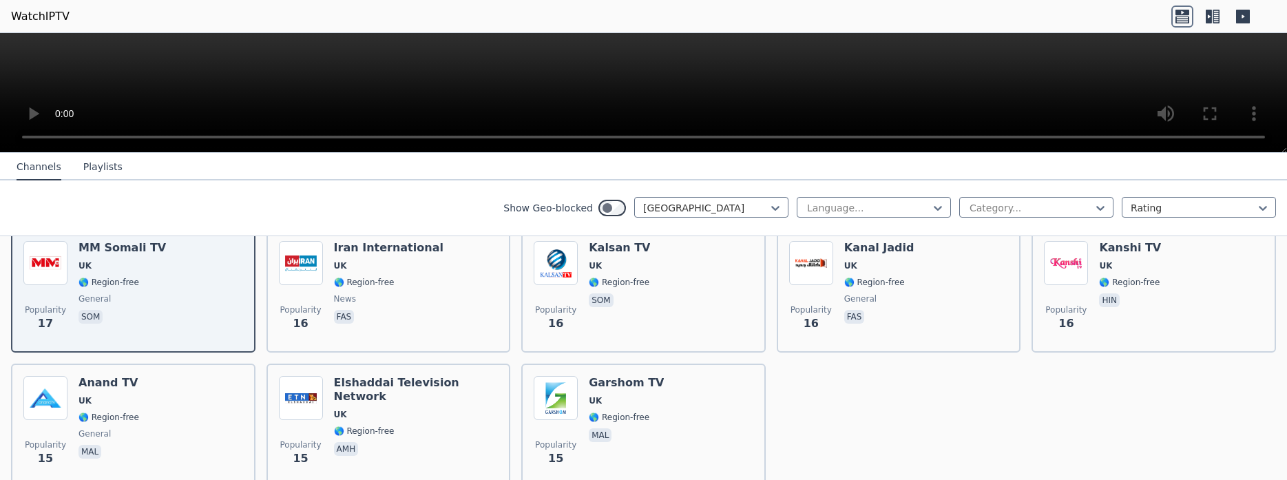
scroll to position [1982, 0]
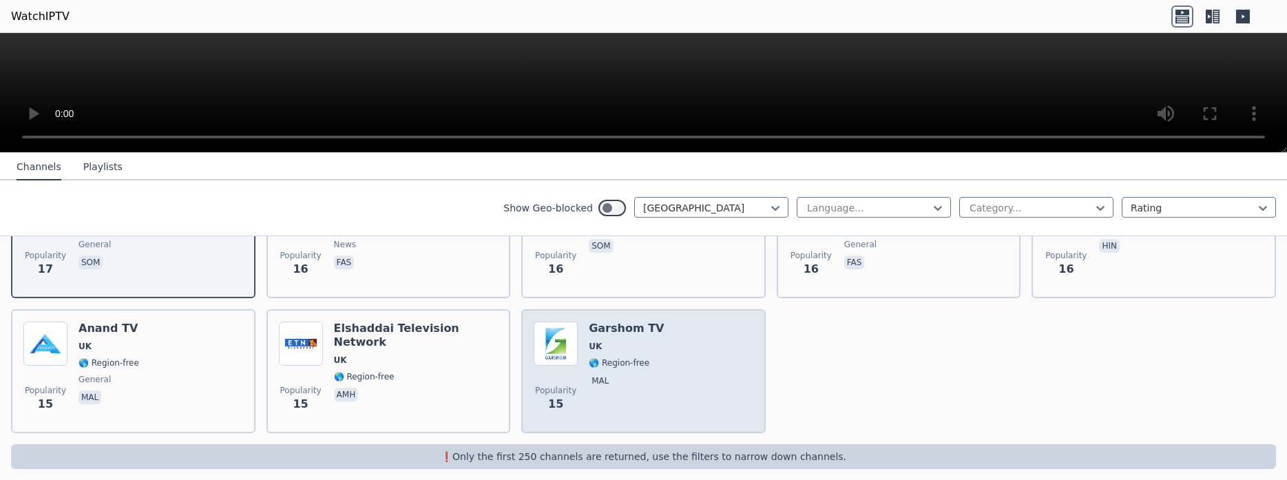
click at [685, 377] on div "Popularity 15 Garshom TV UK 🌎 Region-free mal" at bounding box center [644, 371] width 220 height 99
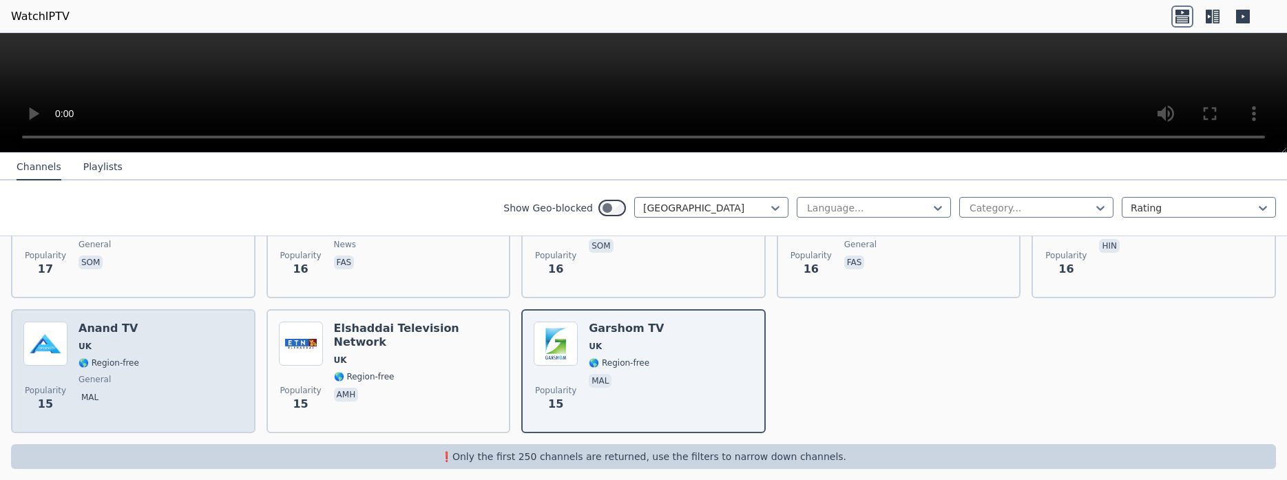
click at [201, 324] on div "Popularity 15 Anand TV UK 🌎 Region-free general mal" at bounding box center [133, 371] width 220 height 99
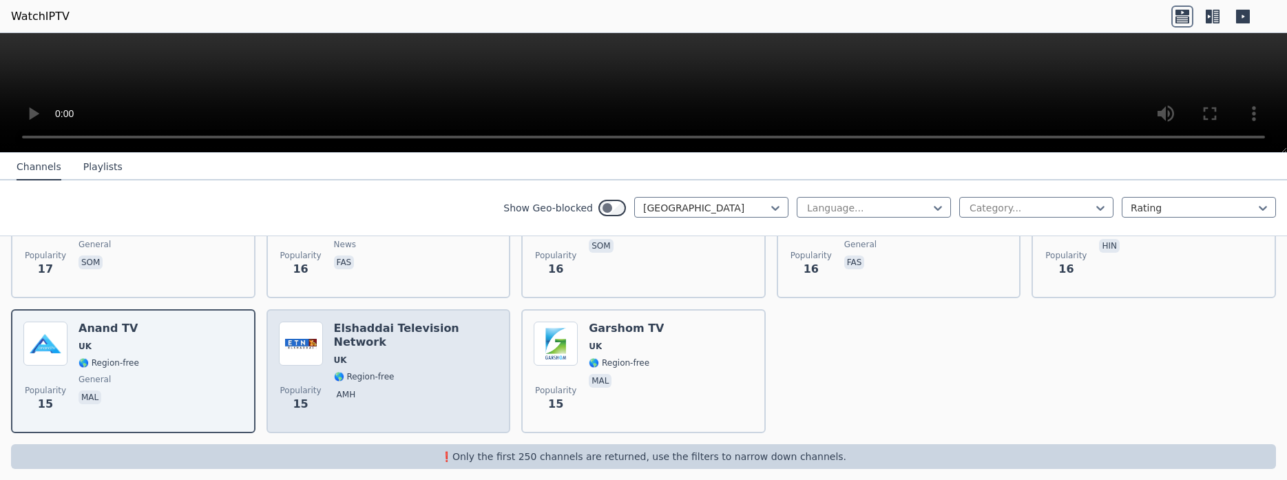
click at [468, 388] on span "amh" at bounding box center [416, 396] width 165 height 17
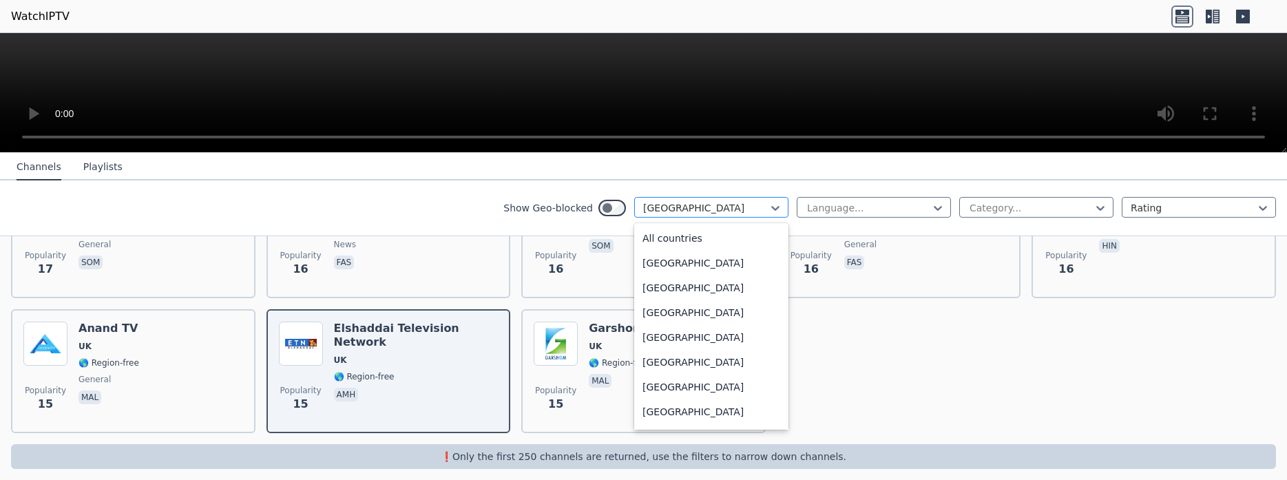
click at [697, 211] on div at bounding box center [705, 208] width 125 height 14
click at [706, 240] on div "All countries" at bounding box center [711, 238] width 154 height 25
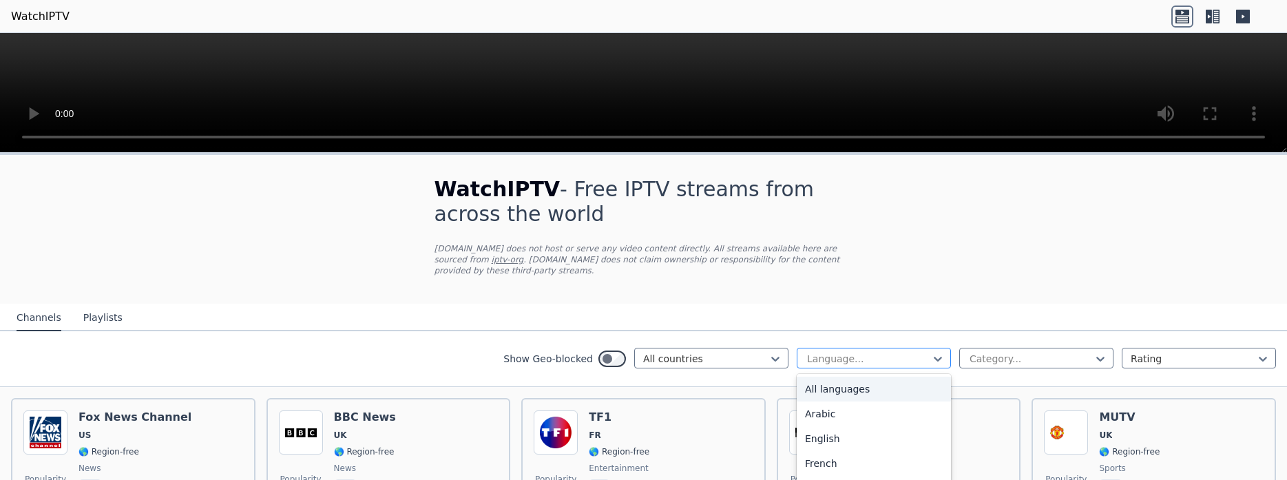
click at [822, 352] on div at bounding box center [868, 359] width 125 height 14
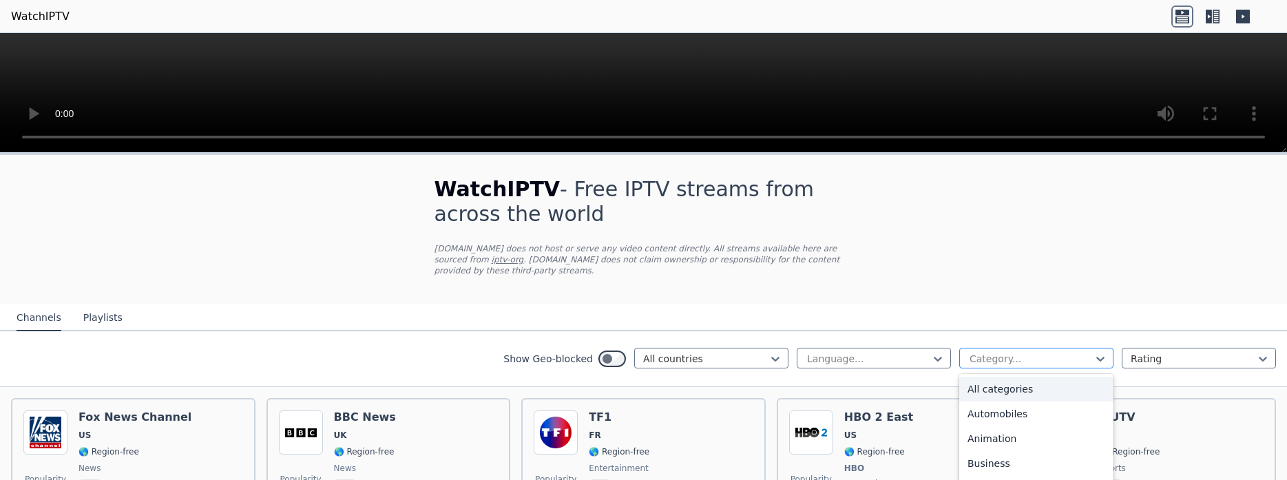
click at [995, 352] on div at bounding box center [1031, 359] width 125 height 14
click at [1022, 375] on div "Entertainment" at bounding box center [1037, 376] width 154 height 25
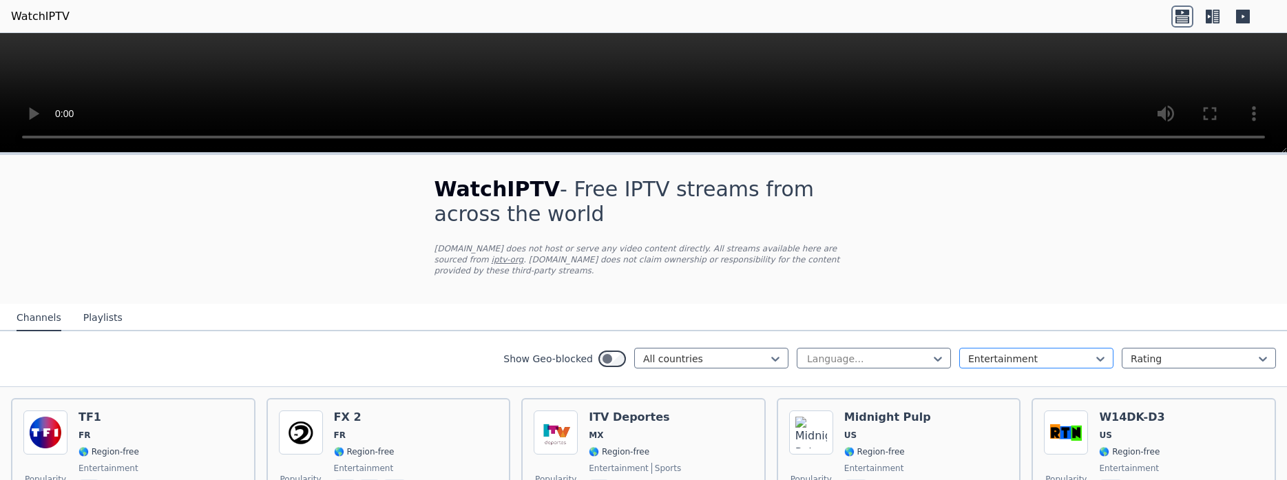
click at [1011, 356] on div "Entertainment" at bounding box center [1037, 358] width 154 height 21
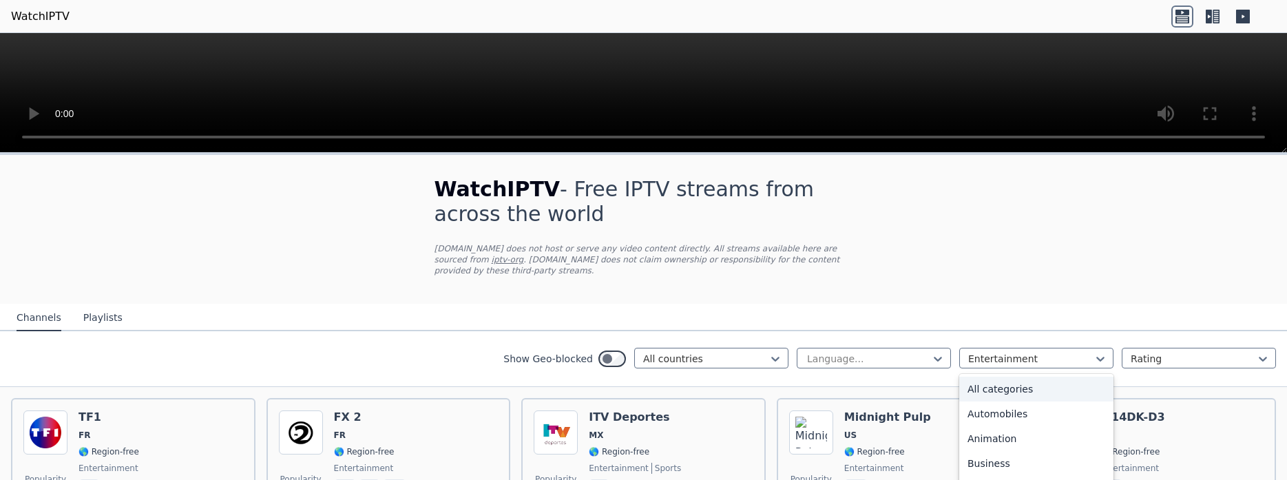
click at [1017, 380] on div "All categories" at bounding box center [1037, 389] width 154 height 25
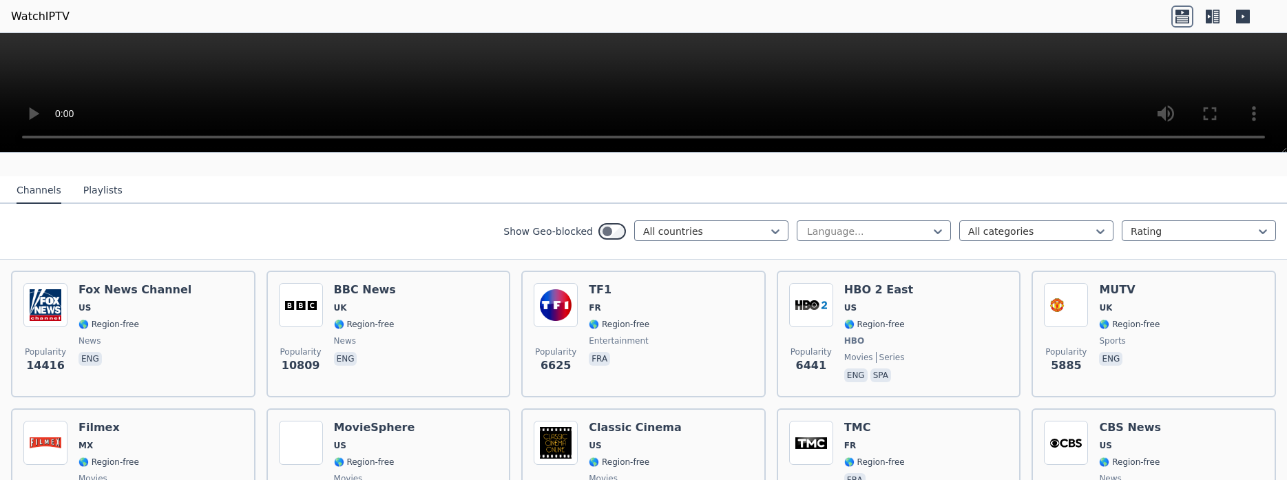
scroll to position [174, 0]
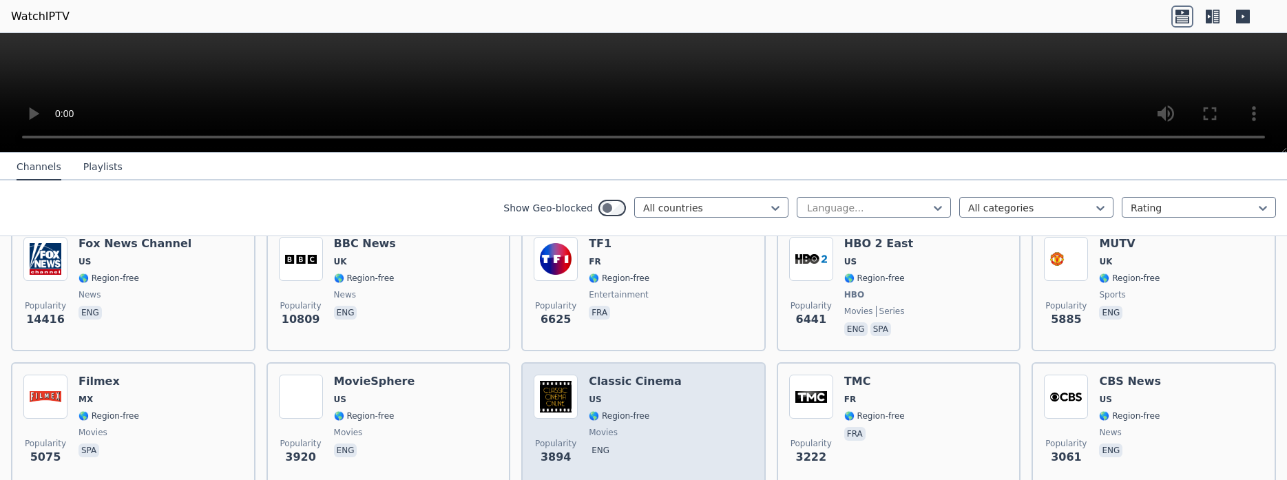
click at [688, 375] on div "Popularity 3894 Classic Cinema US 🌎 Region-free movies eng" at bounding box center [644, 424] width 220 height 99
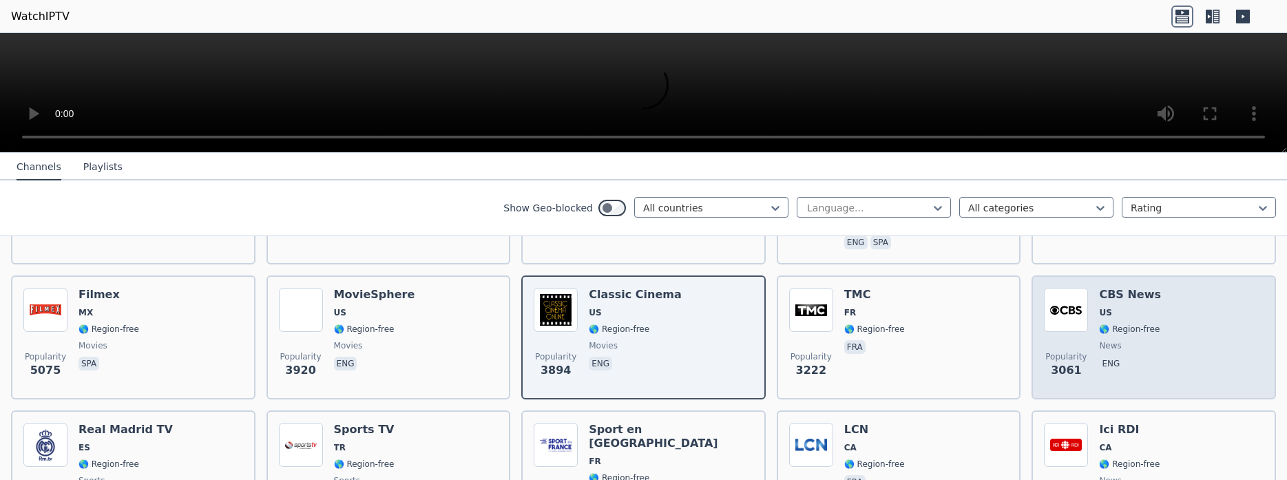
scroll to position [347, 0]
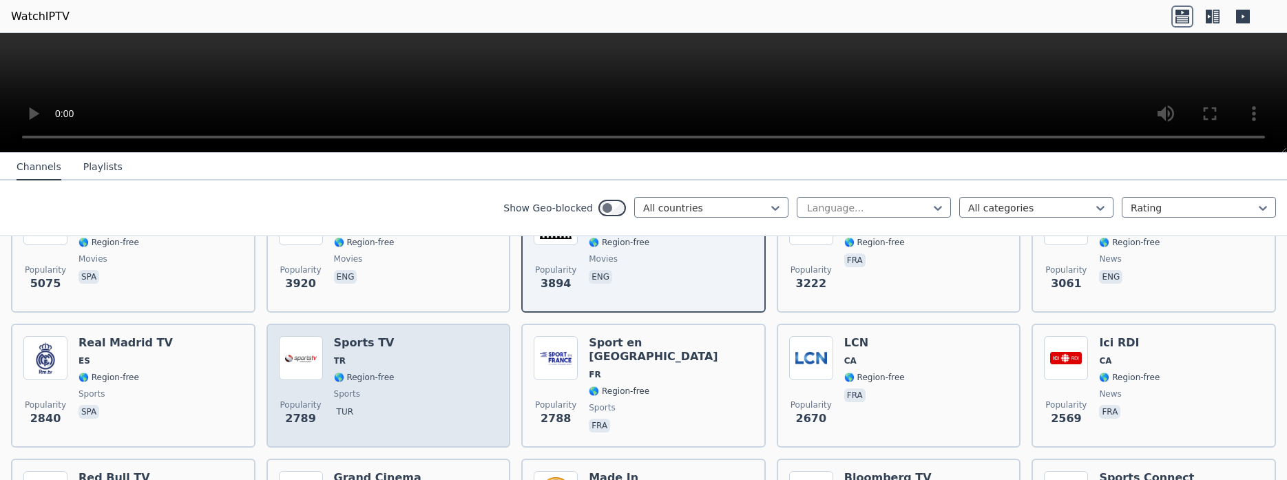
click at [451, 382] on div "Popularity 2789 Sports TV TR 🌎 Region-free sports tur" at bounding box center [389, 385] width 220 height 99
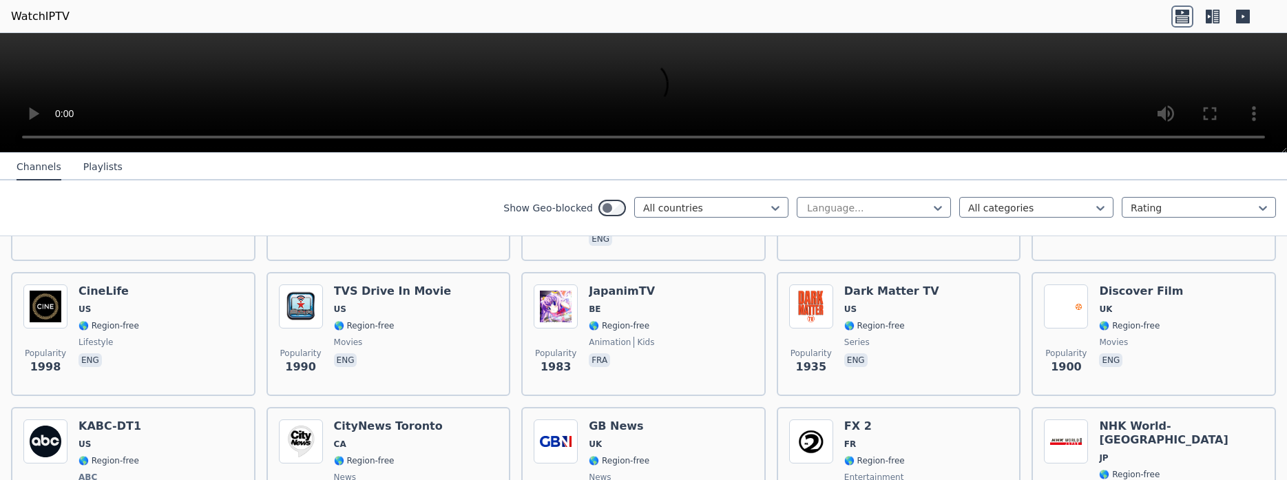
scroll to position [694, 0]
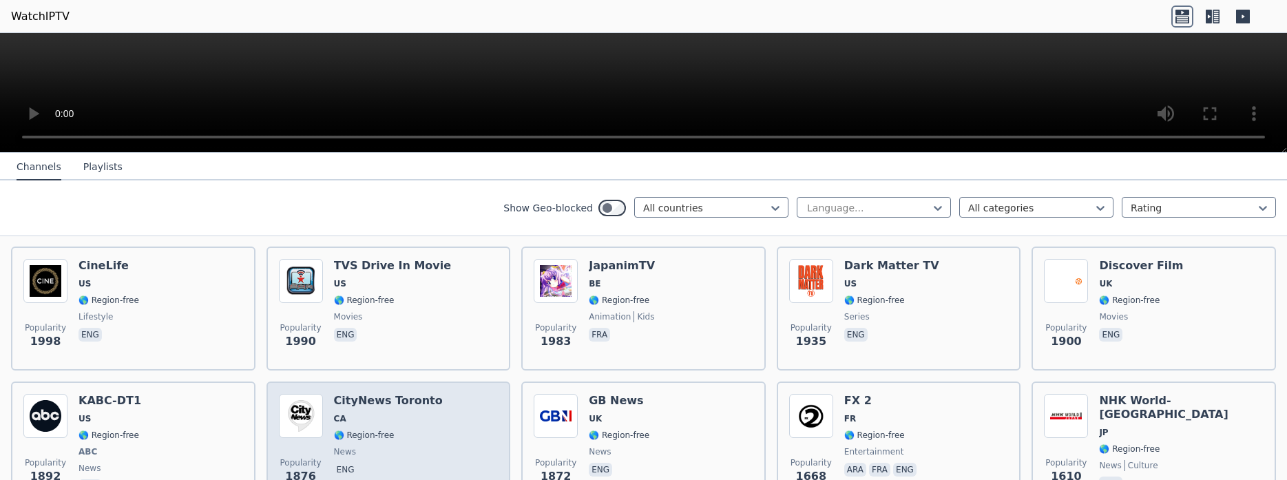
click at [379, 397] on div "CityNews Toronto CA 🌎 Region-free news eng" at bounding box center [388, 445] width 109 height 102
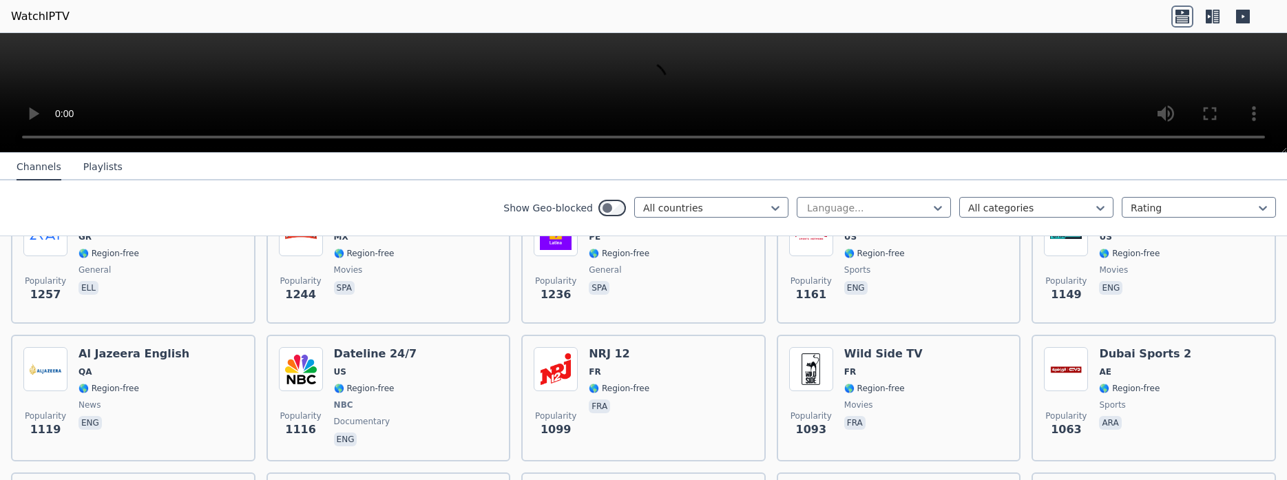
scroll to position [1476, 0]
